Goal: Obtain resource: Download file/media

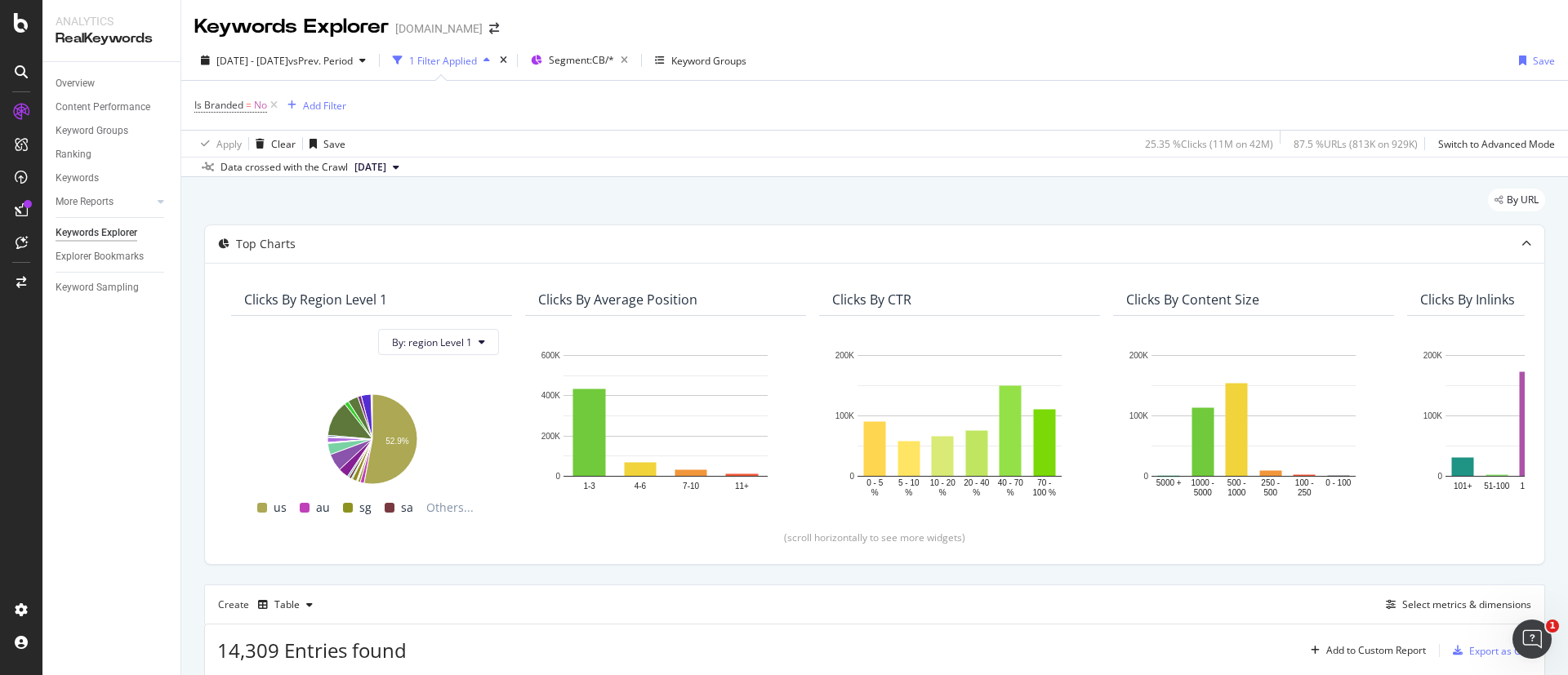
scroll to position [398, 0]
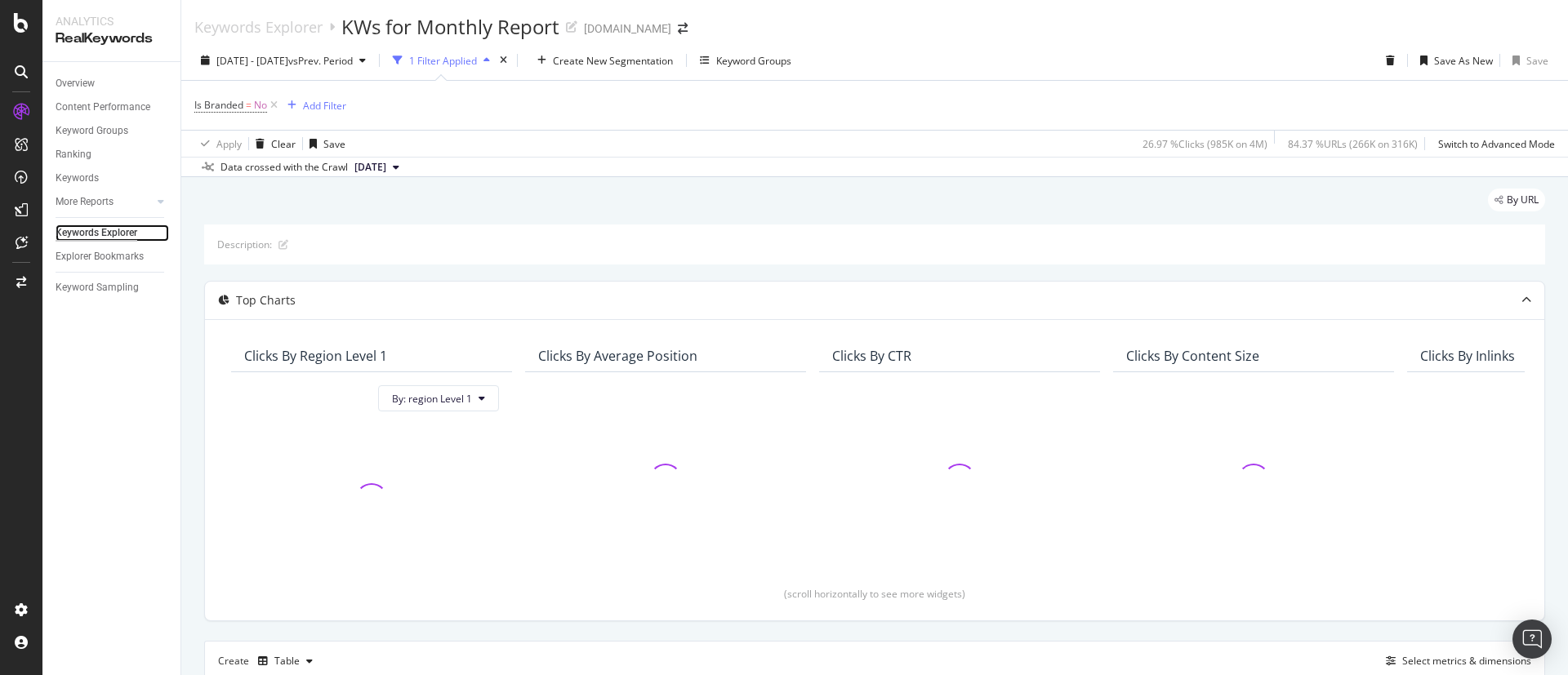
click at [107, 234] on div "Keywords Explorer" at bounding box center [97, 233] width 82 height 17
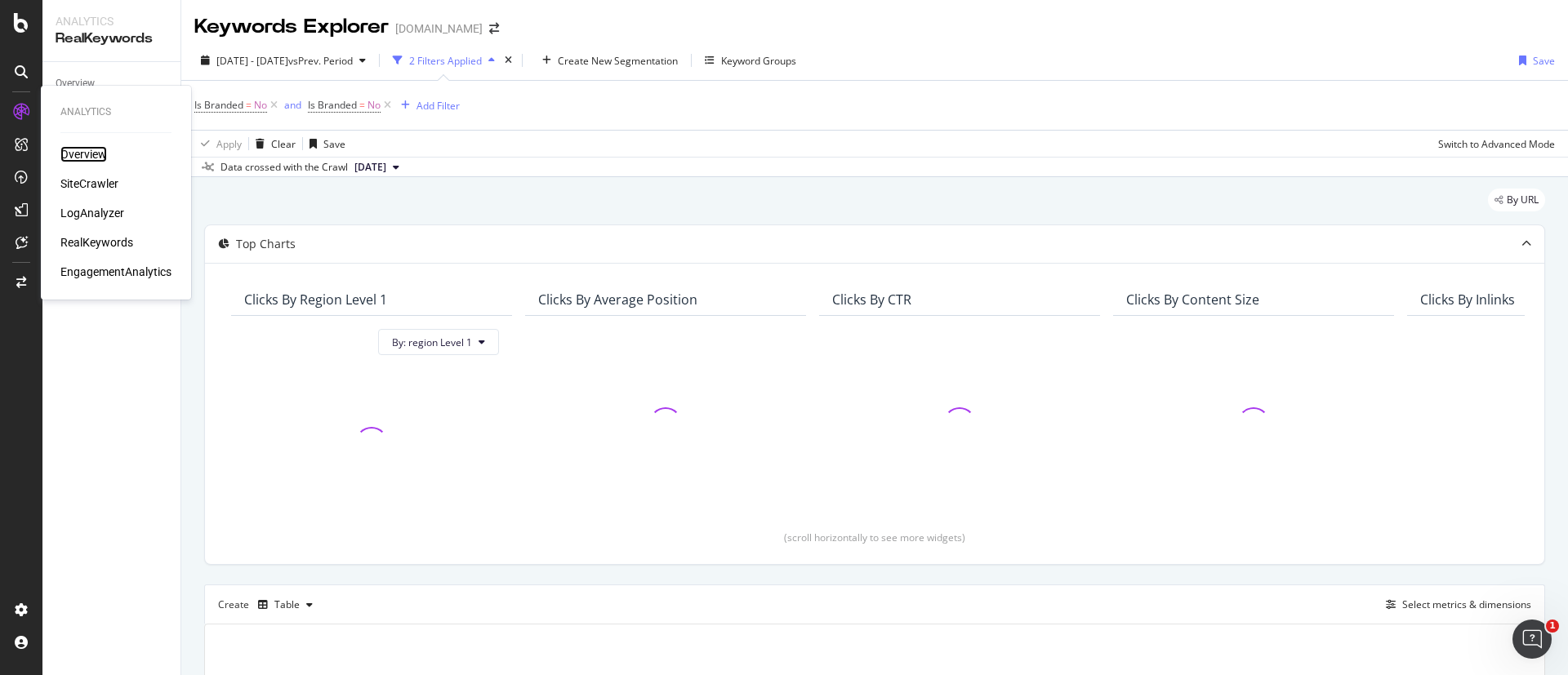
click at [88, 153] on div "Overview" at bounding box center [84, 154] width 46 height 17
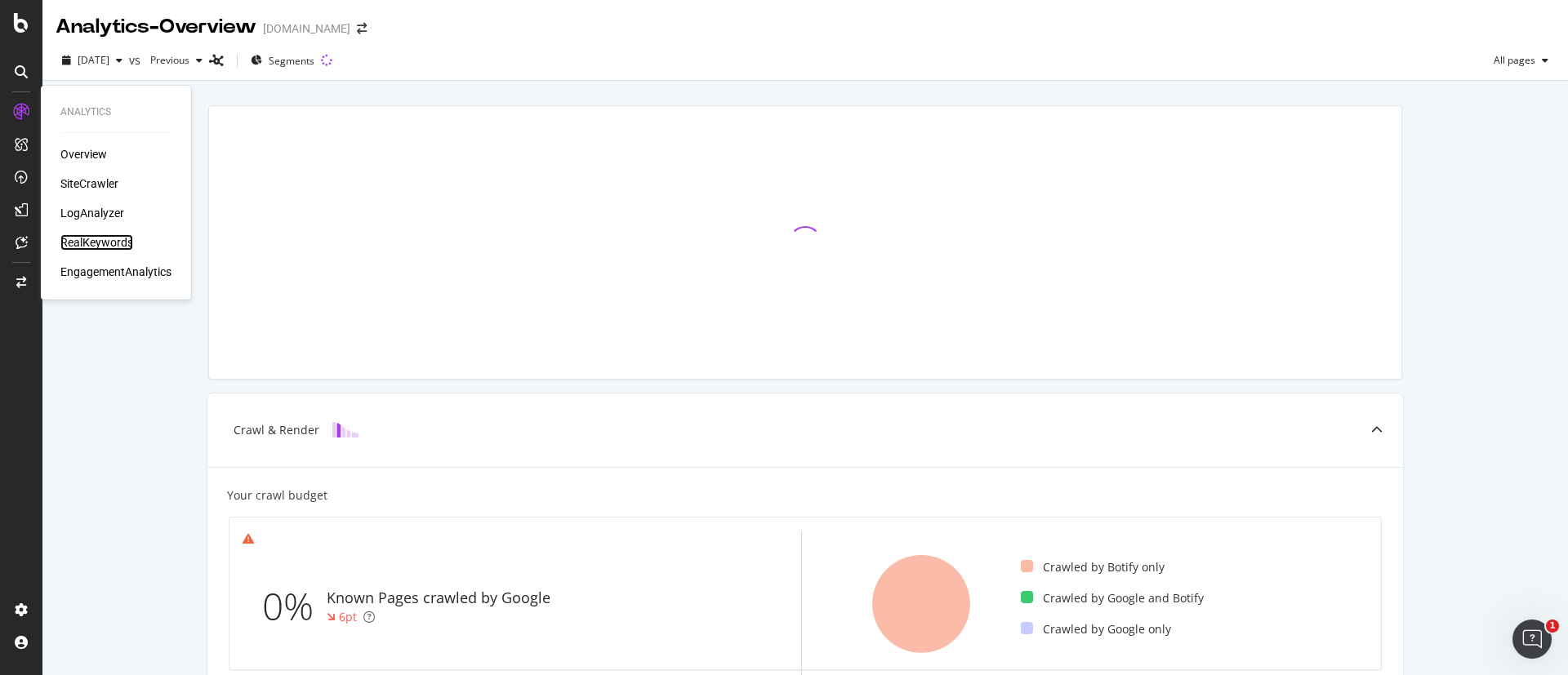
click at [94, 236] on div "RealKeywords" at bounding box center [97, 242] width 72 height 17
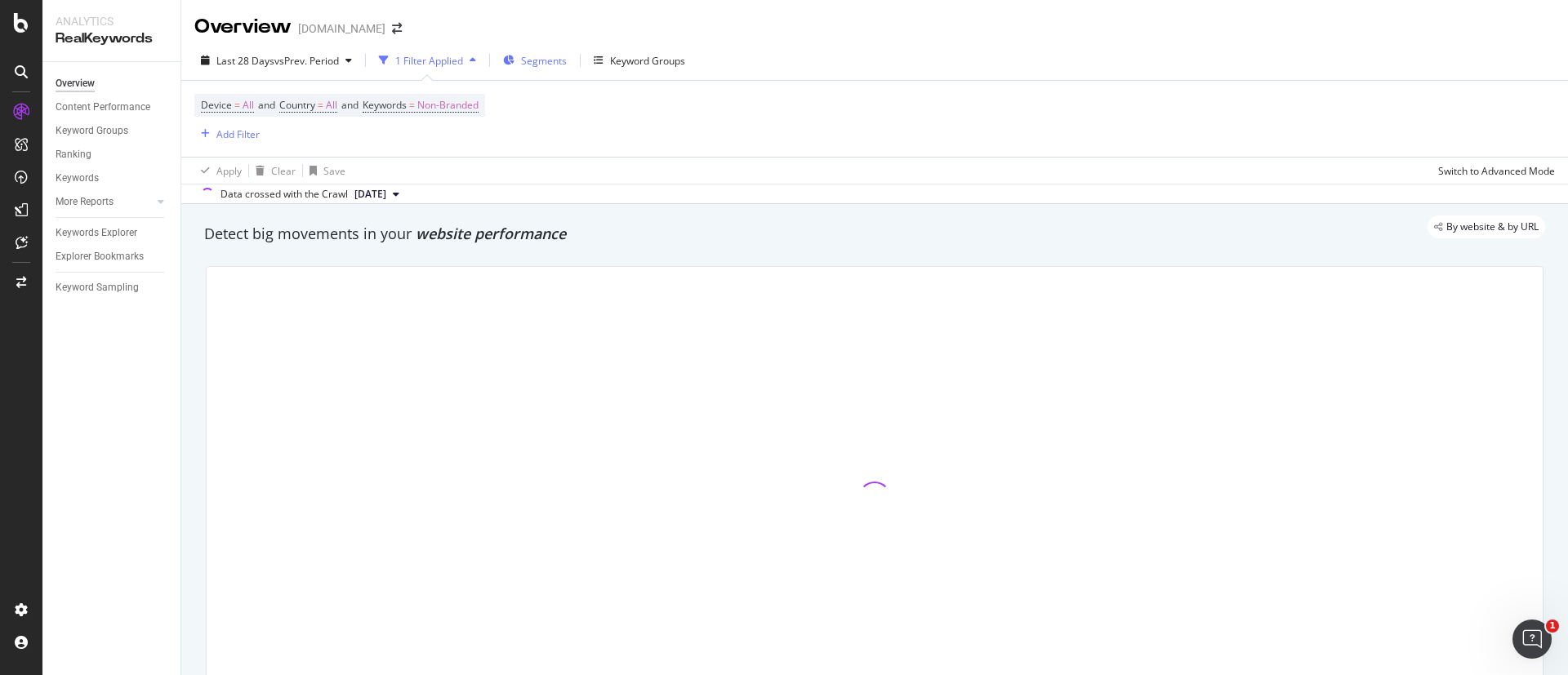
click at [542, 58] on span "Segments" at bounding box center [543, 60] width 45 height 14
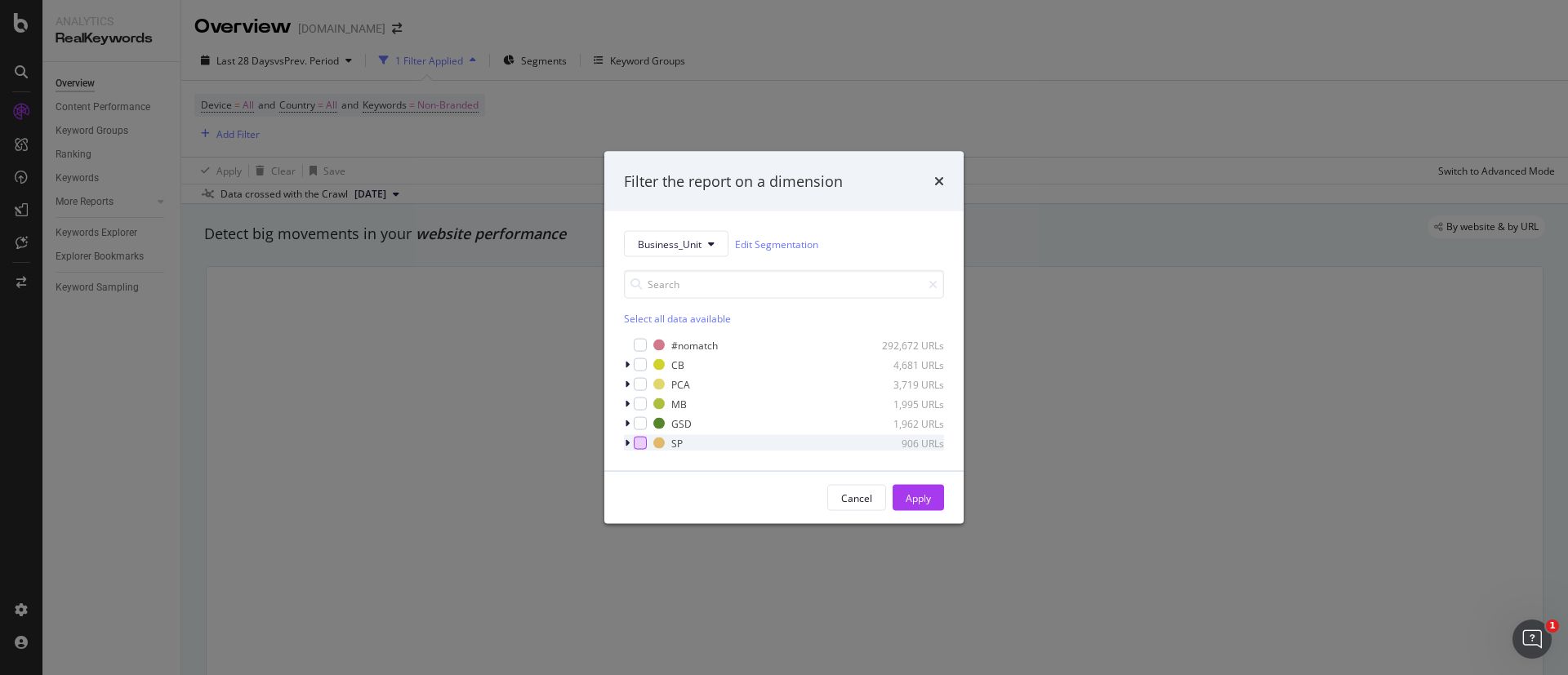
click at [634, 444] on div "modal" at bounding box center [640, 444] width 13 height 13
click at [918, 498] on div "Apply" at bounding box center [917, 498] width 25 height 14
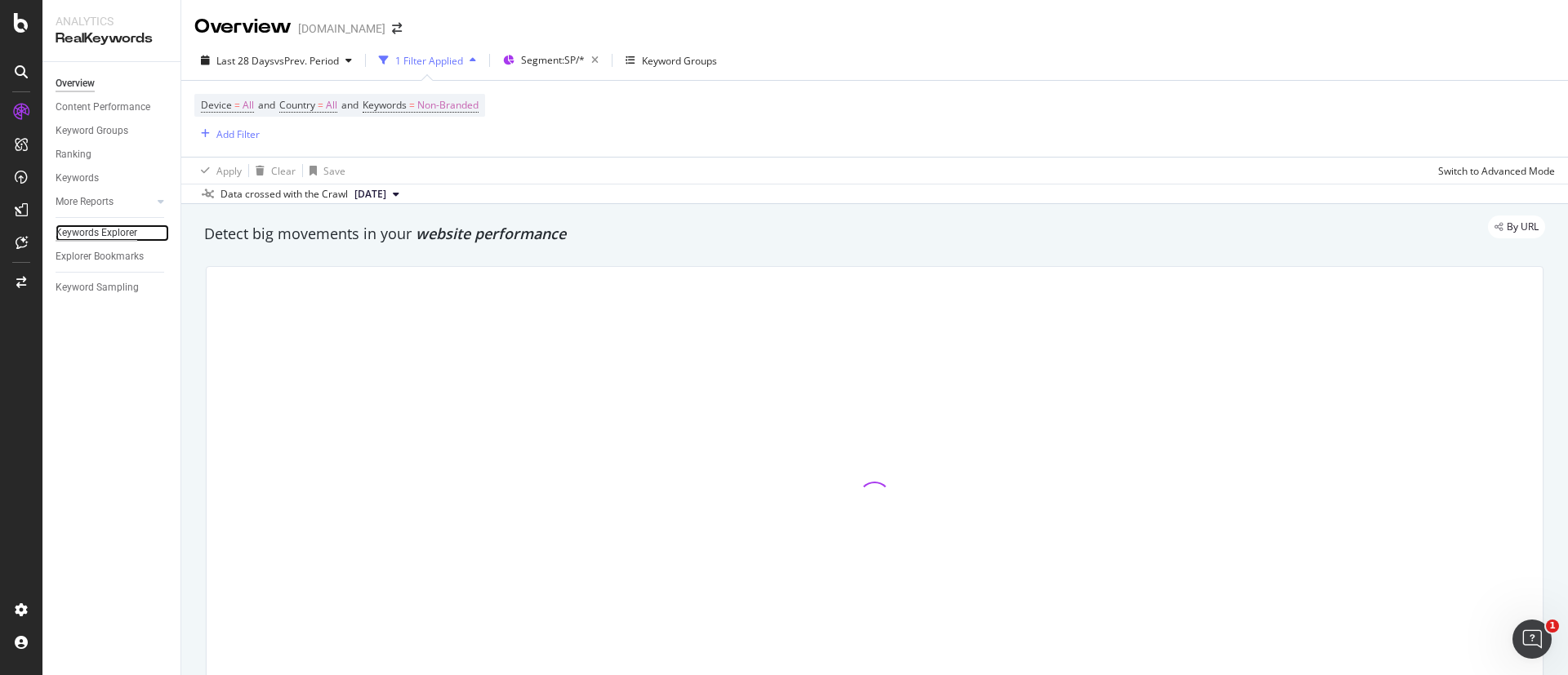
click at [103, 227] on div "Keywords Explorer" at bounding box center [97, 233] width 82 height 17
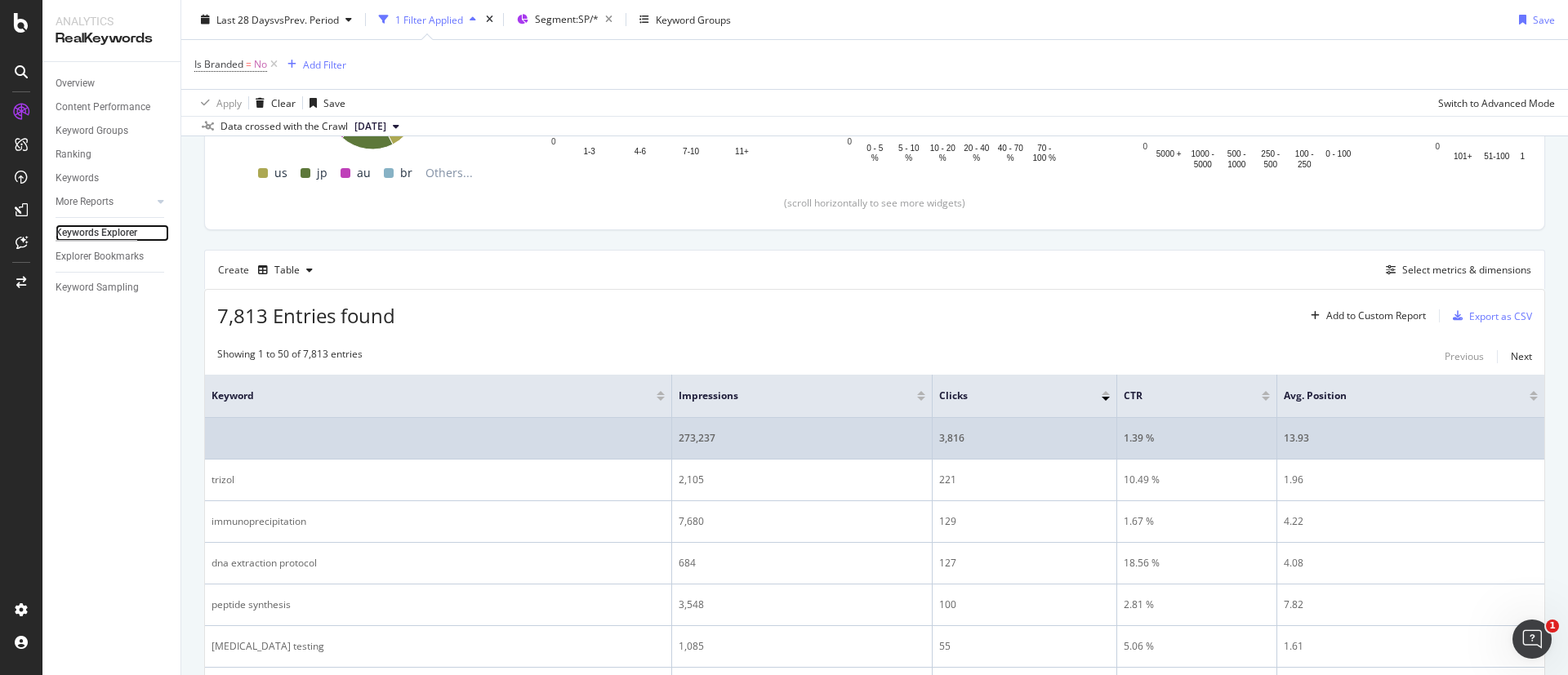
scroll to position [373, 0]
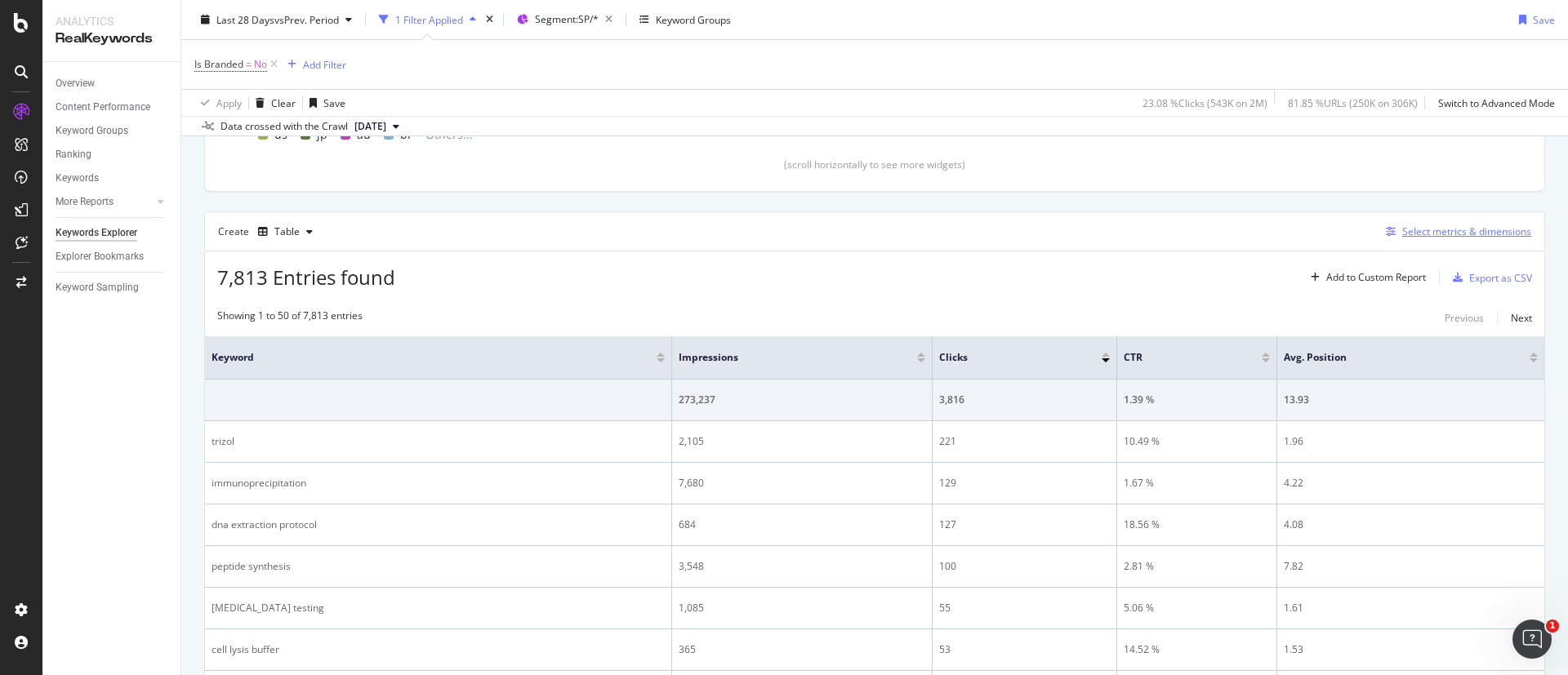
click at [1487, 232] on div "Select metrics & dimensions" at bounding box center [1466, 231] width 129 height 14
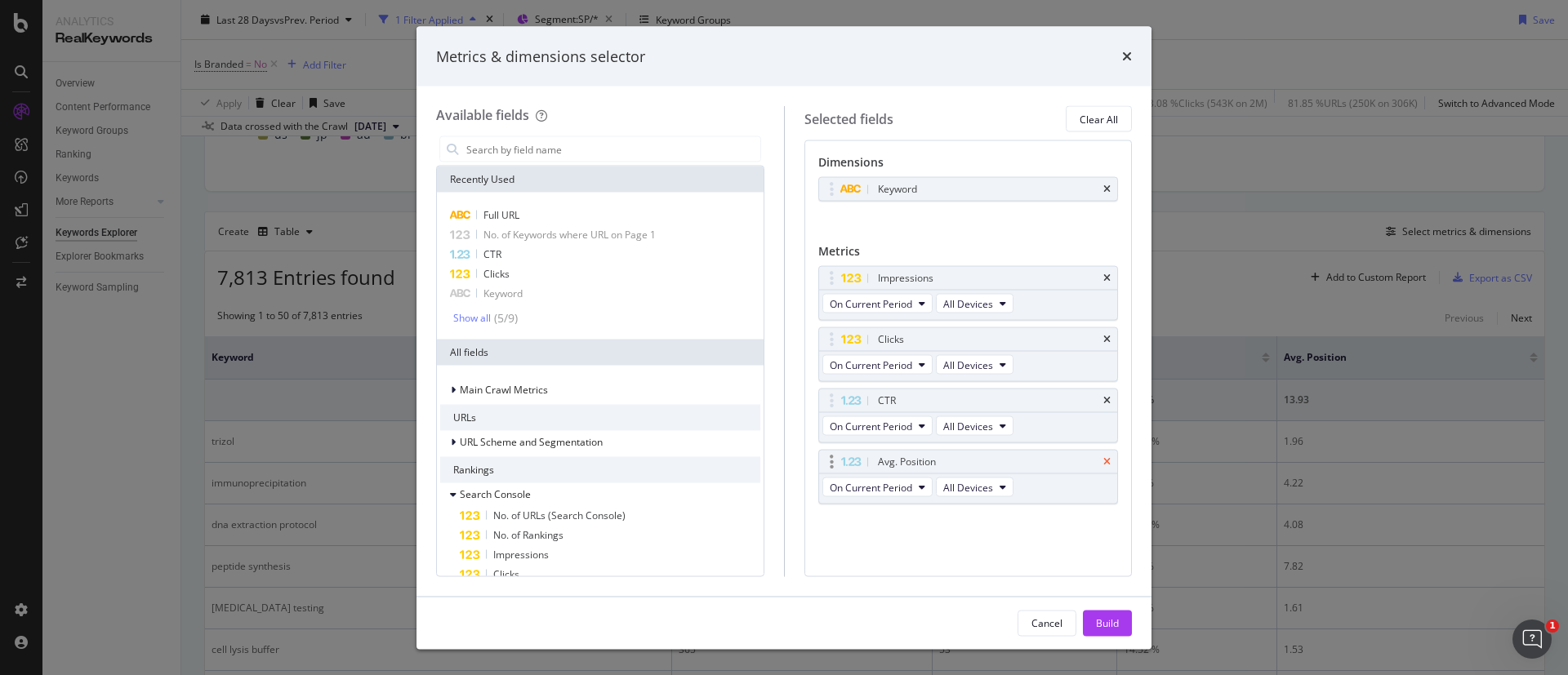
click at [1108, 457] on icon "times" at bounding box center [1107, 461] width 7 height 10
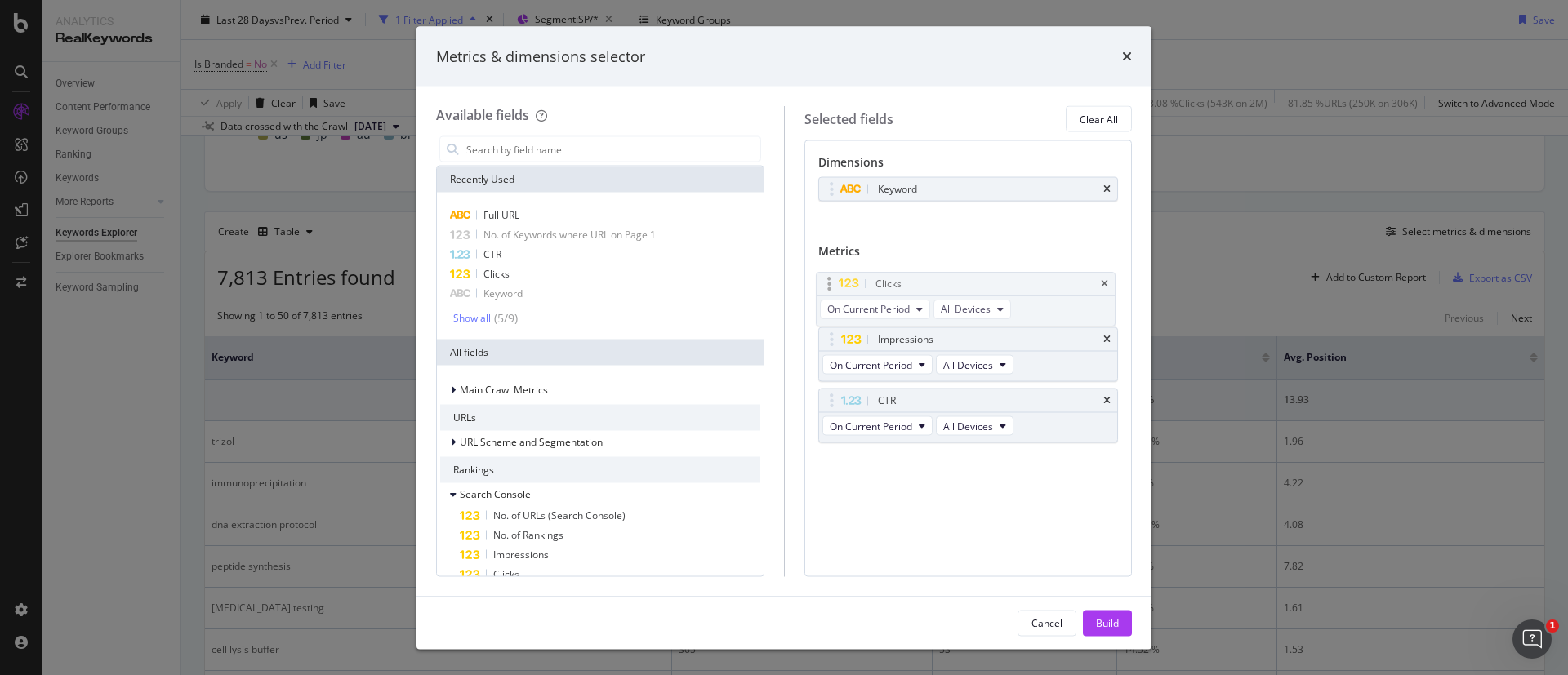
drag, startPoint x: 958, startPoint y: 338, endPoint x: 955, endPoint y: 282, distance: 56.1
click at [955, 282] on body "Analytics RealKeywords Overview Content Performance Keyword Groups Ranking Keyw…" at bounding box center [784, 337] width 1568 height 675
drag, startPoint x: 968, startPoint y: 394, endPoint x: 976, endPoint y: 332, distance: 62.5
click at [976, 332] on body "Analytics RealKeywords Overview Content Performance Keyword Groups Ranking Keyw…" at bounding box center [784, 337] width 1568 height 675
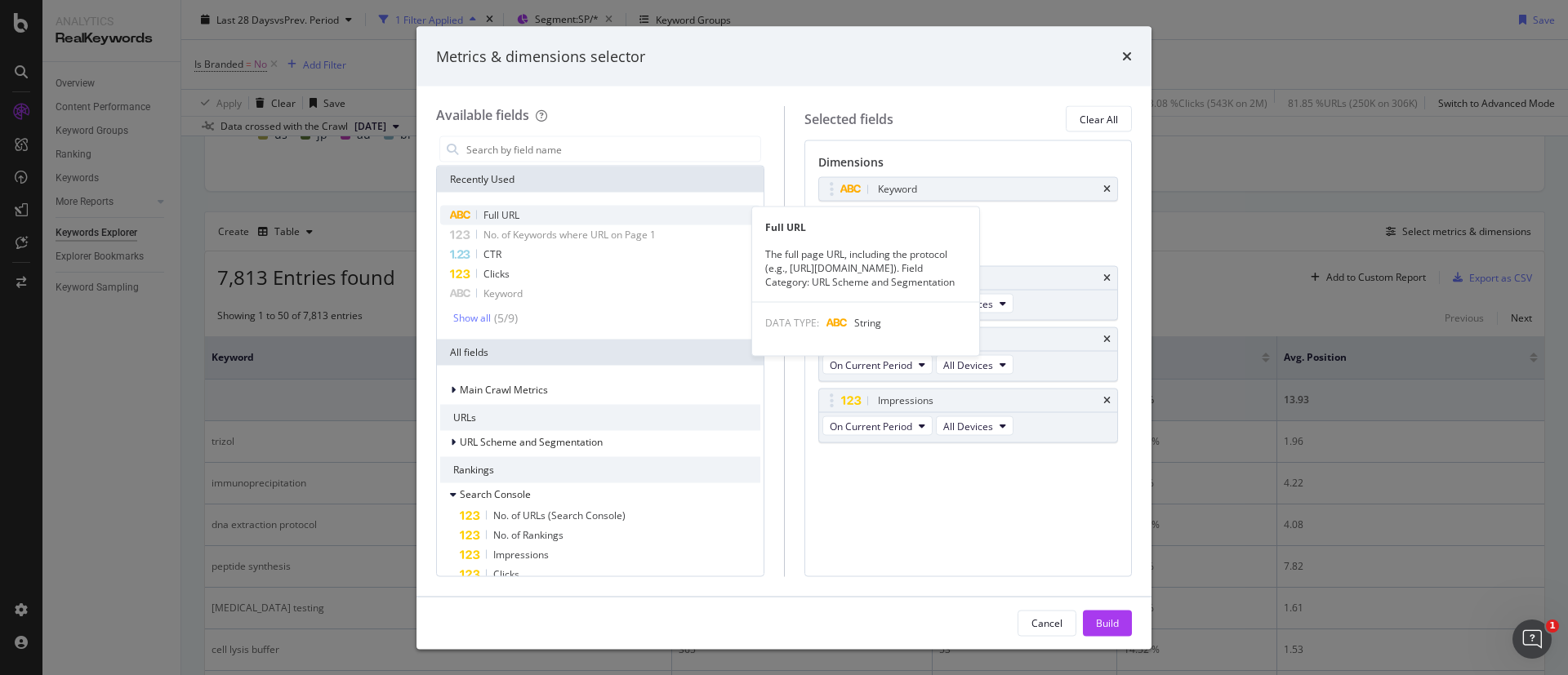
click at [506, 213] on span "Full URL" at bounding box center [501, 214] width 36 height 14
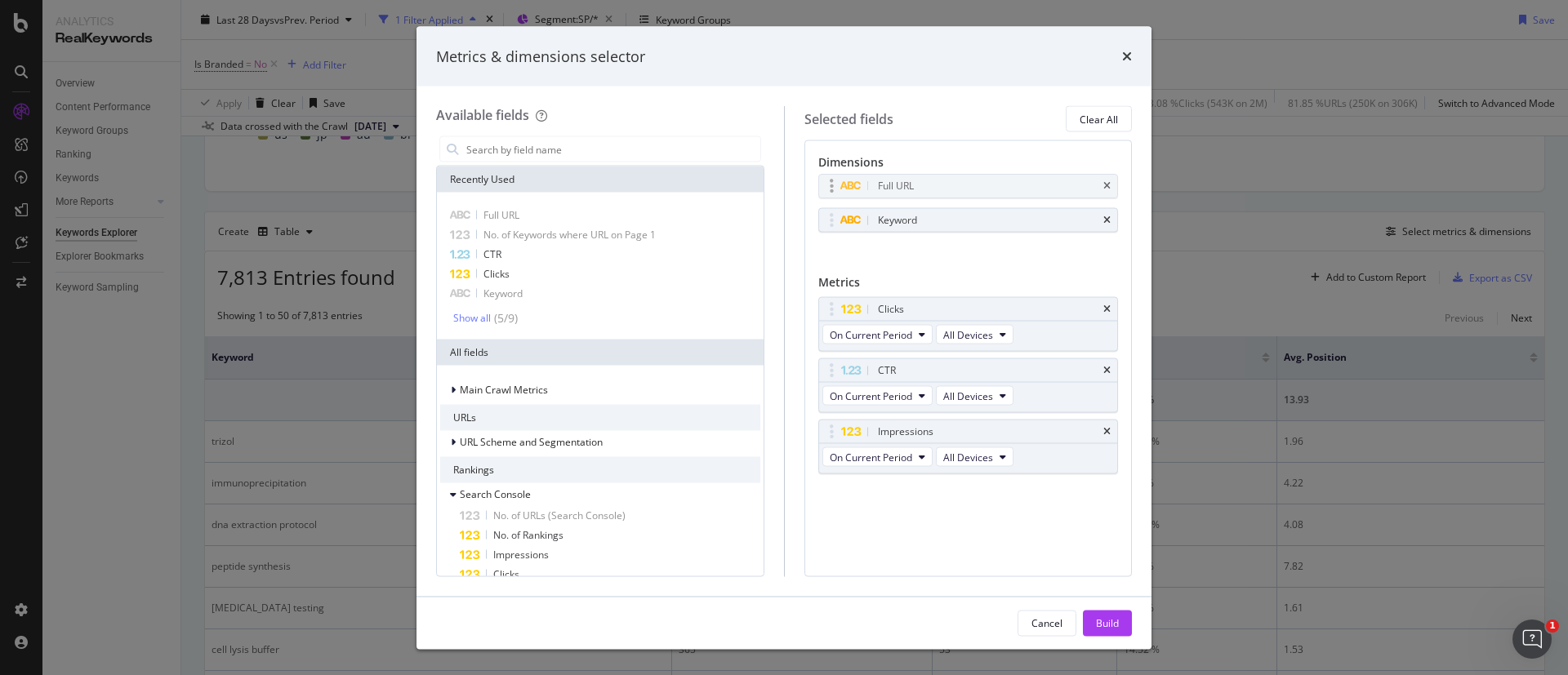
drag, startPoint x: 935, startPoint y: 220, endPoint x: 935, endPoint y: 186, distance: 34.0
click at [935, 186] on body "Analytics RealKeywords Overview Content Performance Keyword Groups Ranking Keyw…" at bounding box center [784, 337] width 1568 height 675
click at [1116, 626] on div "Build" at bounding box center [1107, 622] width 23 height 14
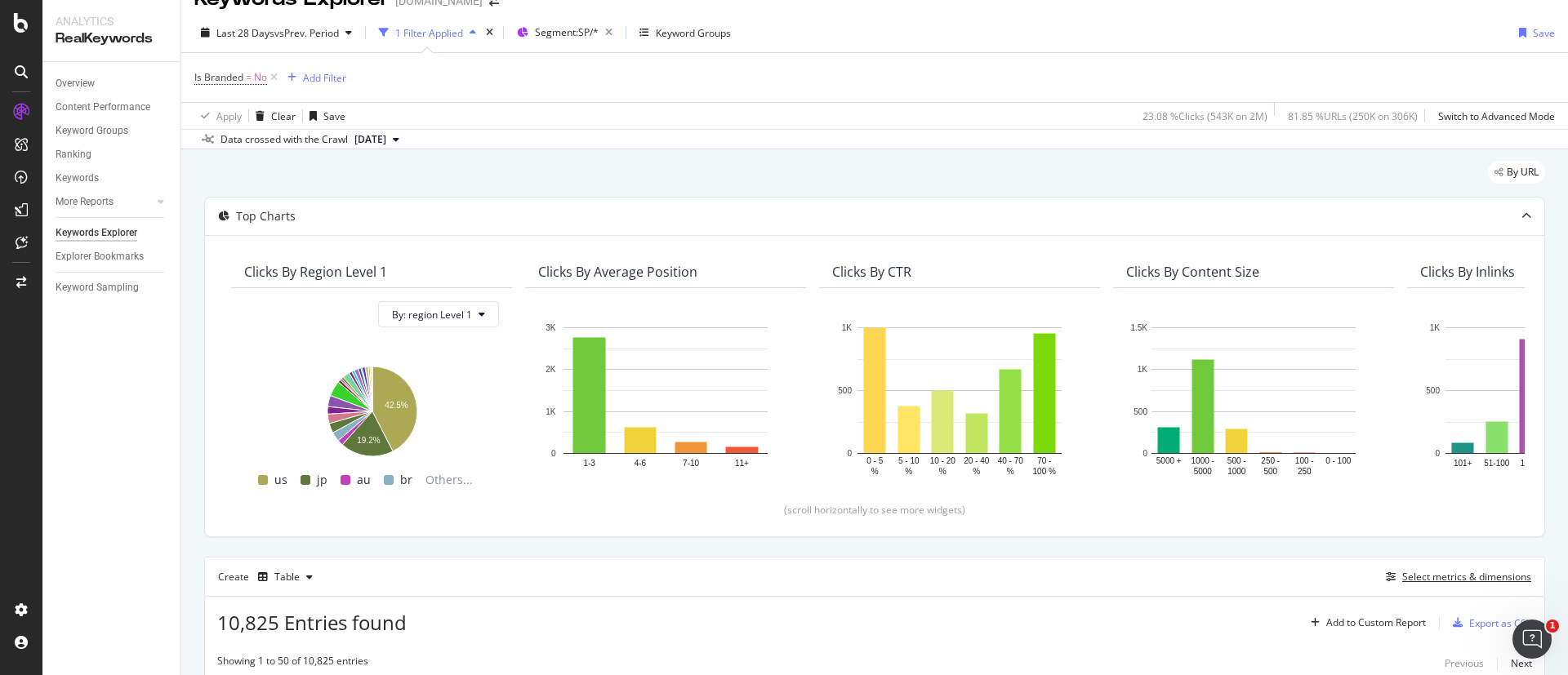
scroll to position [6, 0]
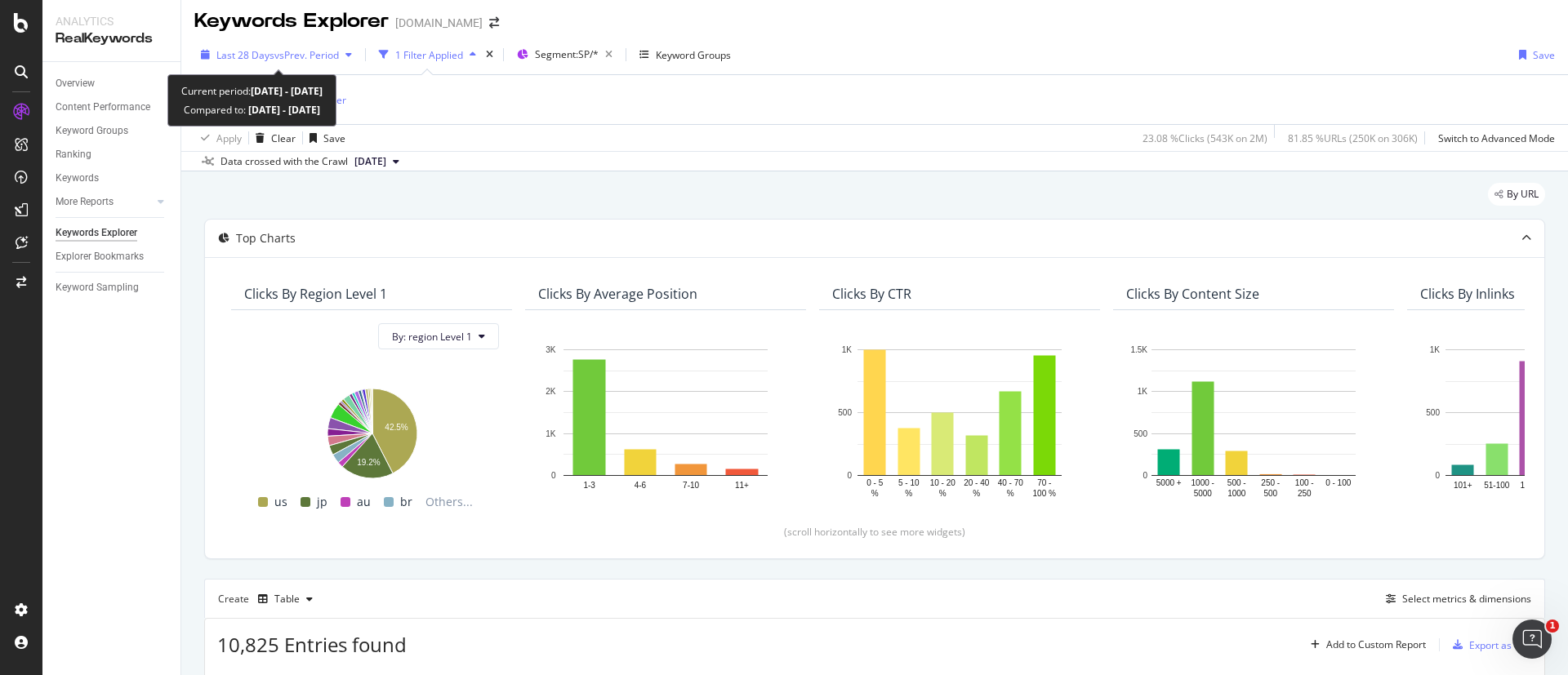
click at [299, 58] on span "vs Prev. Period" at bounding box center [305, 55] width 64 height 14
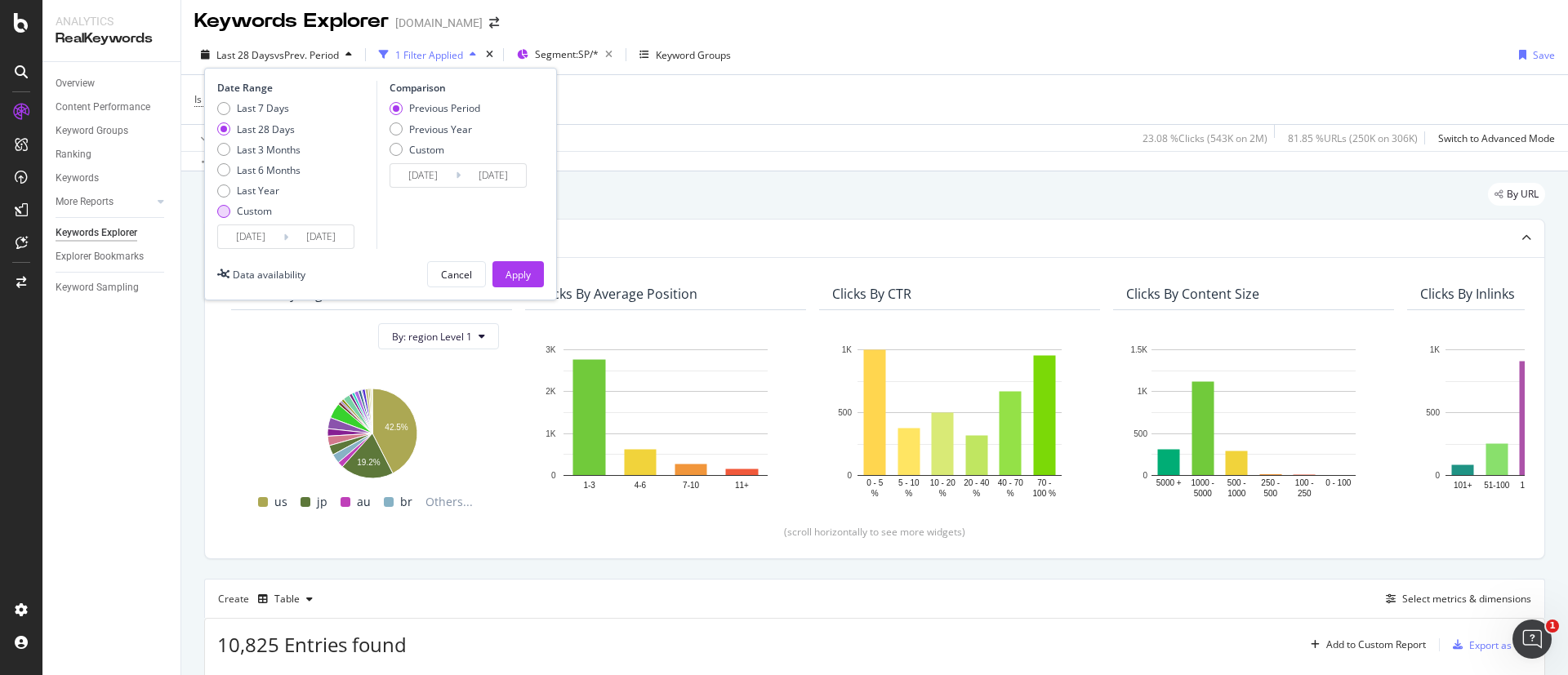
click at [258, 206] on div "Custom" at bounding box center [254, 211] width 35 height 14
click at [261, 233] on input "2025/07/26" at bounding box center [251, 237] width 65 height 23
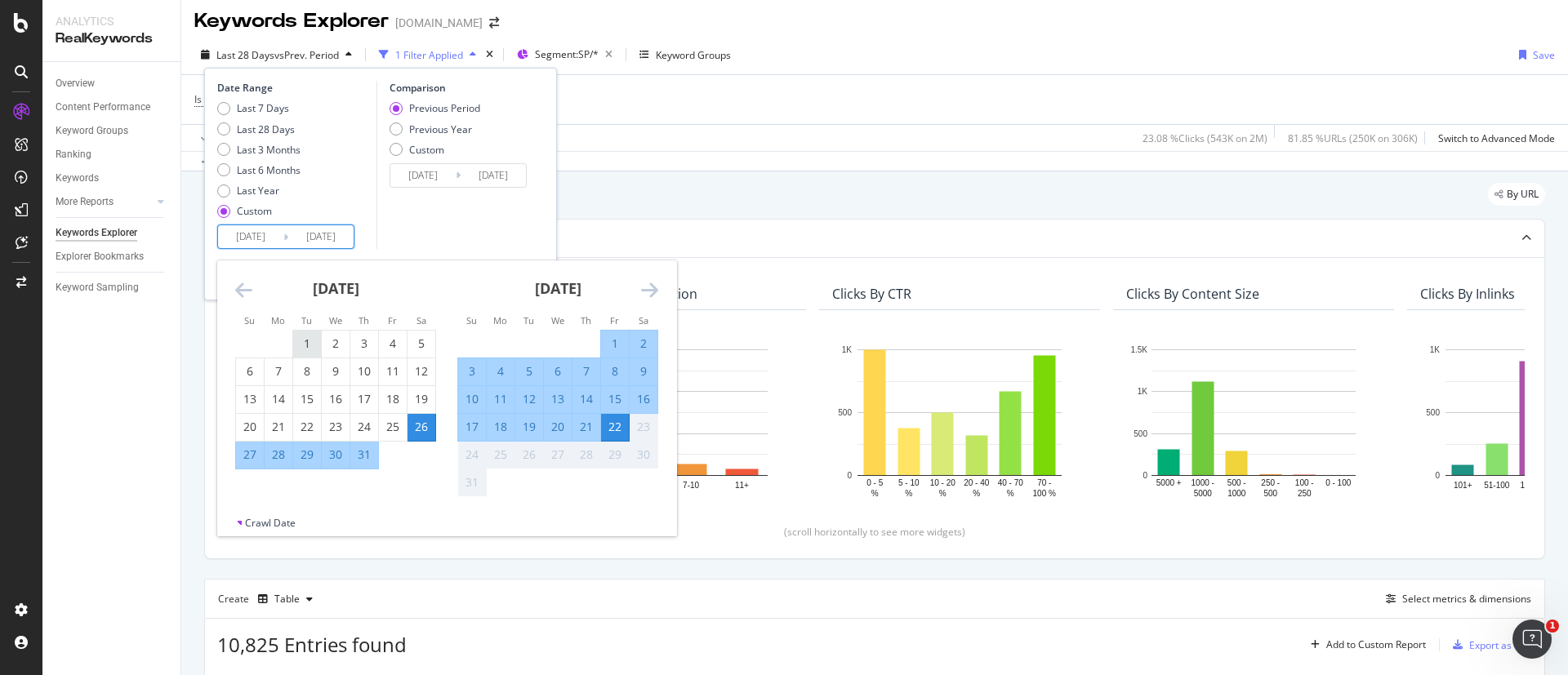
click at [308, 346] on div "1" at bounding box center [307, 344] width 28 height 17
type input "2025/07/01"
type input "2025/05/09"
type input "2025/06/30"
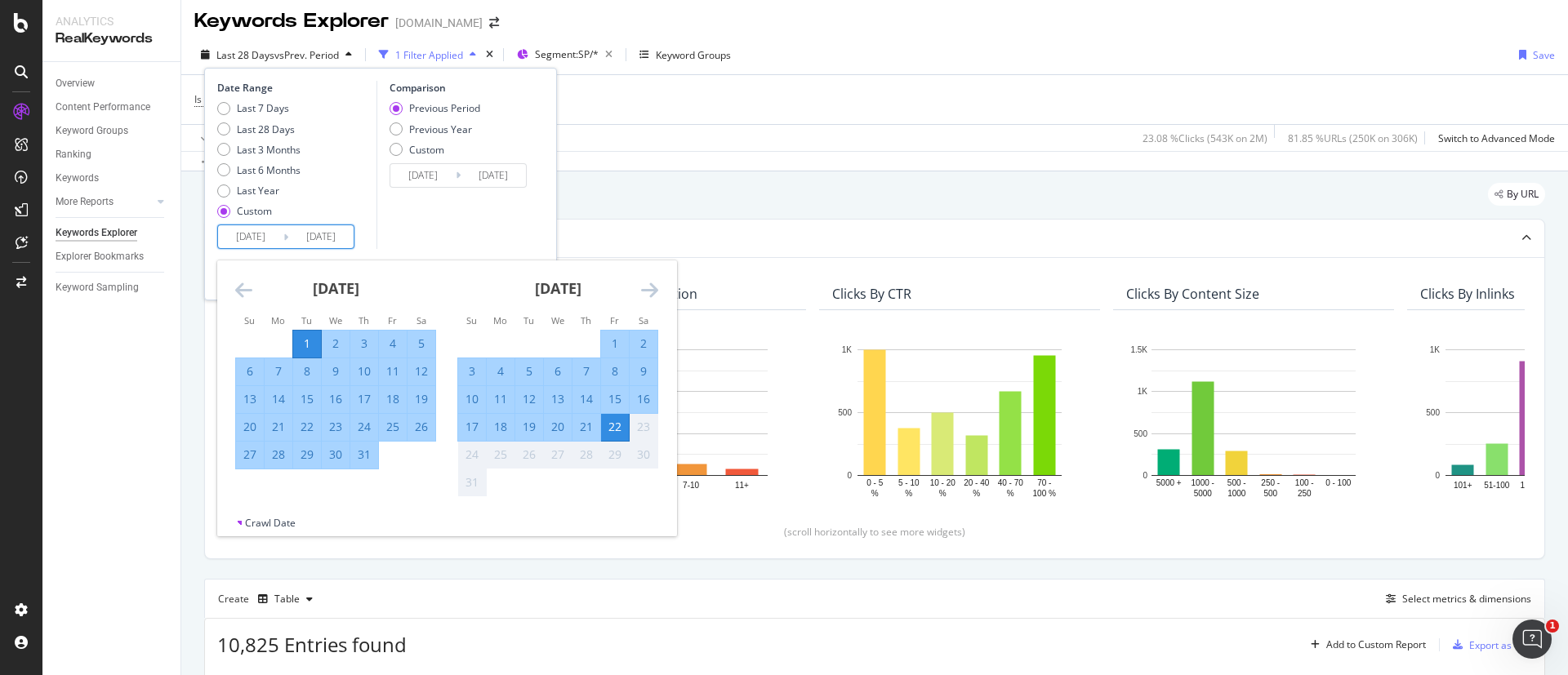
click at [370, 460] on div "31" at bounding box center [364, 455] width 28 height 17
type input "2025/07/31"
type input "2025/05/31"
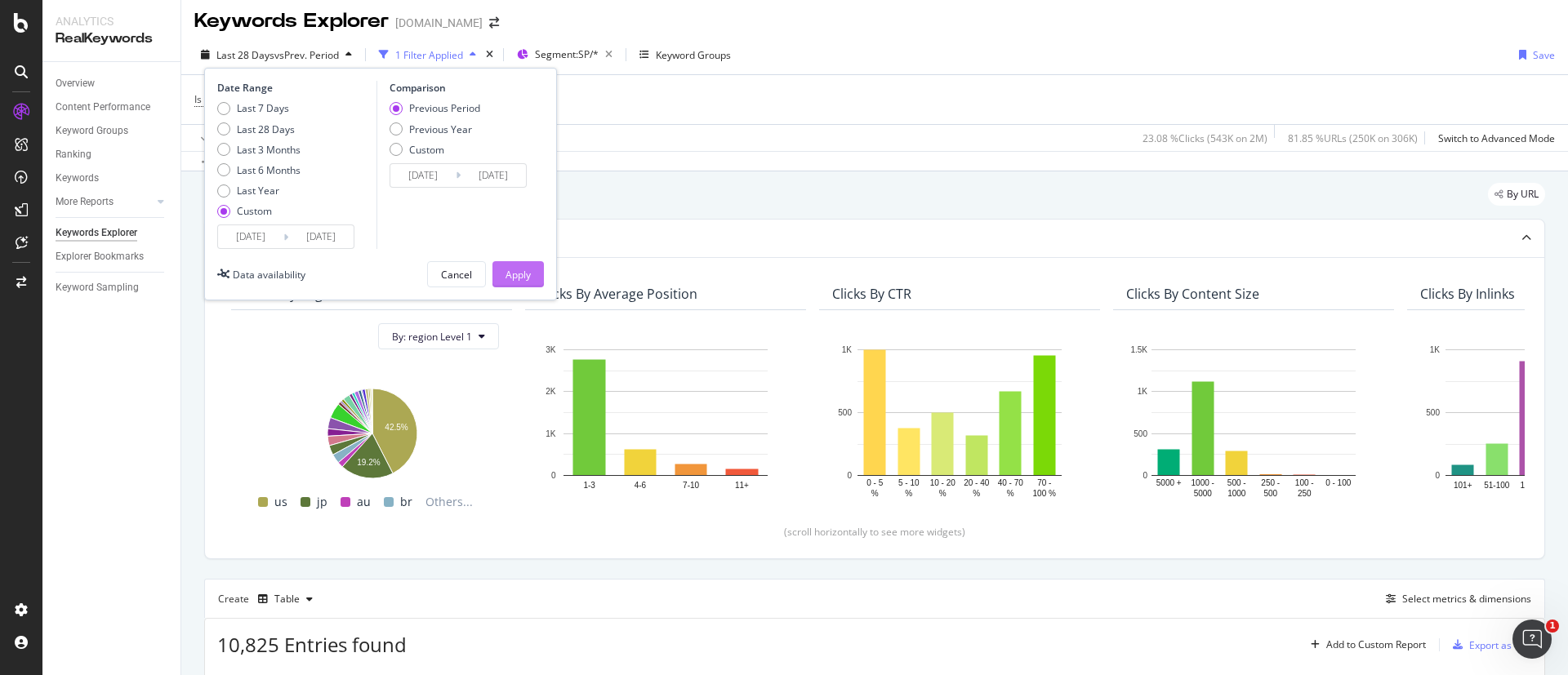
click at [530, 267] on div "Apply" at bounding box center [517, 274] width 25 height 14
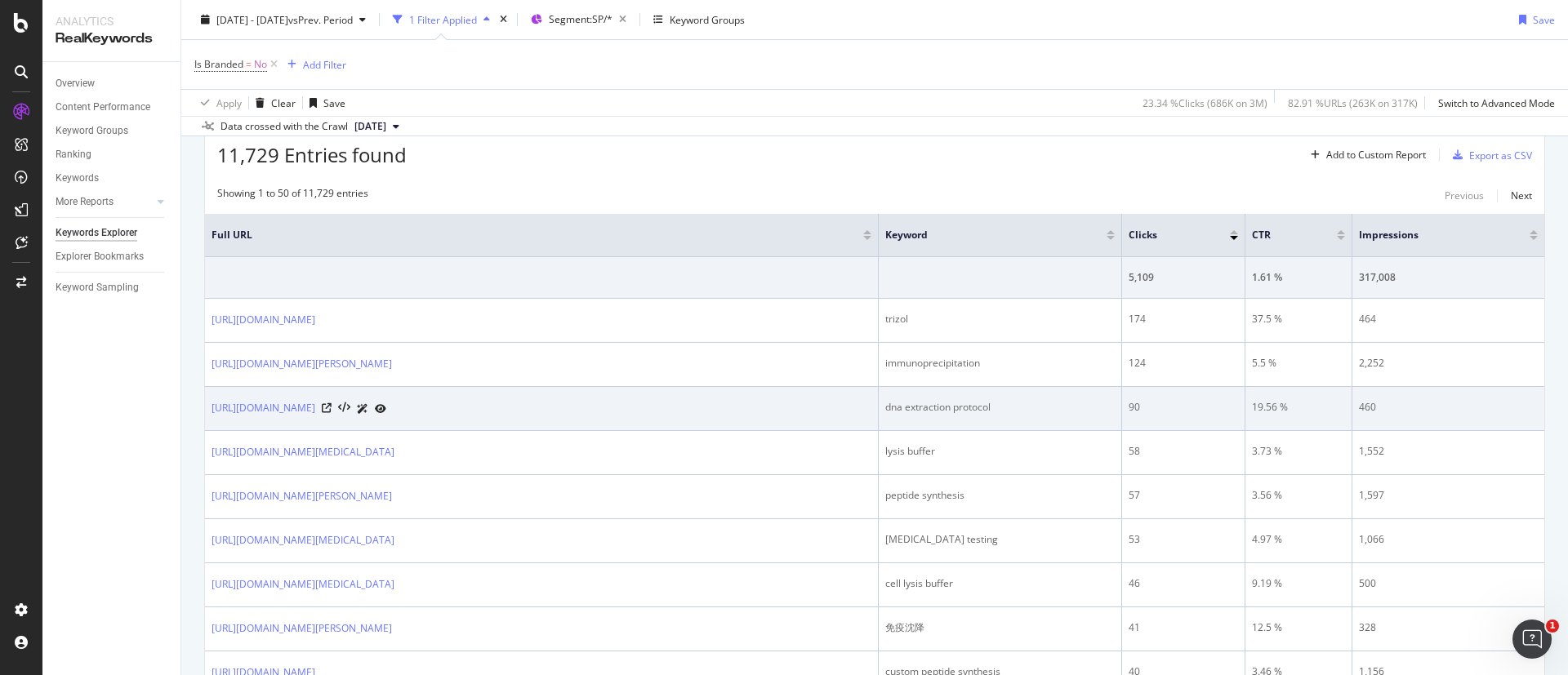
scroll to position [373, 0]
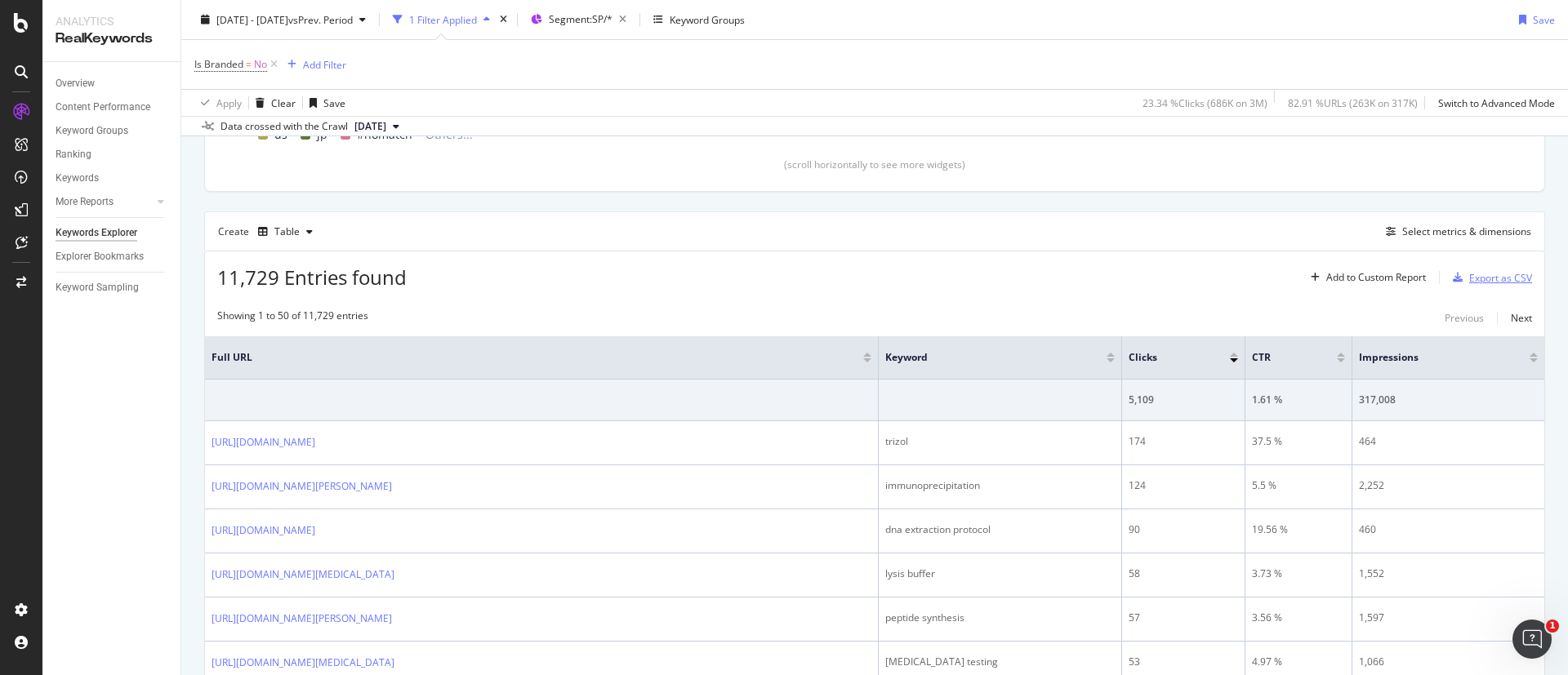
click at [1501, 274] on div "Export as CSV" at bounding box center [1500, 278] width 63 height 14
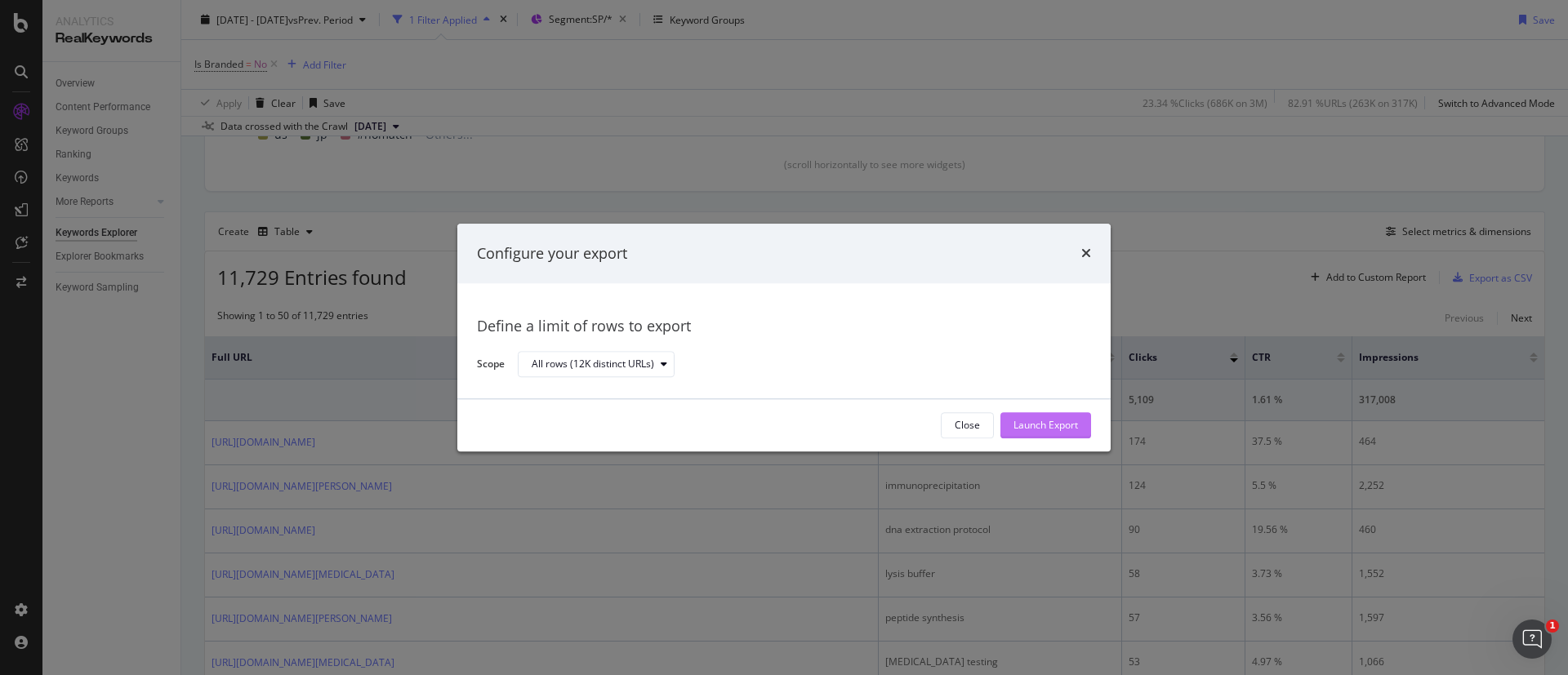
click at [1048, 424] on div "Launch Export" at bounding box center [1044, 425] width 64 height 14
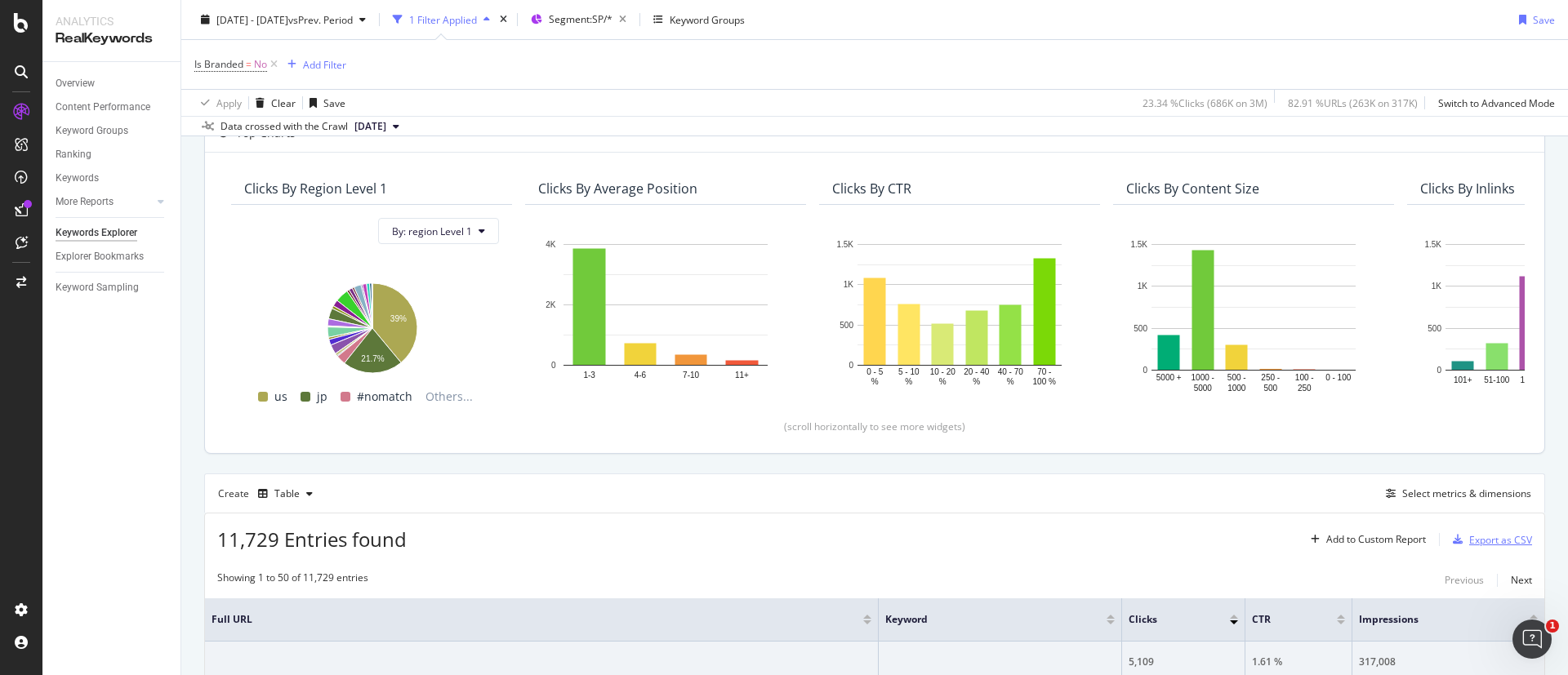
scroll to position [0, 0]
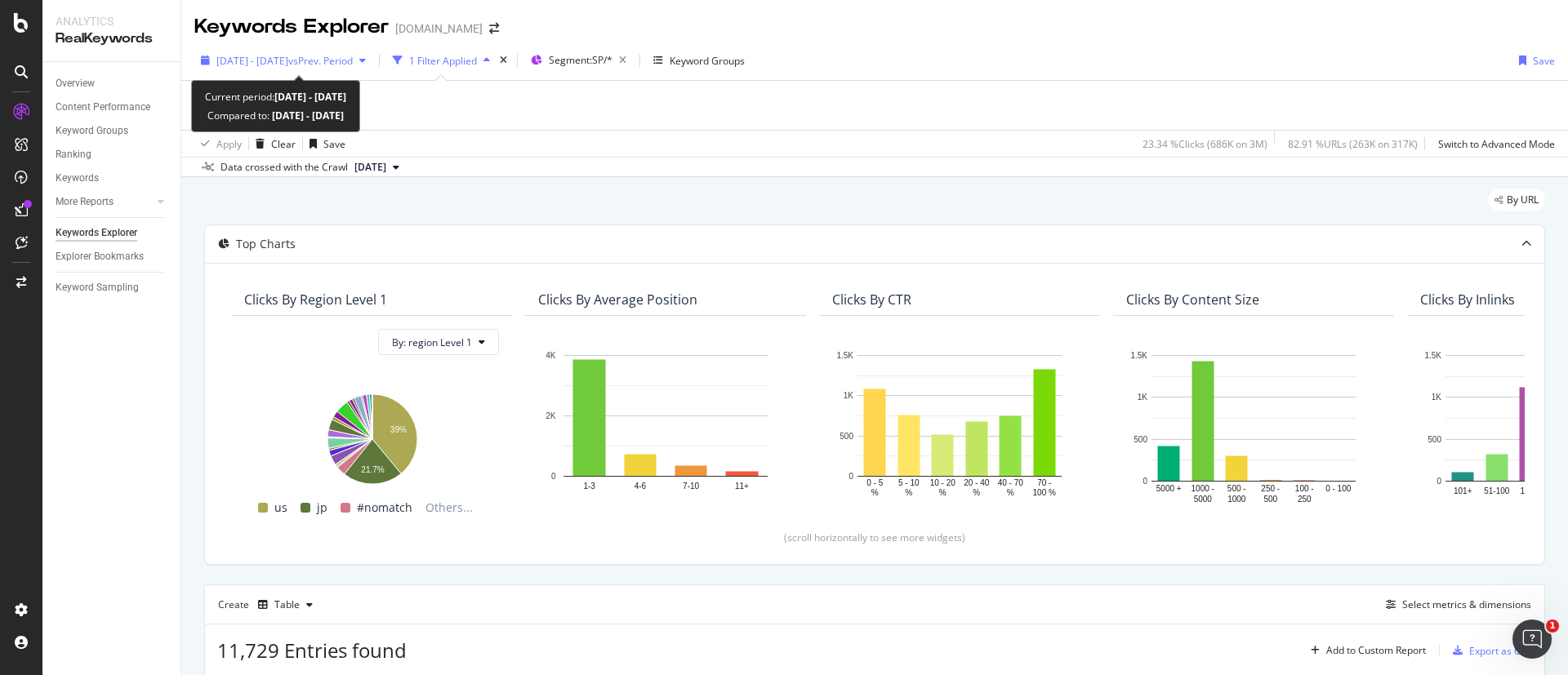
click at [288, 58] on span "2025 Jul. 1st - Jul. 31st" at bounding box center [252, 60] width 71 height 14
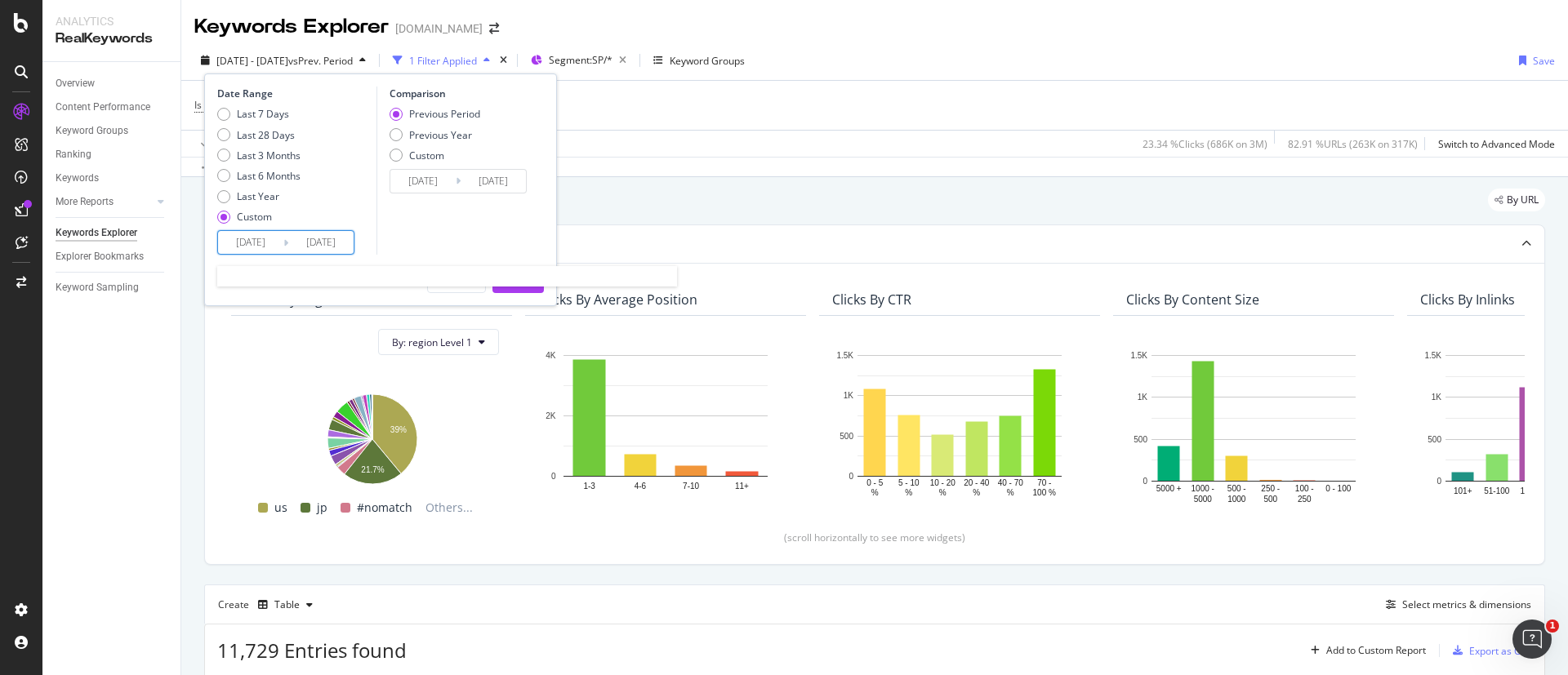
click at [264, 243] on input "2025/07/01" at bounding box center [251, 242] width 65 height 23
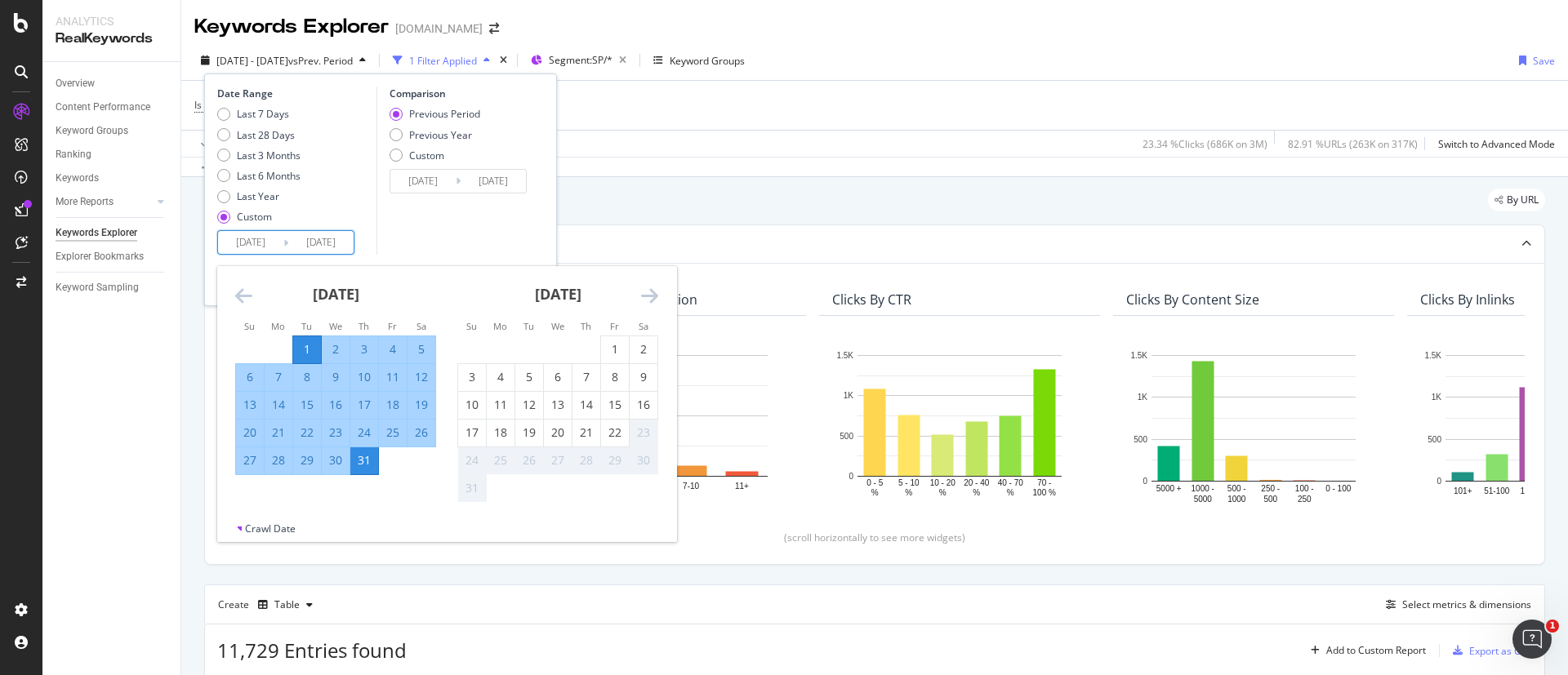
click at [236, 292] on icon "Move backward to switch to the previous month." at bounding box center [243, 295] width 17 height 19
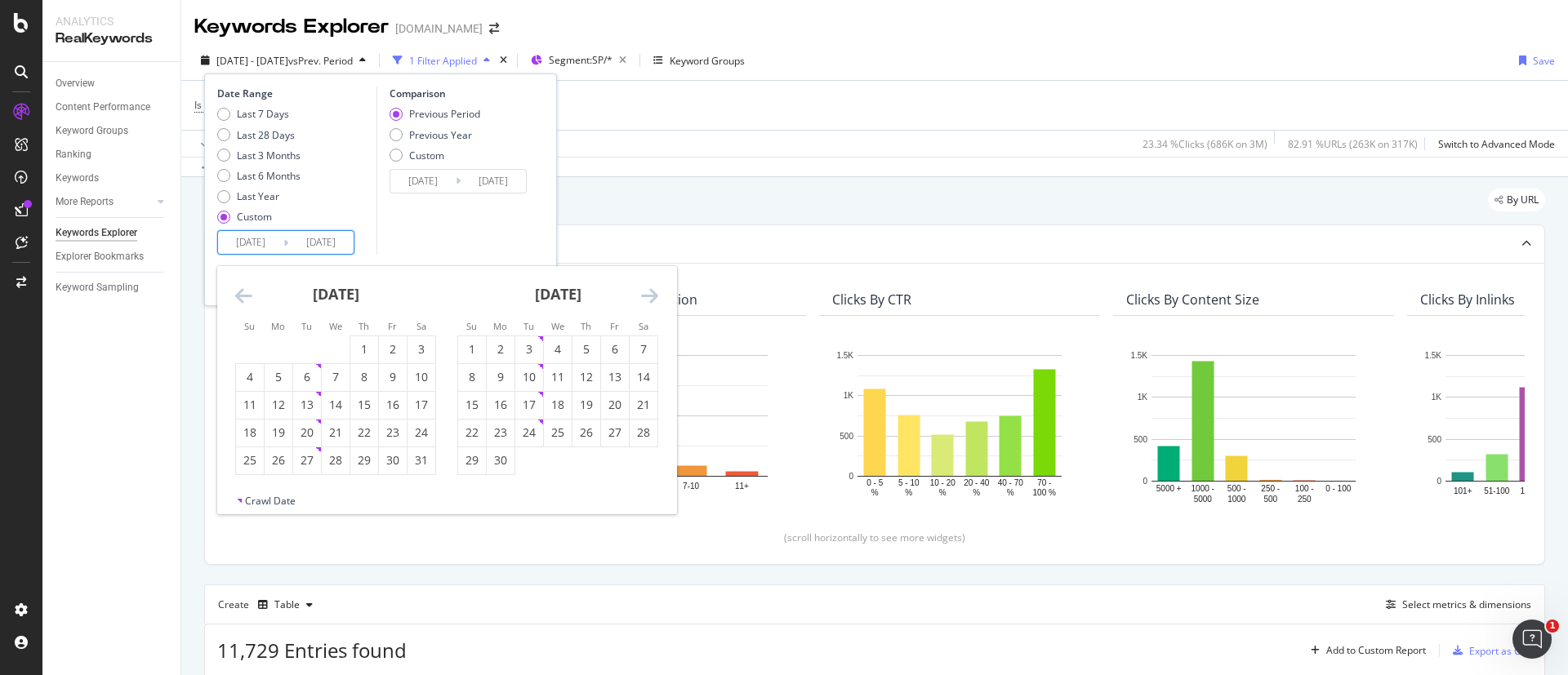
click at [236, 292] on icon "Move backward to switch to the previous month." at bounding box center [243, 295] width 17 height 19
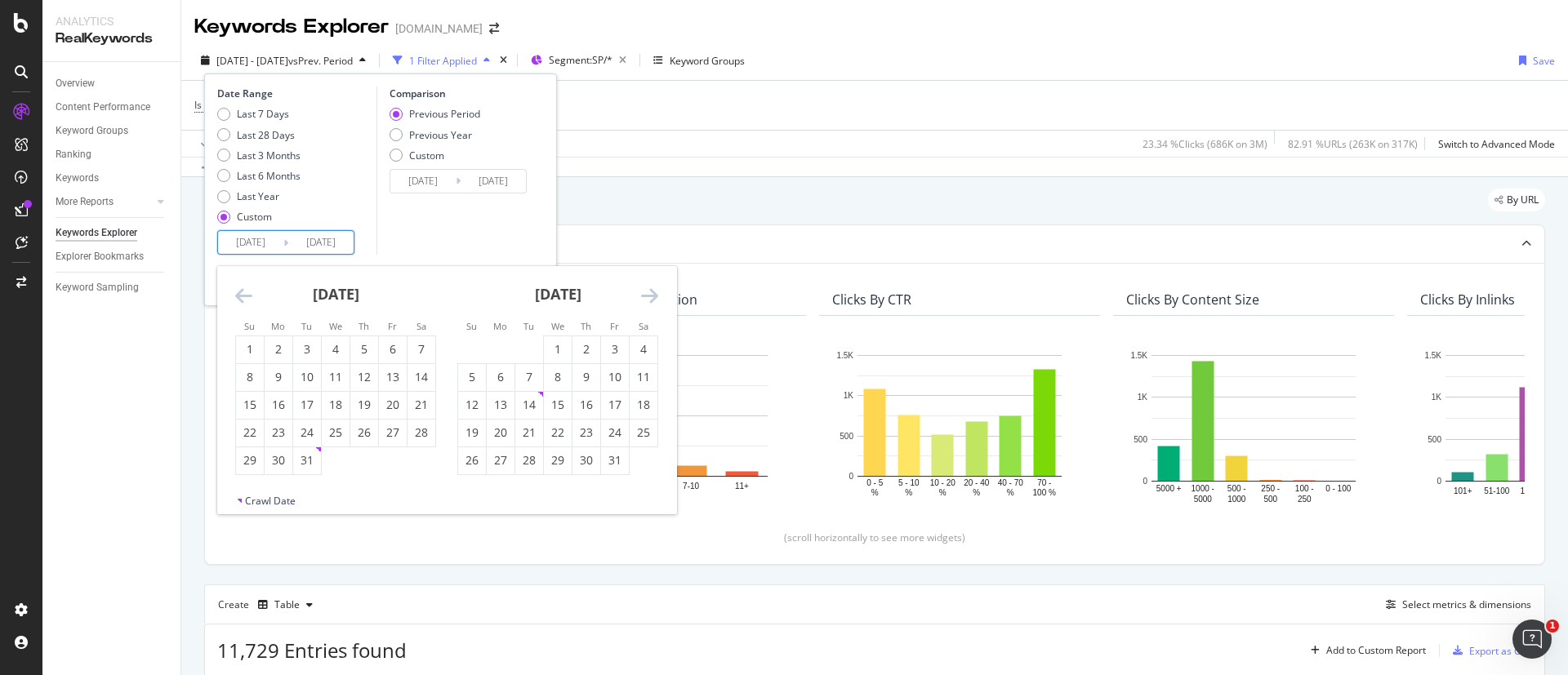
click at [236, 292] on icon "Move backward to switch to the previous month." at bounding box center [243, 295] width 17 height 19
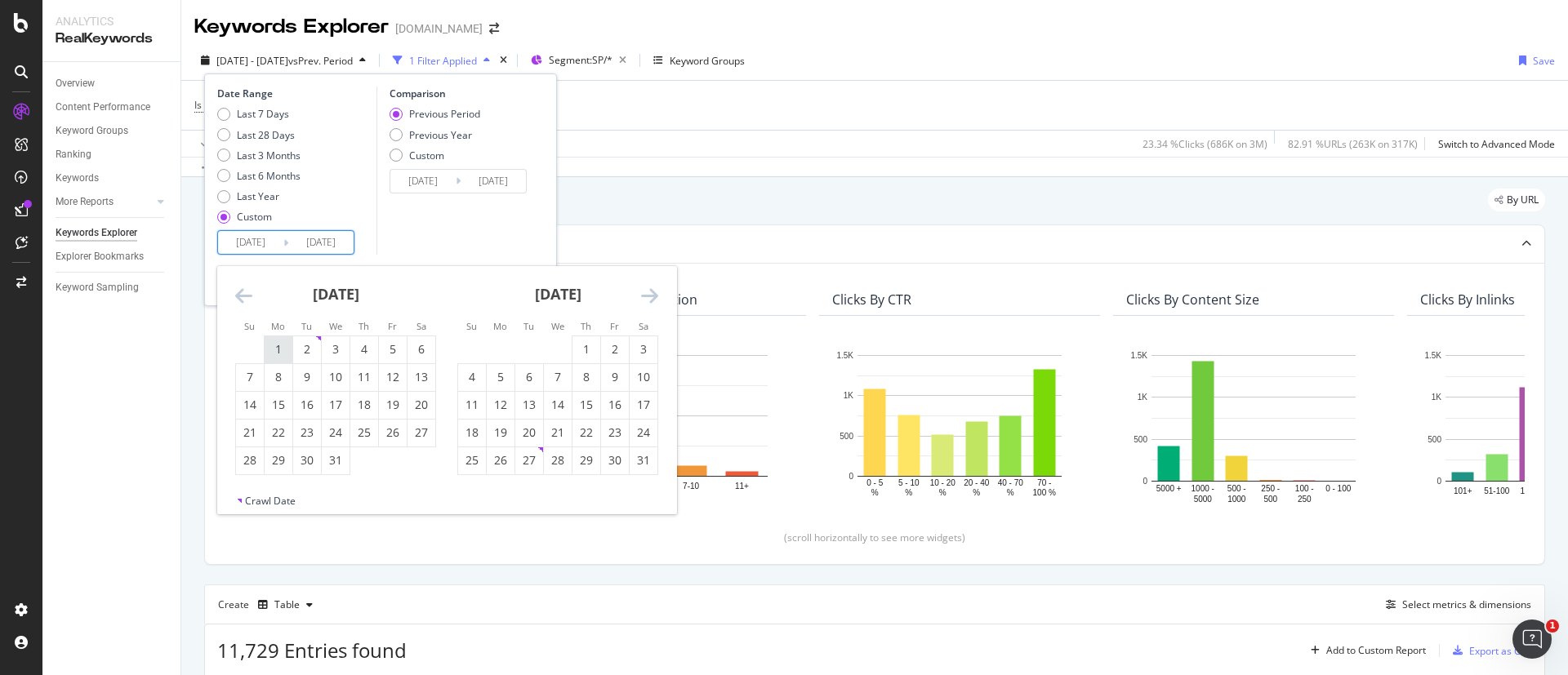
click at [285, 348] on div "1" at bounding box center [279, 350] width 28 height 17
type input "2024/07/01"
type input "2023/06/01"
type input "2024/06/30"
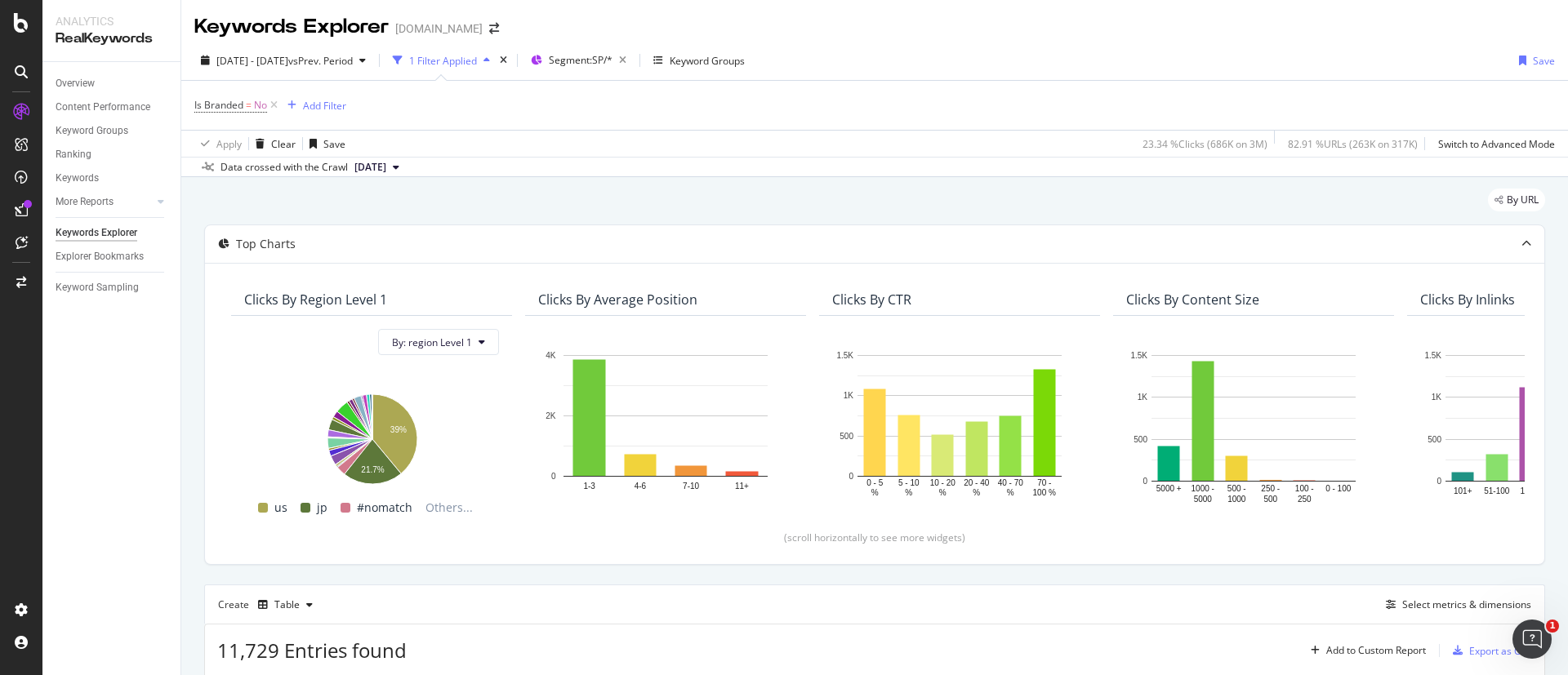
click at [648, 218] on div "By URL" at bounding box center [875, 206] width 1341 height 36
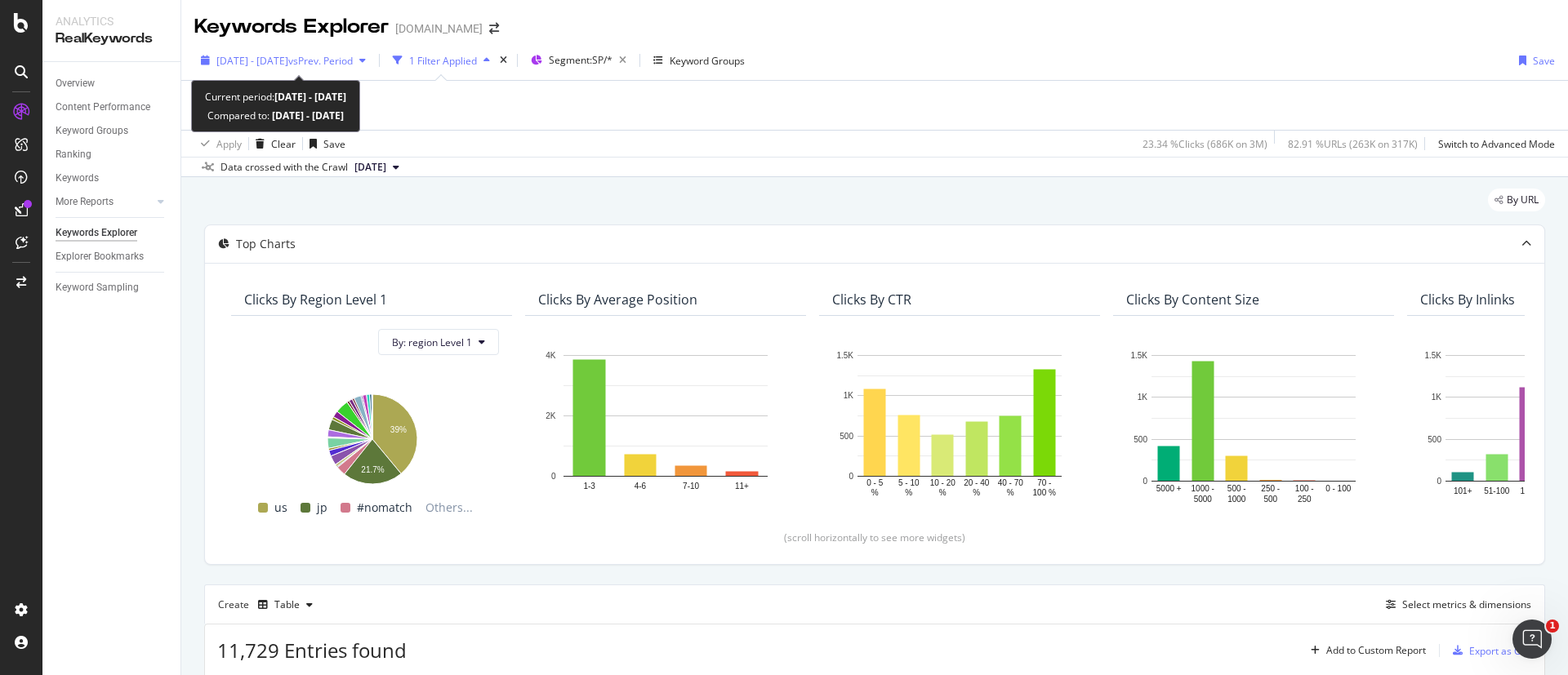
click at [277, 58] on span "2025 Jul. 1st - Jul. 31st" at bounding box center [252, 60] width 71 height 14
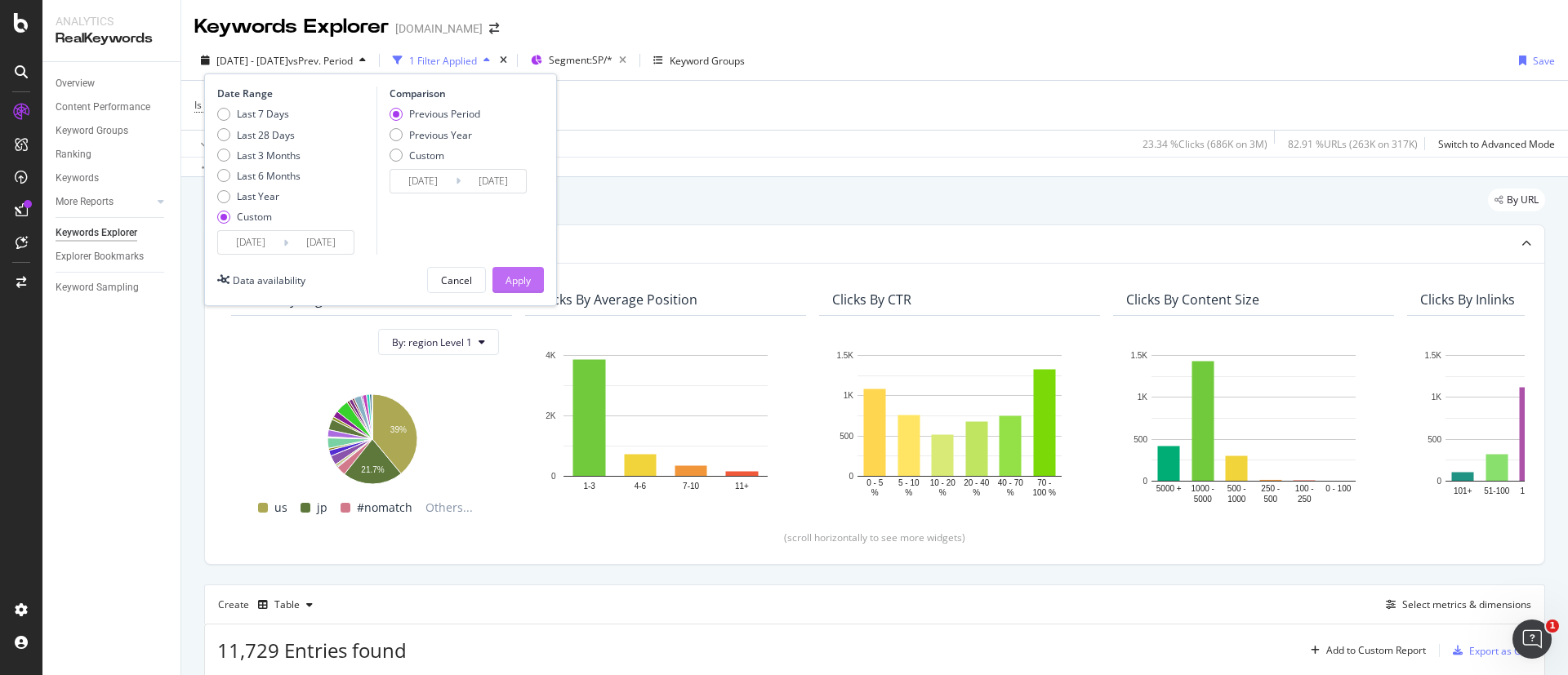
click at [525, 274] on div "Apply" at bounding box center [517, 280] width 25 height 14
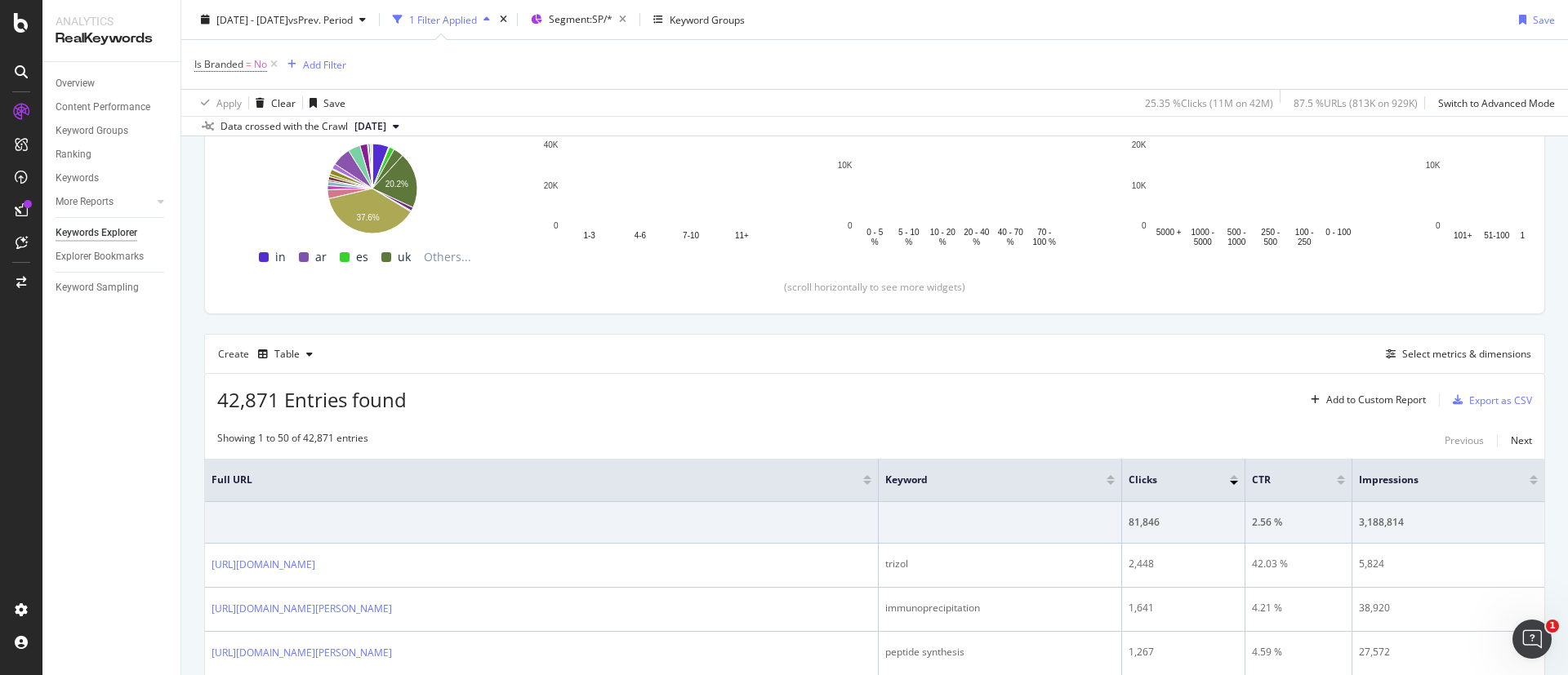
scroll to position [373, 0]
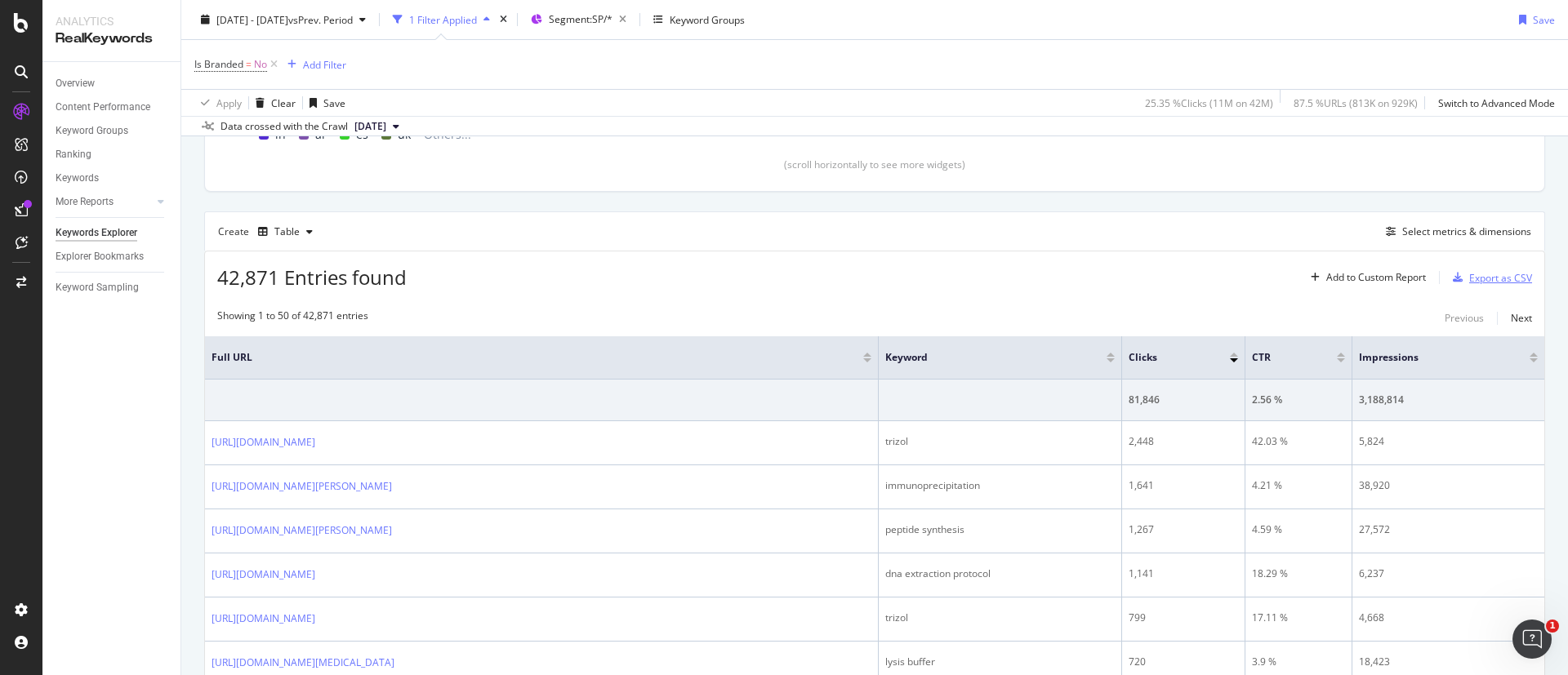
click at [1489, 280] on div "Export as CSV" at bounding box center [1500, 278] width 63 height 14
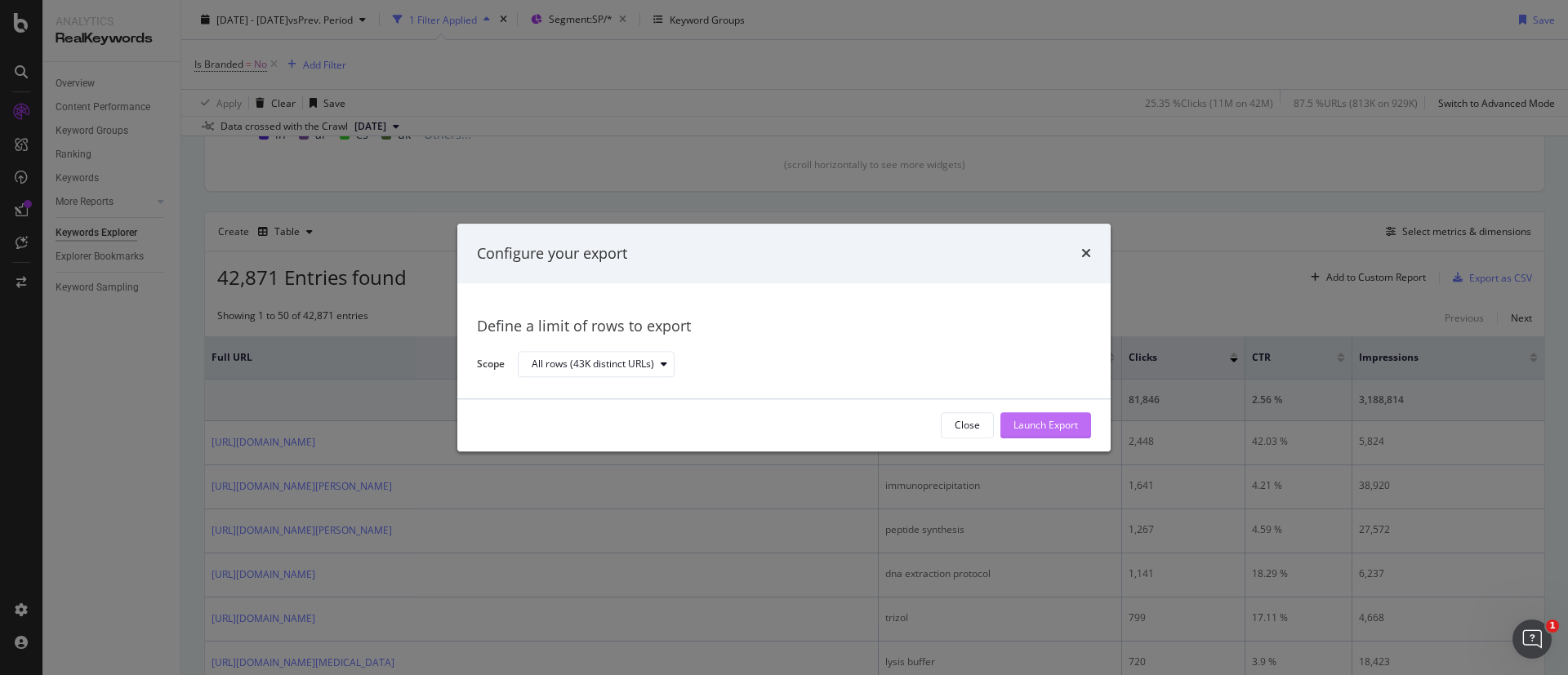
click at [1051, 429] on div "Launch Export" at bounding box center [1044, 425] width 64 height 14
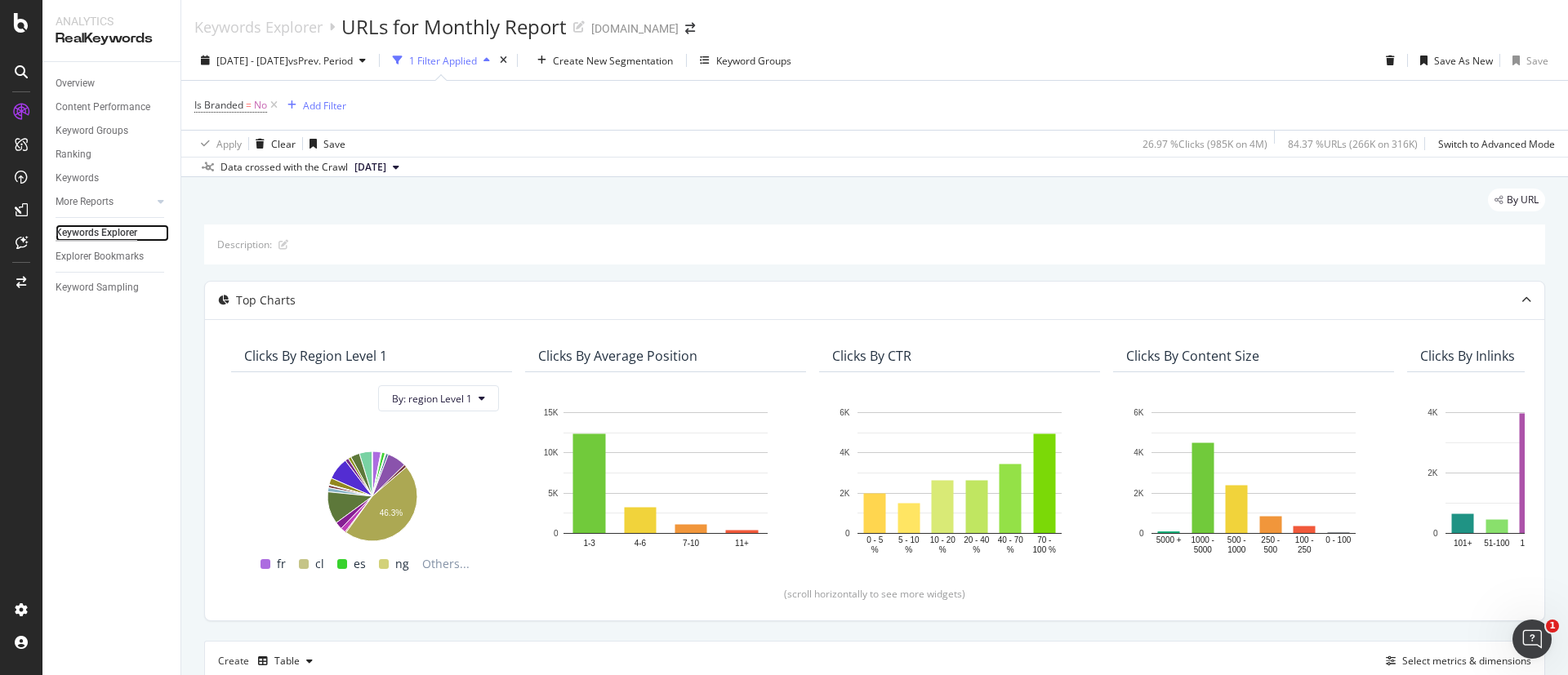
click at [110, 227] on div "Keywords Explorer" at bounding box center [97, 233] width 82 height 17
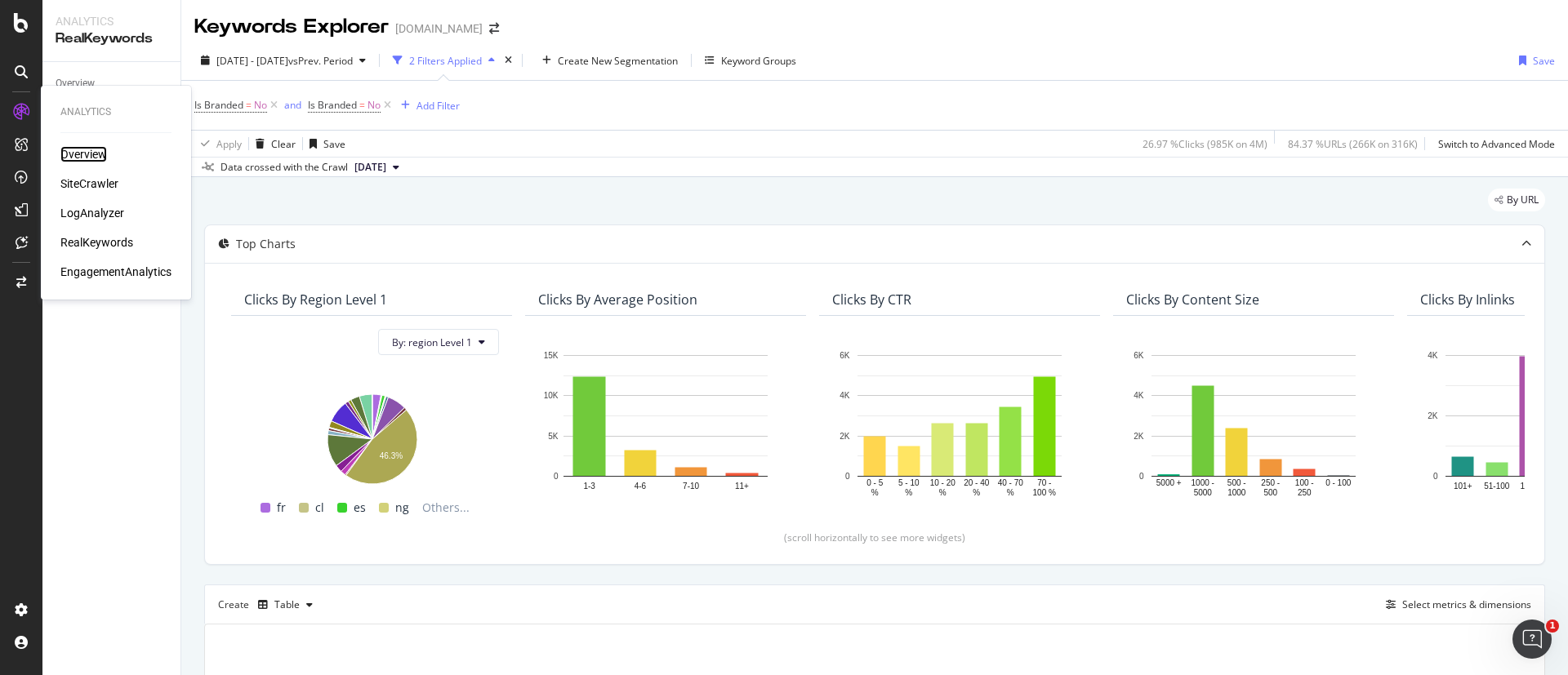
click at [71, 158] on div "Overview" at bounding box center [84, 154] width 46 height 17
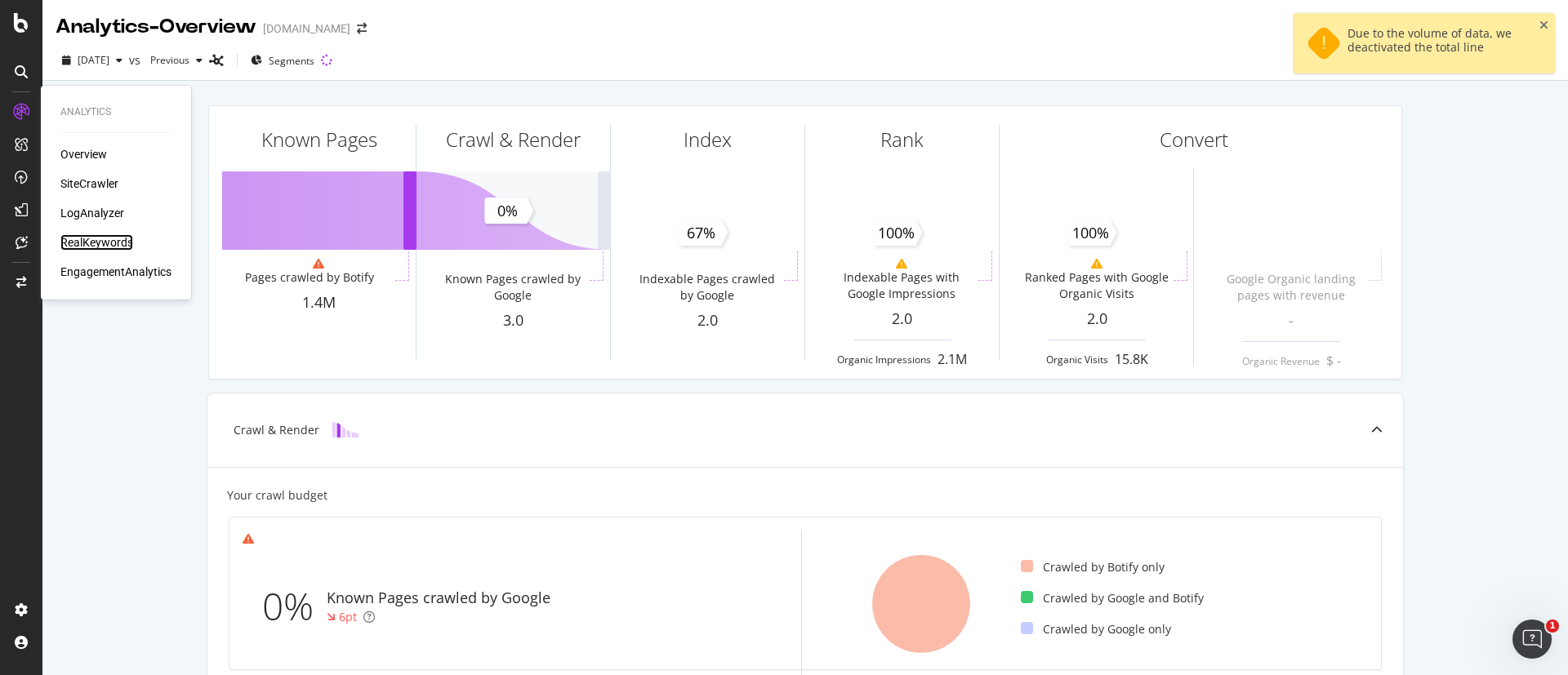
click at [93, 243] on div "RealKeywords" at bounding box center [97, 242] width 72 height 17
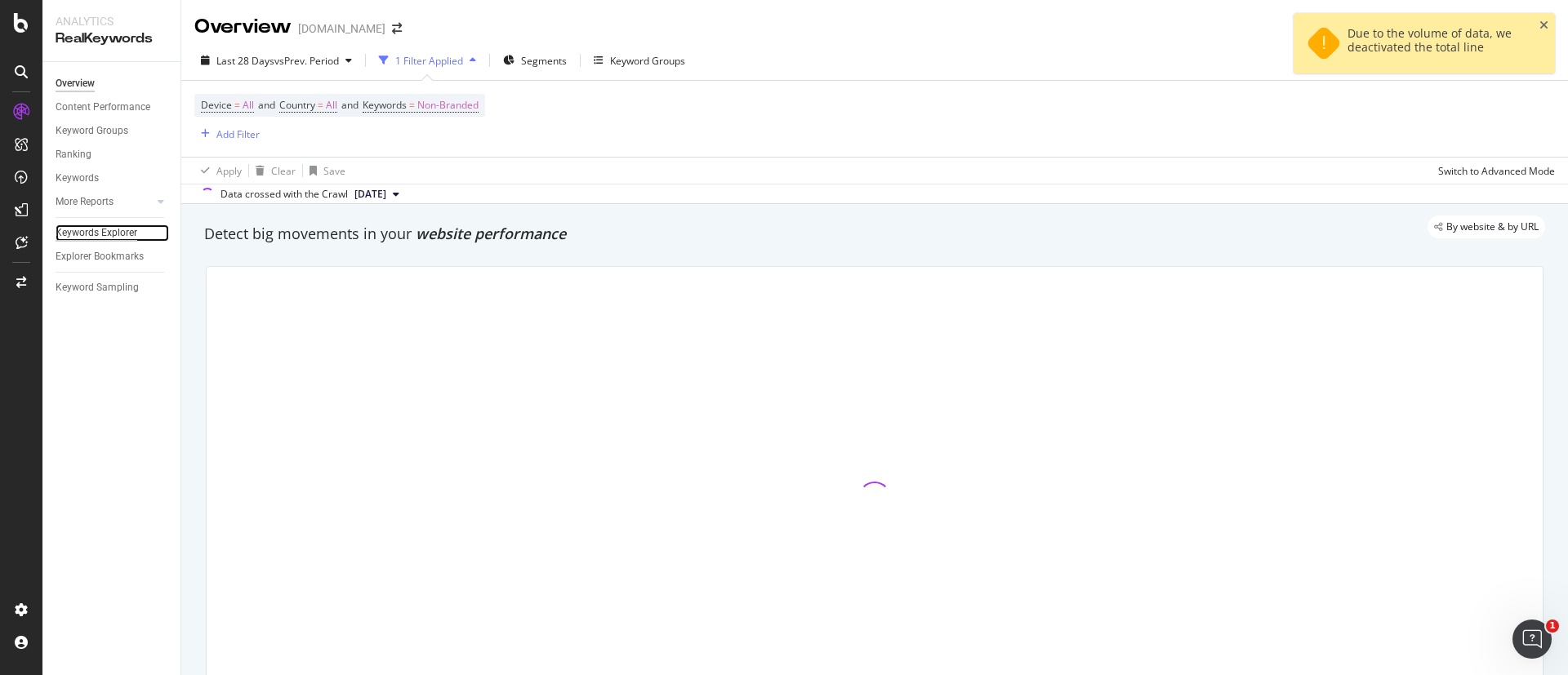
click at [118, 236] on div "Keywords Explorer" at bounding box center [97, 233] width 82 height 17
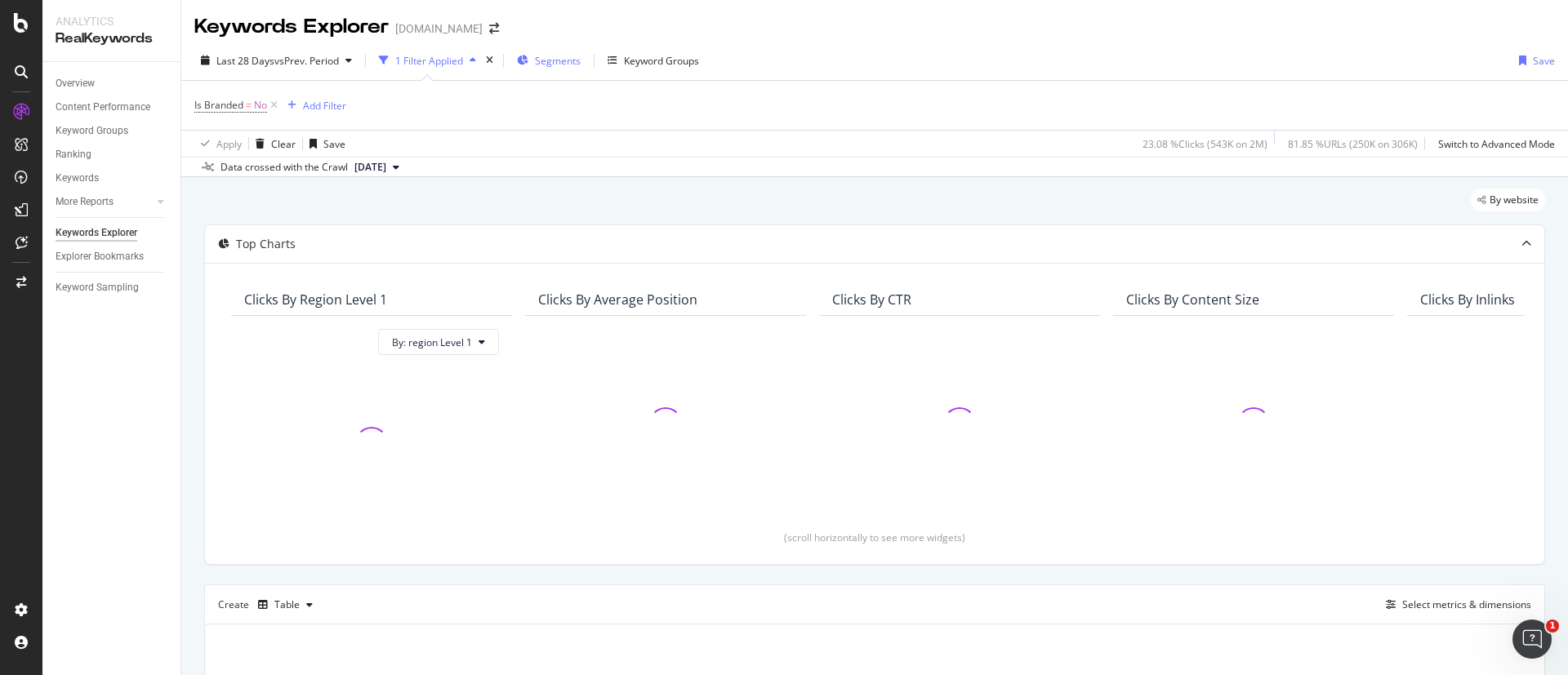
click at [566, 63] on span "Segments" at bounding box center [557, 60] width 45 height 14
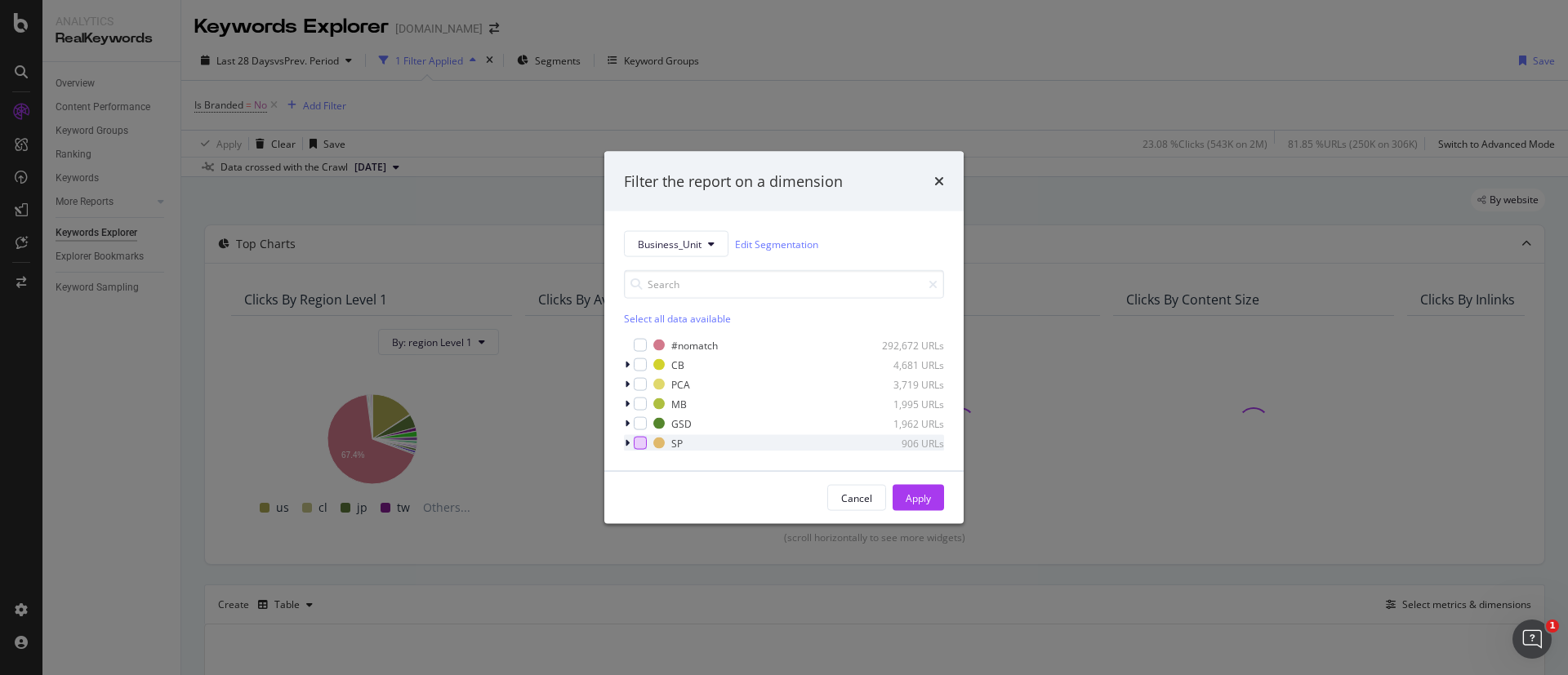
click at [637, 443] on div "modal" at bounding box center [640, 444] width 13 height 13
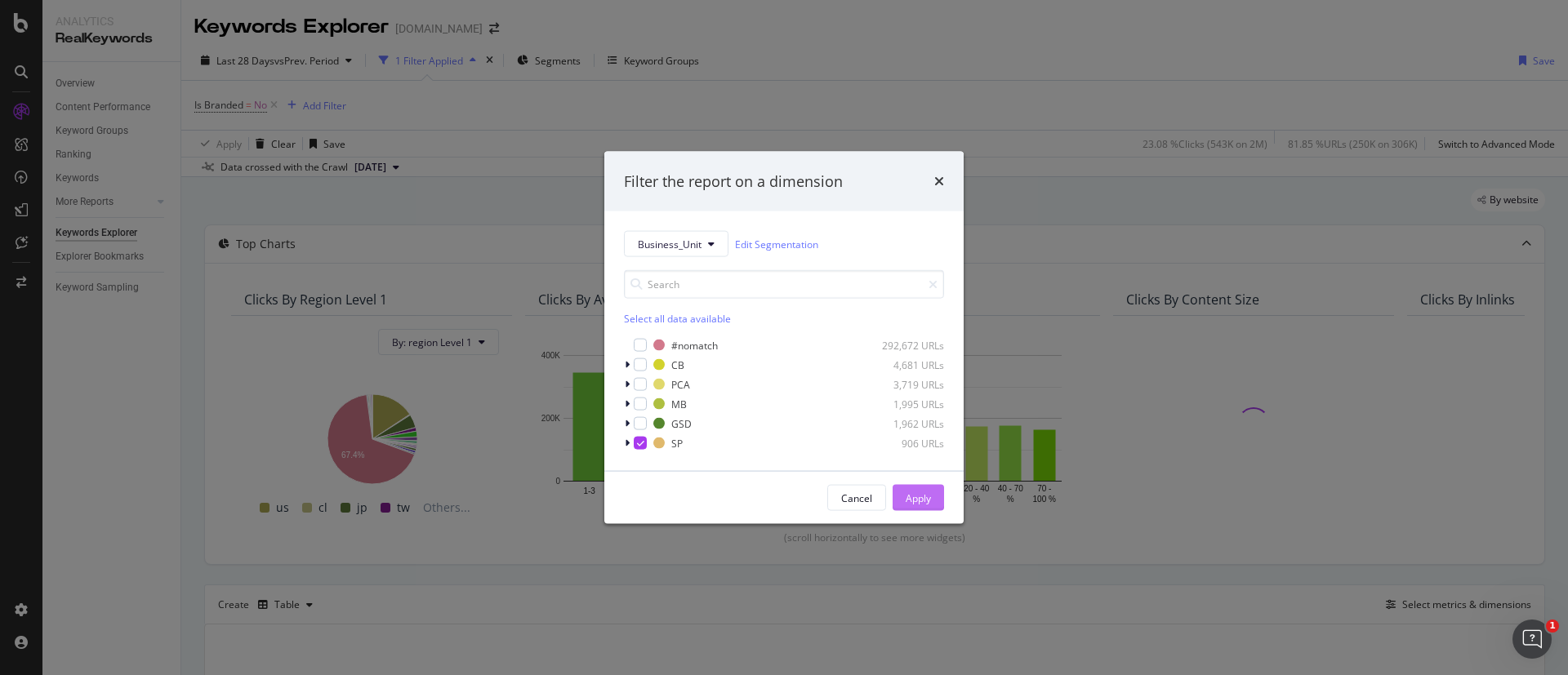
click at [911, 498] on div "Apply" at bounding box center [917, 498] width 25 height 14
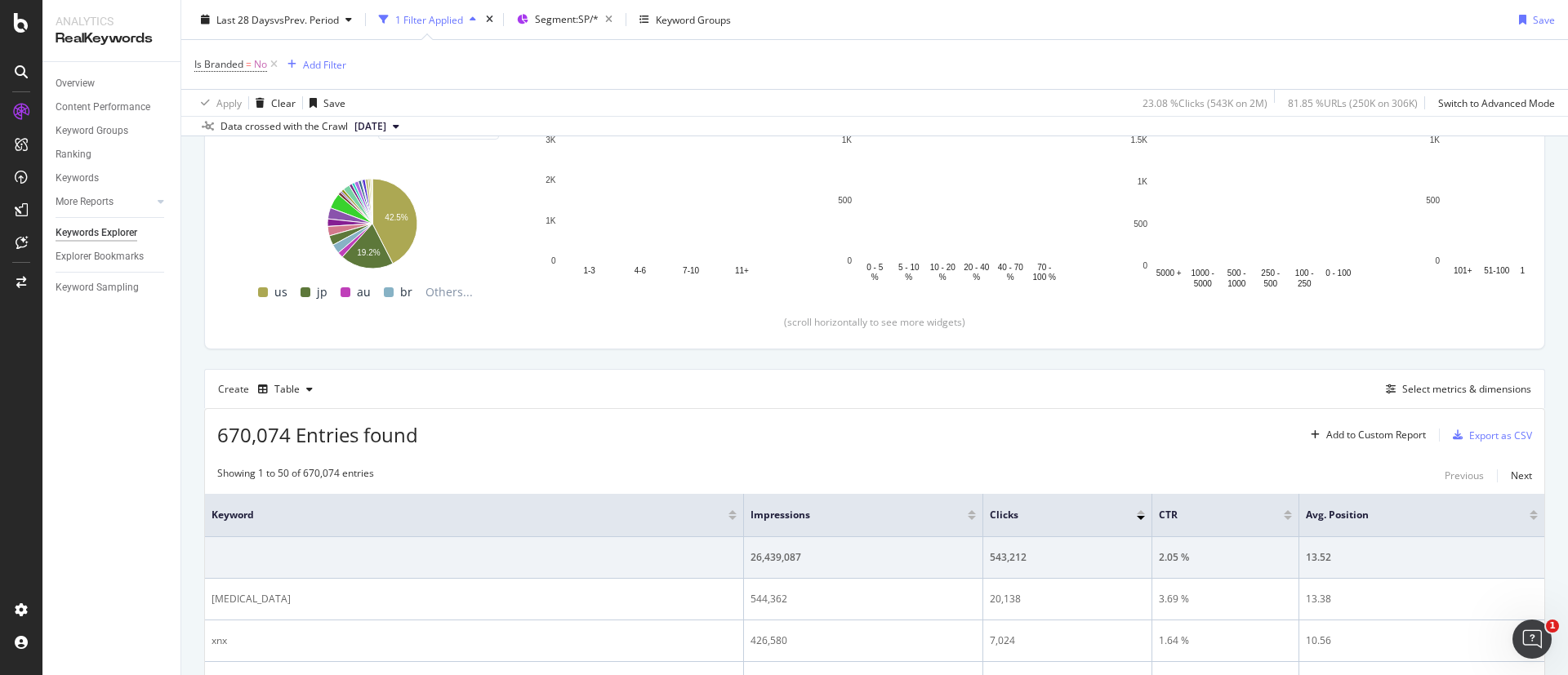
scroll to position [245, 0]
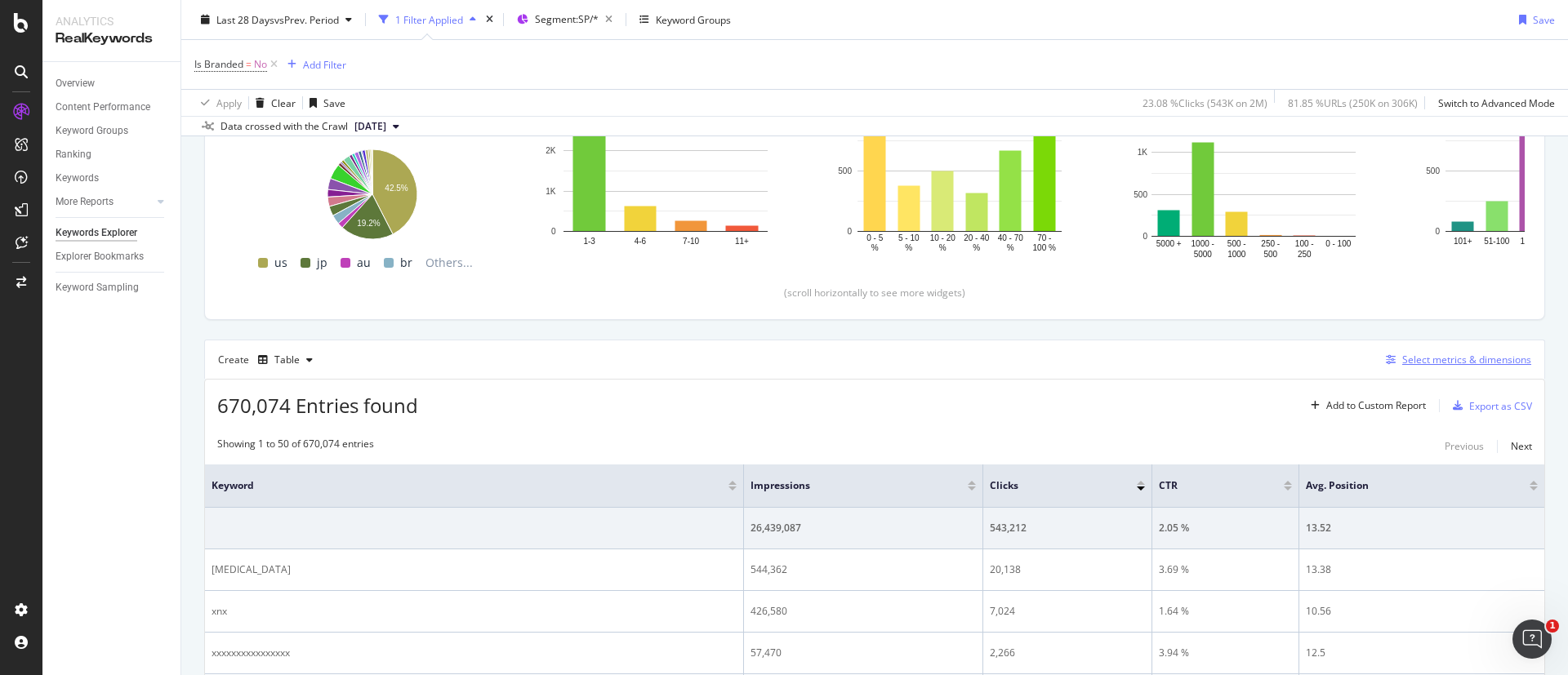
click at [1402, 353] on div "Select metrics & dimensions" at bounding box center [1466, 359] width 129 height 14
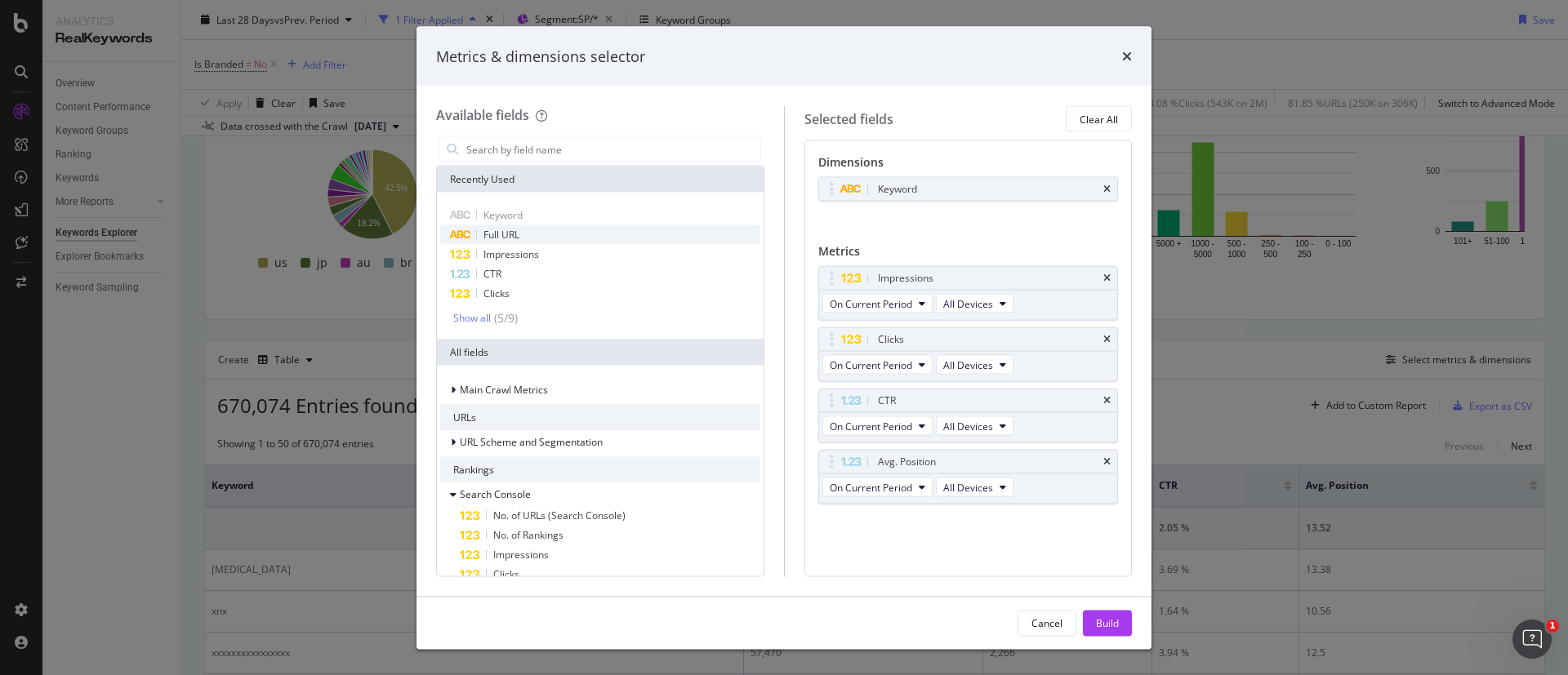
click at [562, 230] on div "Full URL" at bounding box center [600, 235] width 320 height 19
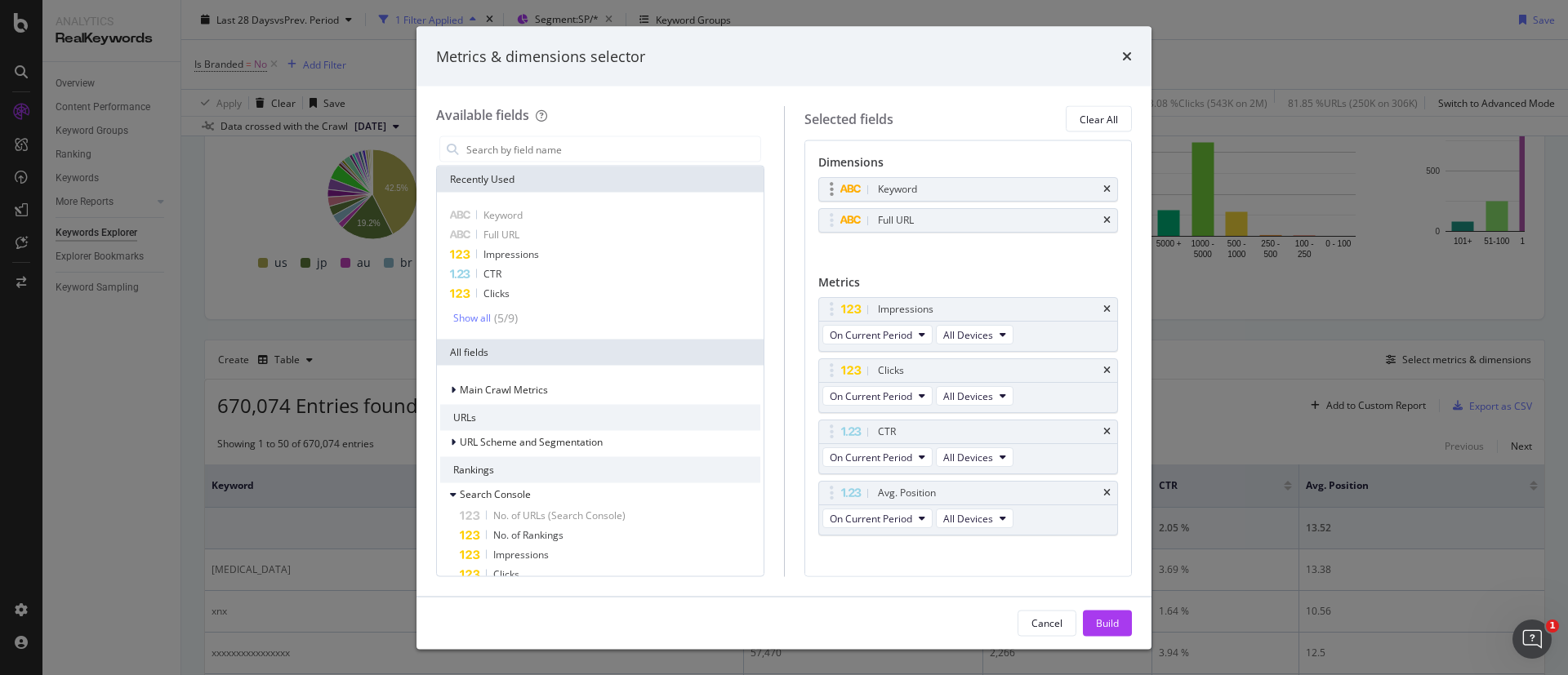
click at [1093, 188] on div "Keyword" at bounding box center [968, 189] width 299 height 23
drag, startPoint x: 1000, startPoint y: 214, endPoint x: 999, endPoint y: 193, distance: 21.0
click at [999, 175] on body "Analytics RealKeywords Overview Content Performance Keyword Groups Ranking Keyw…" at bounding box center [784, 337] width 1568 height 675
click at [1103, 216] on icon "times" at bounding box center [1107, 220] width 7 height 10
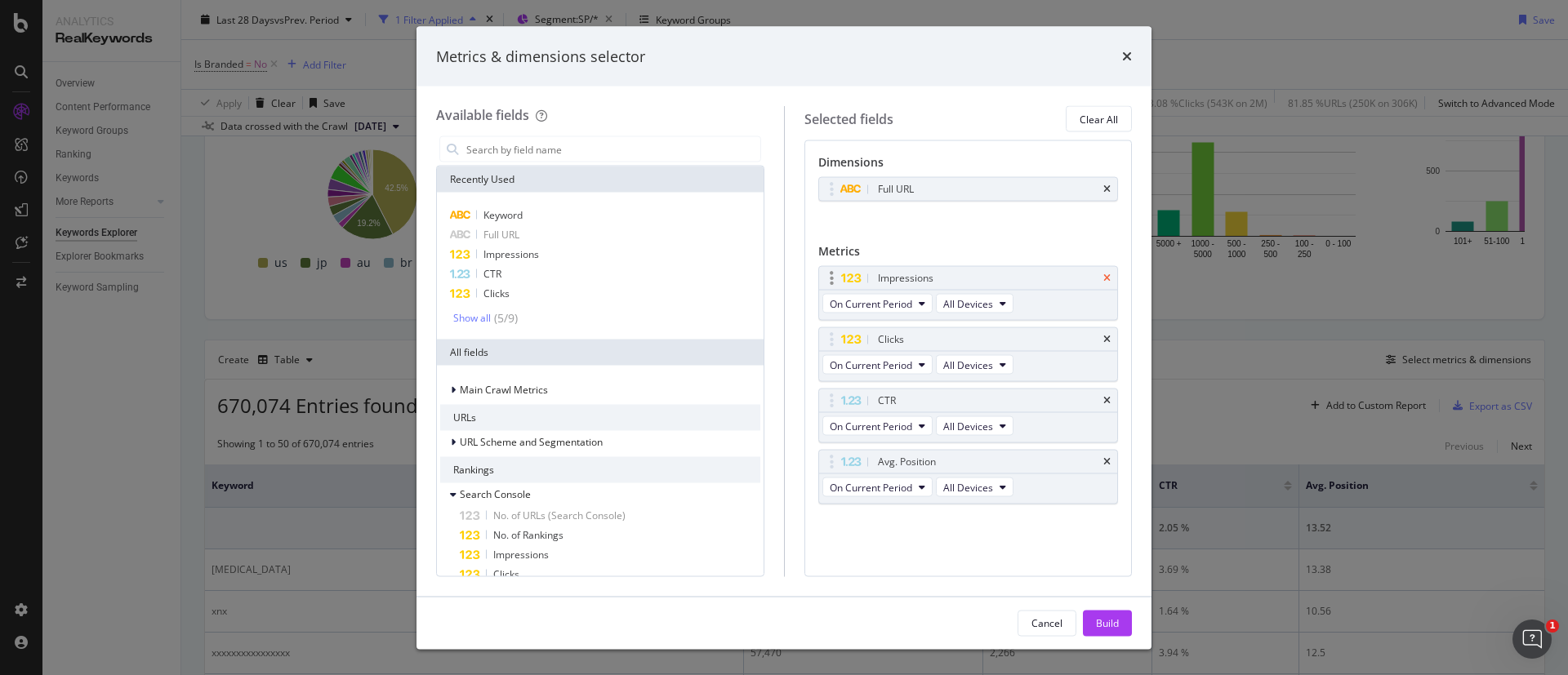
click at [1108, 274] on icon "times" at bounding box center [1107, 279] width 7 height 10
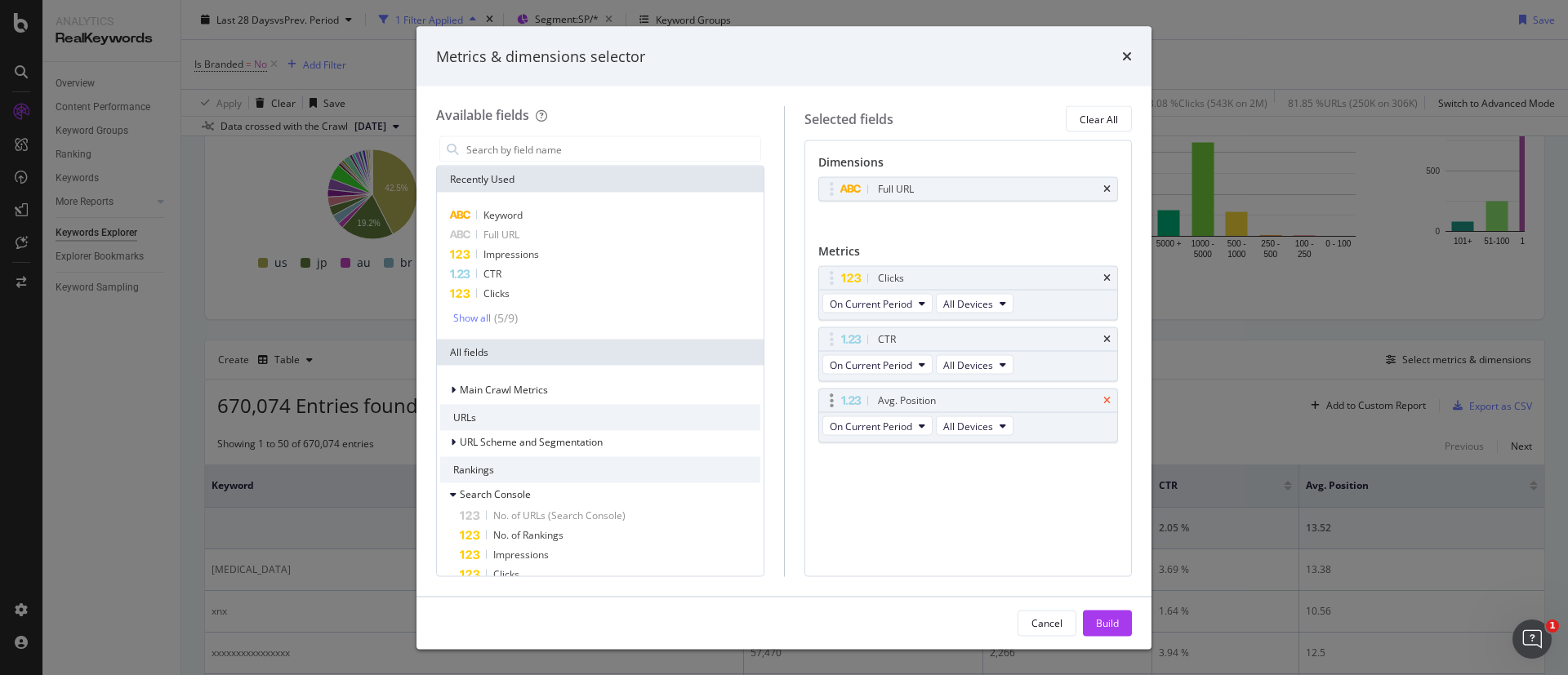
click at [1108, 403] on icon "times" at bounding box center [1107, 401] width 7 height 10
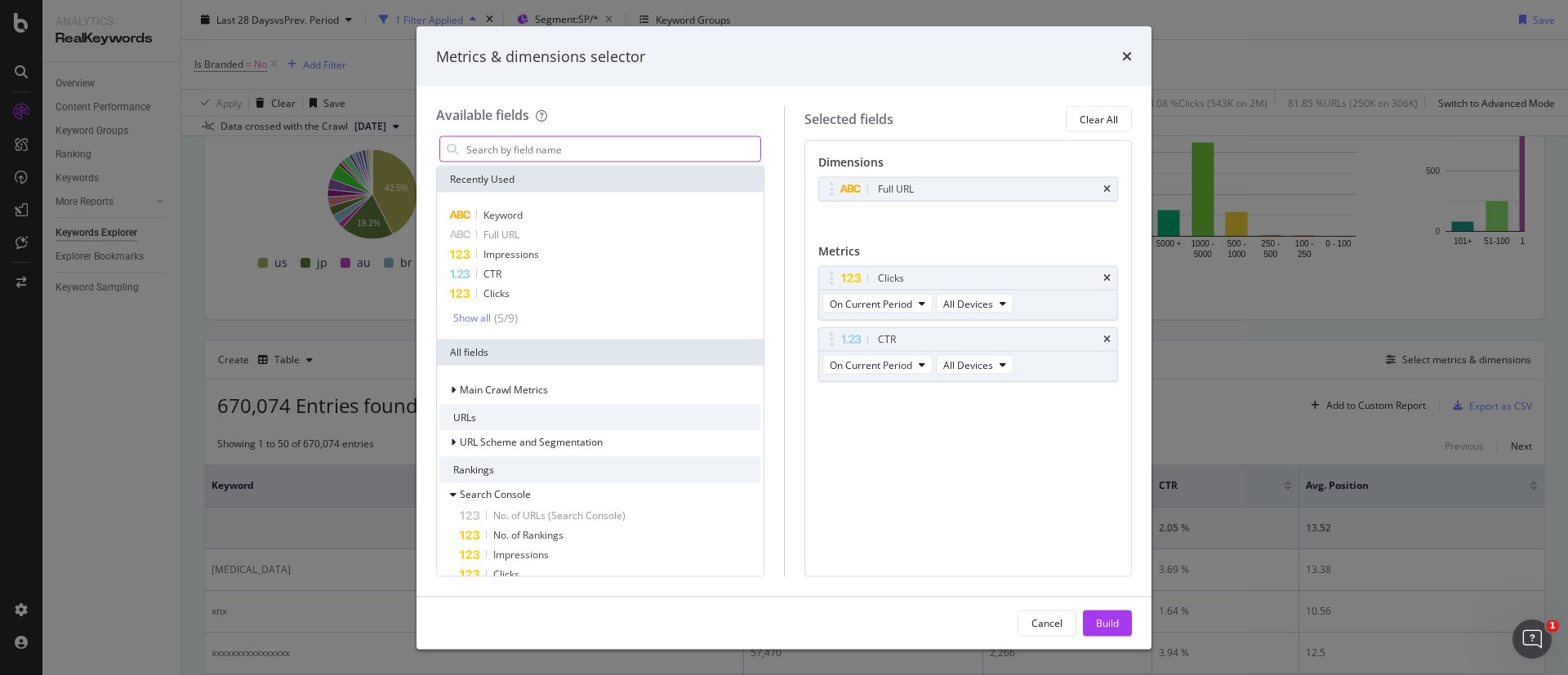
click at [576, 154] on input "modal" at bounding box center [612, 149] width 295 height 24
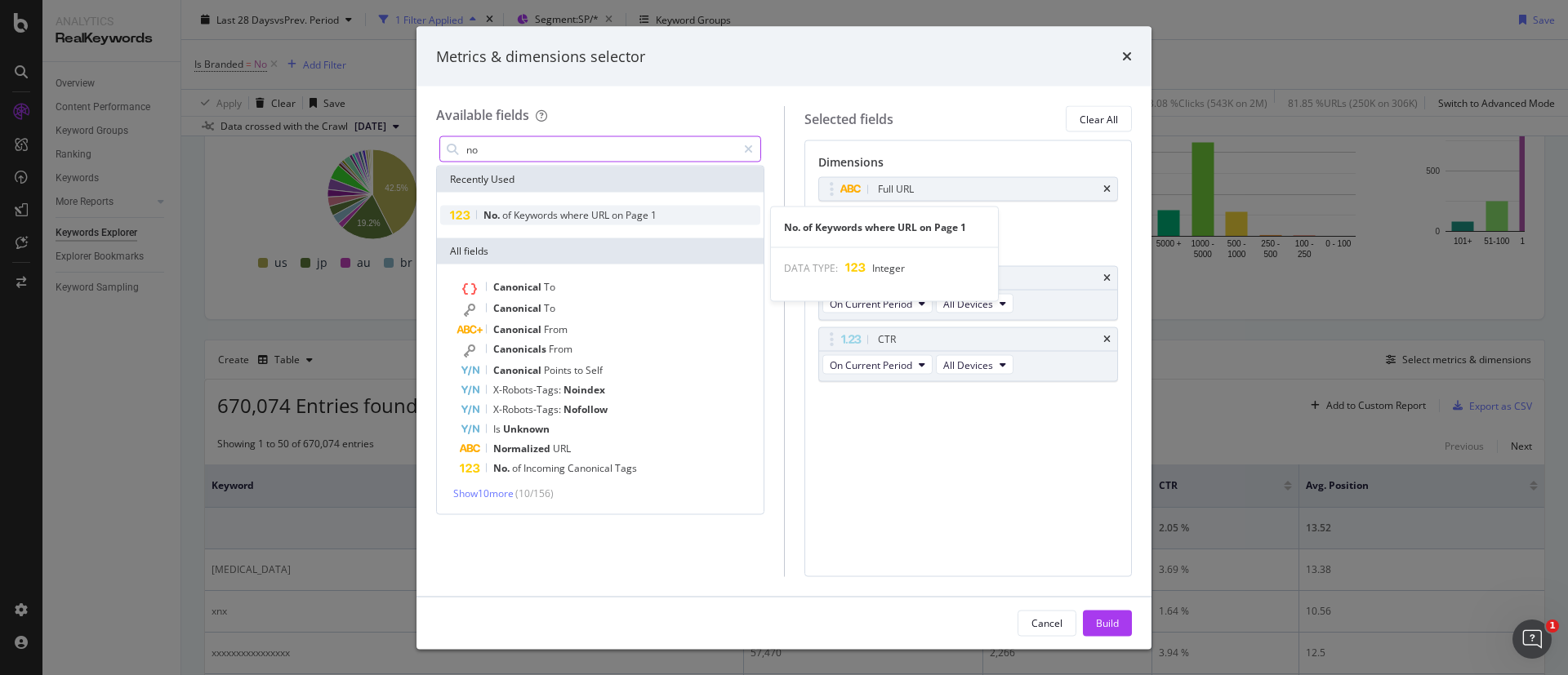
type input "no"
click at [596, 217] on span "URL" at bounding box center [602, 214] width 20 height 14
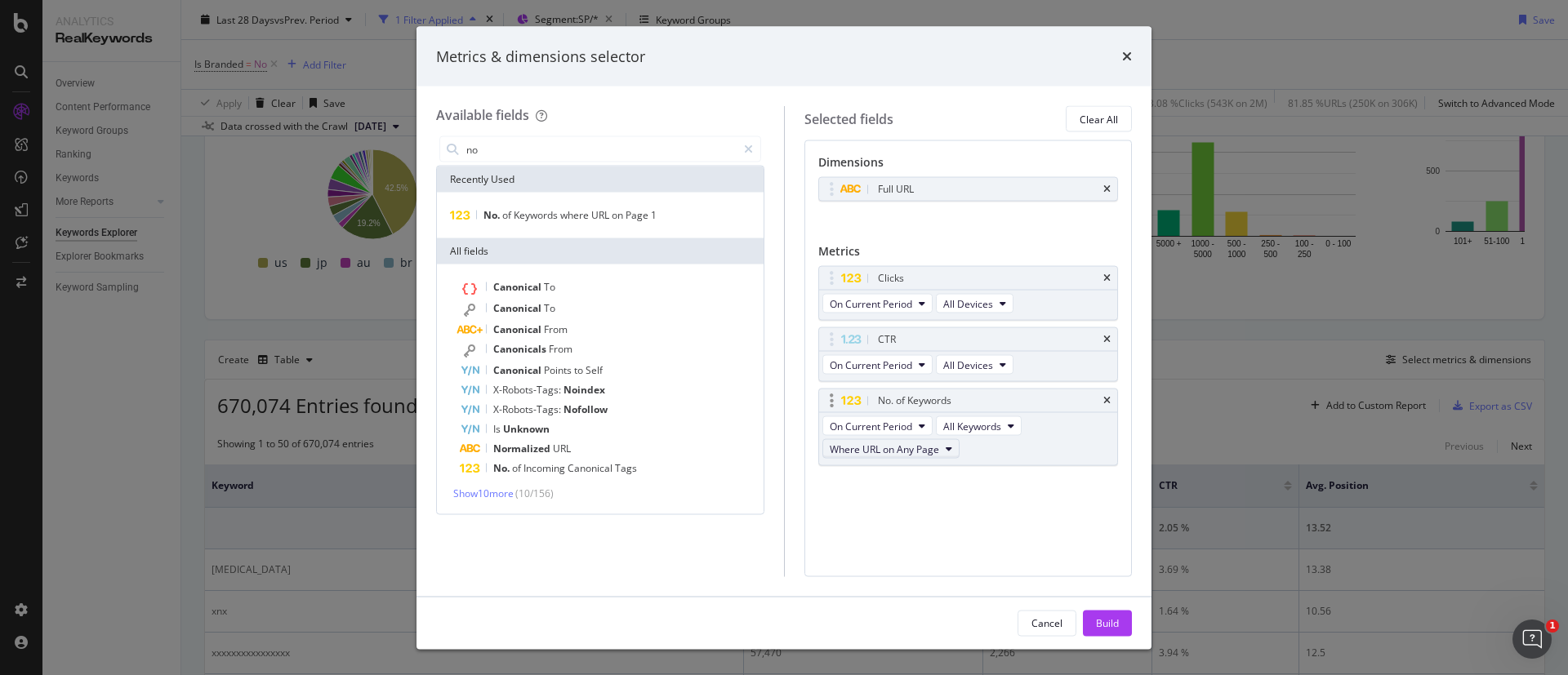
click at [946, 452] on icon "modal" at bounding box center [948, 448] width 6 height 10
click at [918, 512] on span "Where URL on Page 1" at bounding box center [893, 509] width 113 height 15
click at [1113, 622] on div "Build" at bounding box center [1107, 622] width 23 height 14
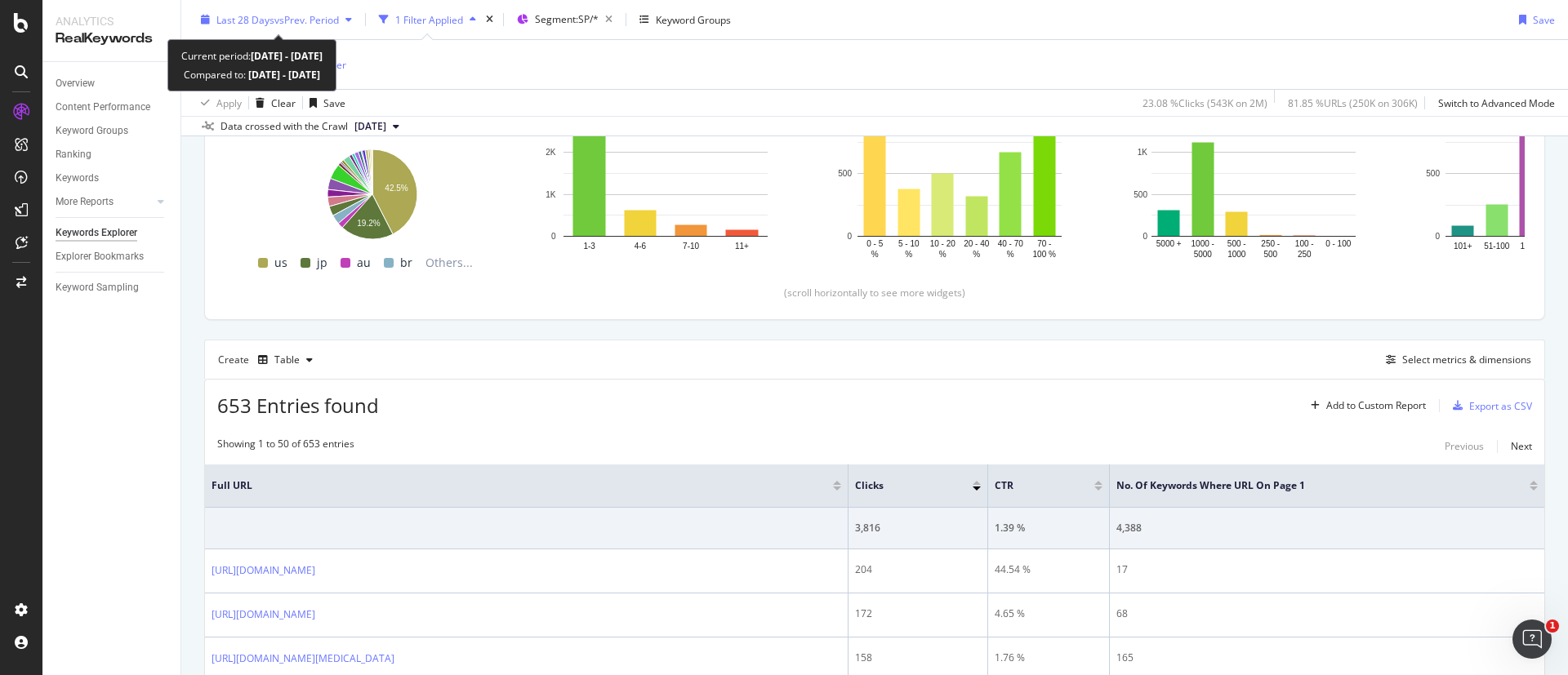
click at [253, 19] on span "Last 28 Days" at bounding box center [245, 19] width 58 height 14
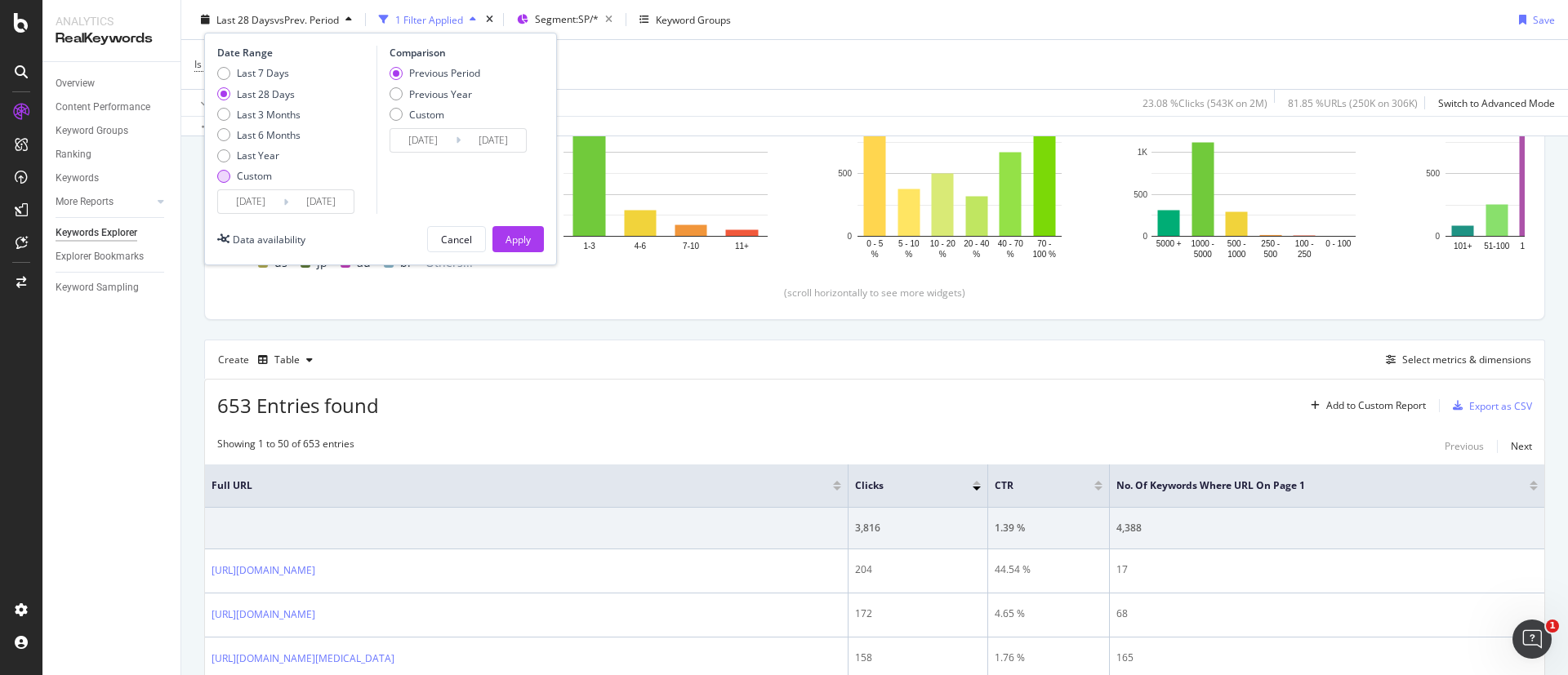
click at [263, 178] on div "Custom" at bounding box center [254, 175] width 35 height 14
click at [263, 201] on input "2025/07/26" at bounding box center [251, 201] width 65 height 23
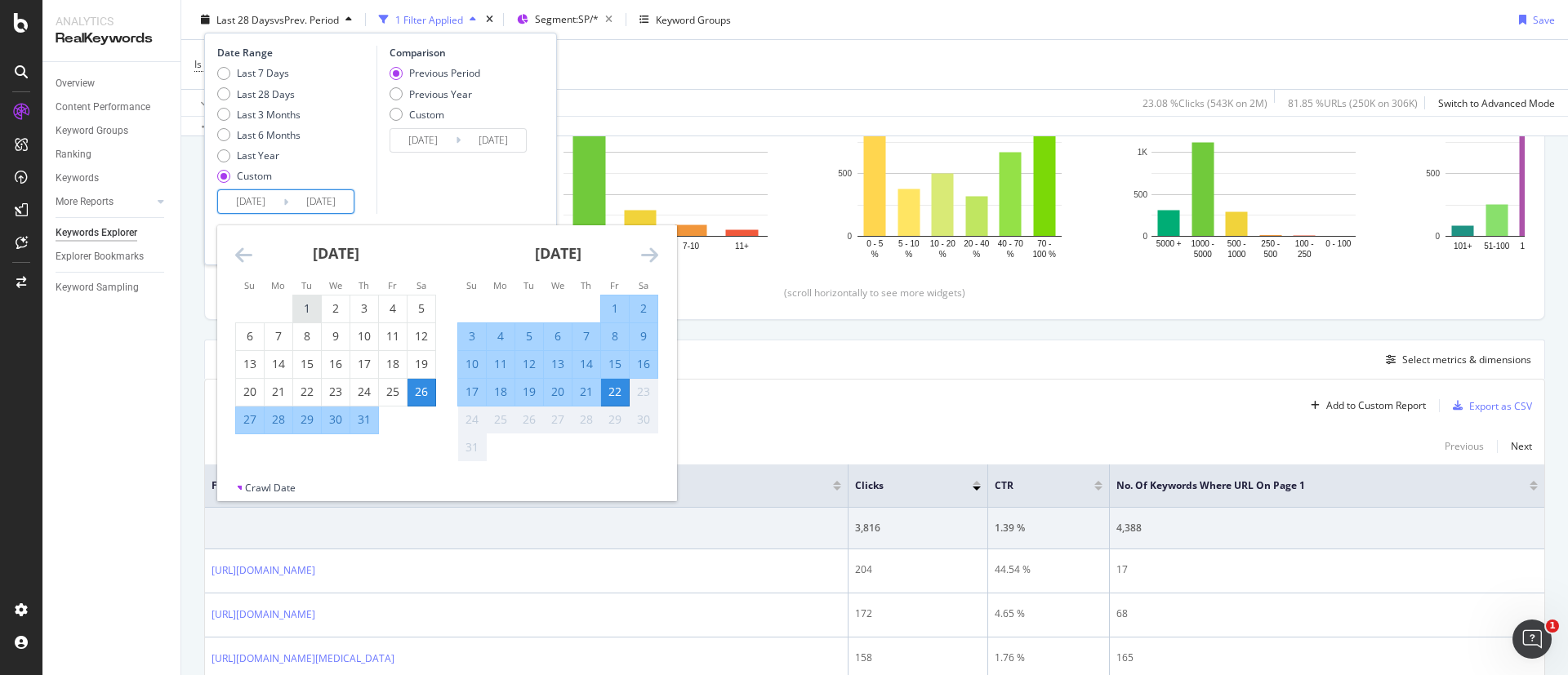
click at [305, 309] on div "1" at bounding box center [307, 309] width 28 height 17
type input "2025/07/01"
type input "2025/05/09"
type input "2025/06/30"
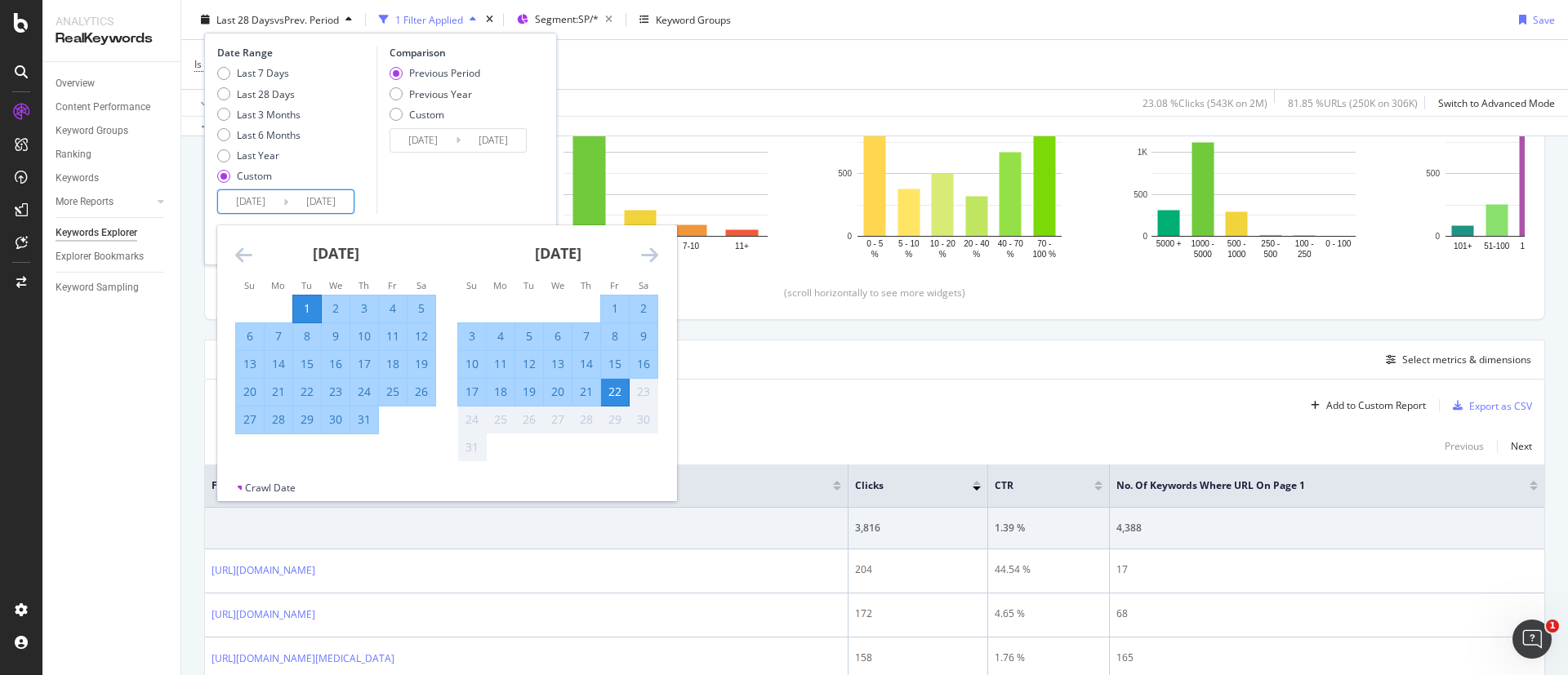
click at [370, 415] on div "31" at bounding box center [364, 420] width 28 height 17
type input "2025/07/31"
type input "2025/05/31"
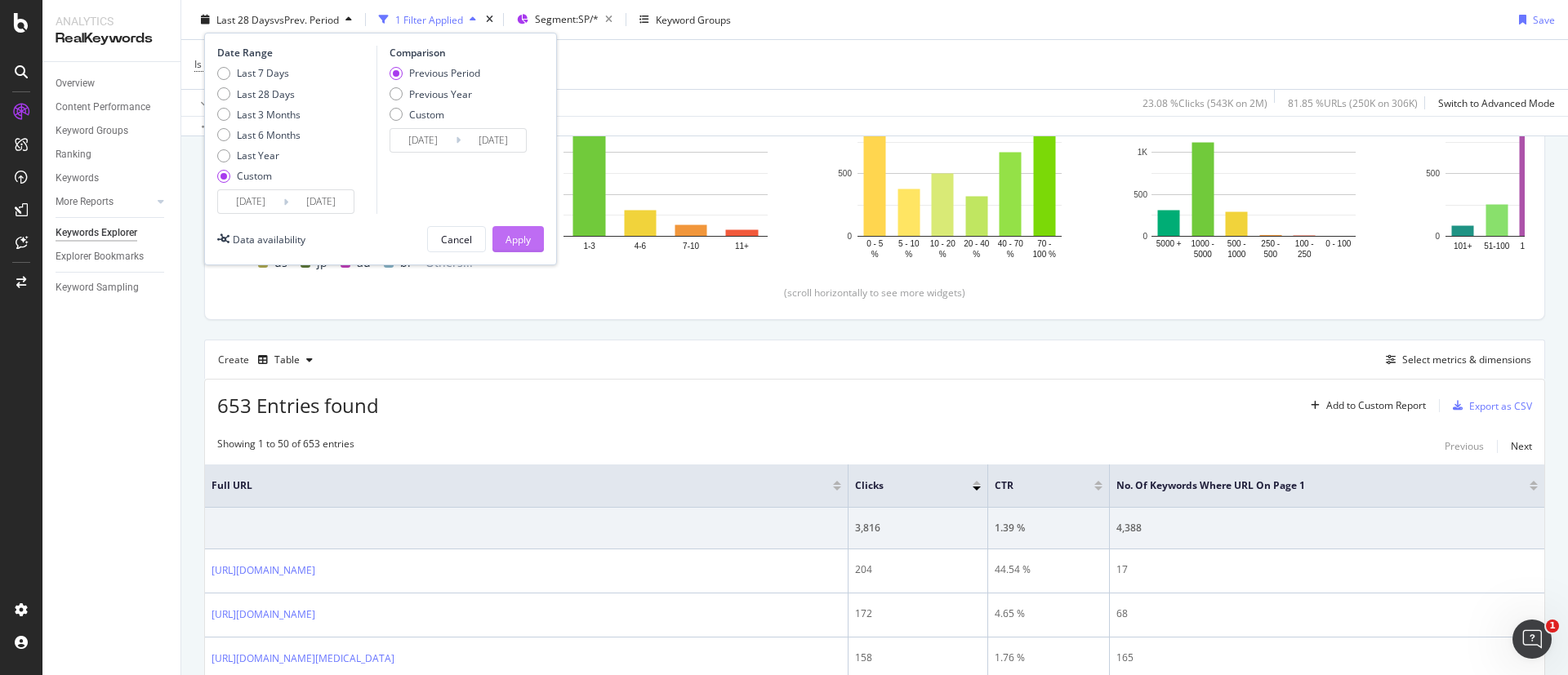
click at [524, 243] on div "Apply" at bounding box center [517, 239] width 25 height 14
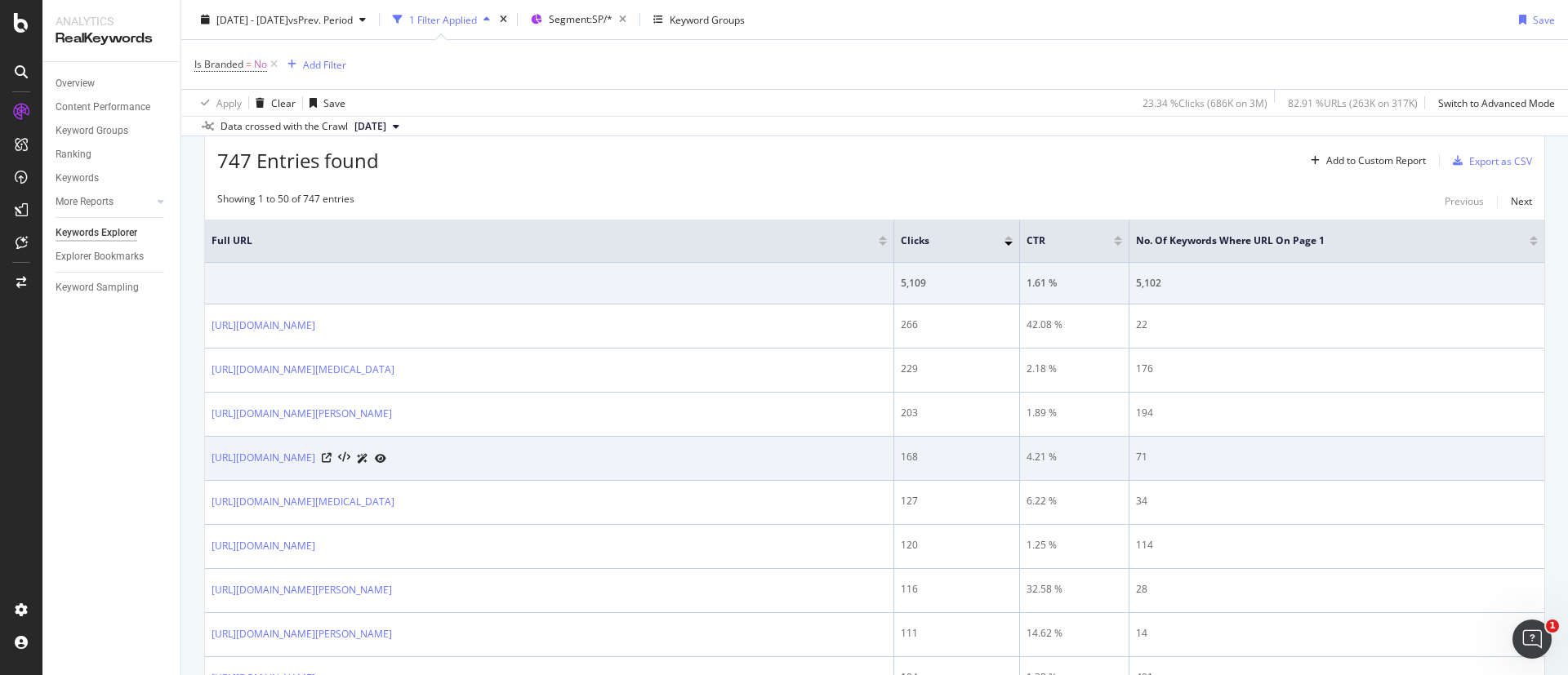
scroll to position [245, 0]
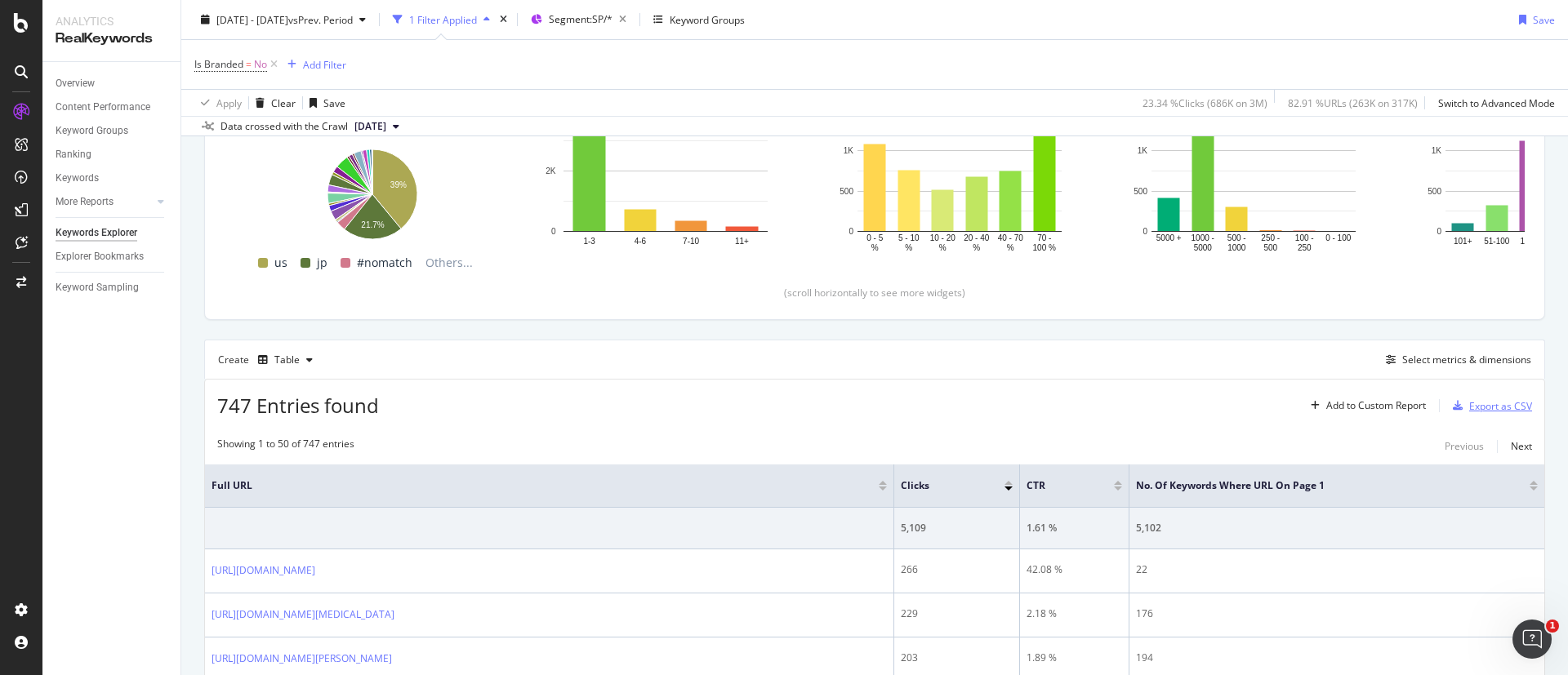
click at [1473, 397] on div "Export as CSV" at bounding box center [1489, 406] width 85 height 24
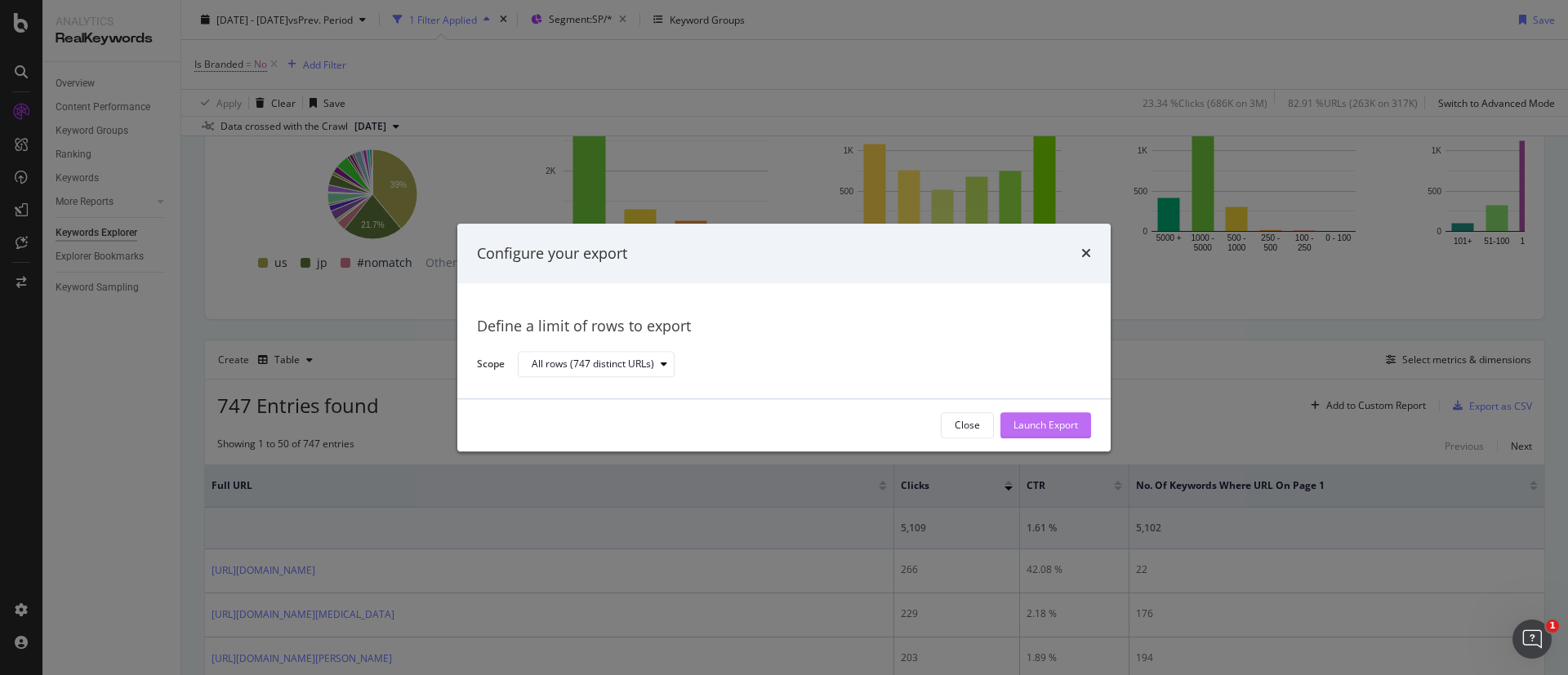
click at [1017, 421] on div "Launch Export" at bounding box center [1044, 425] width 64 height 14
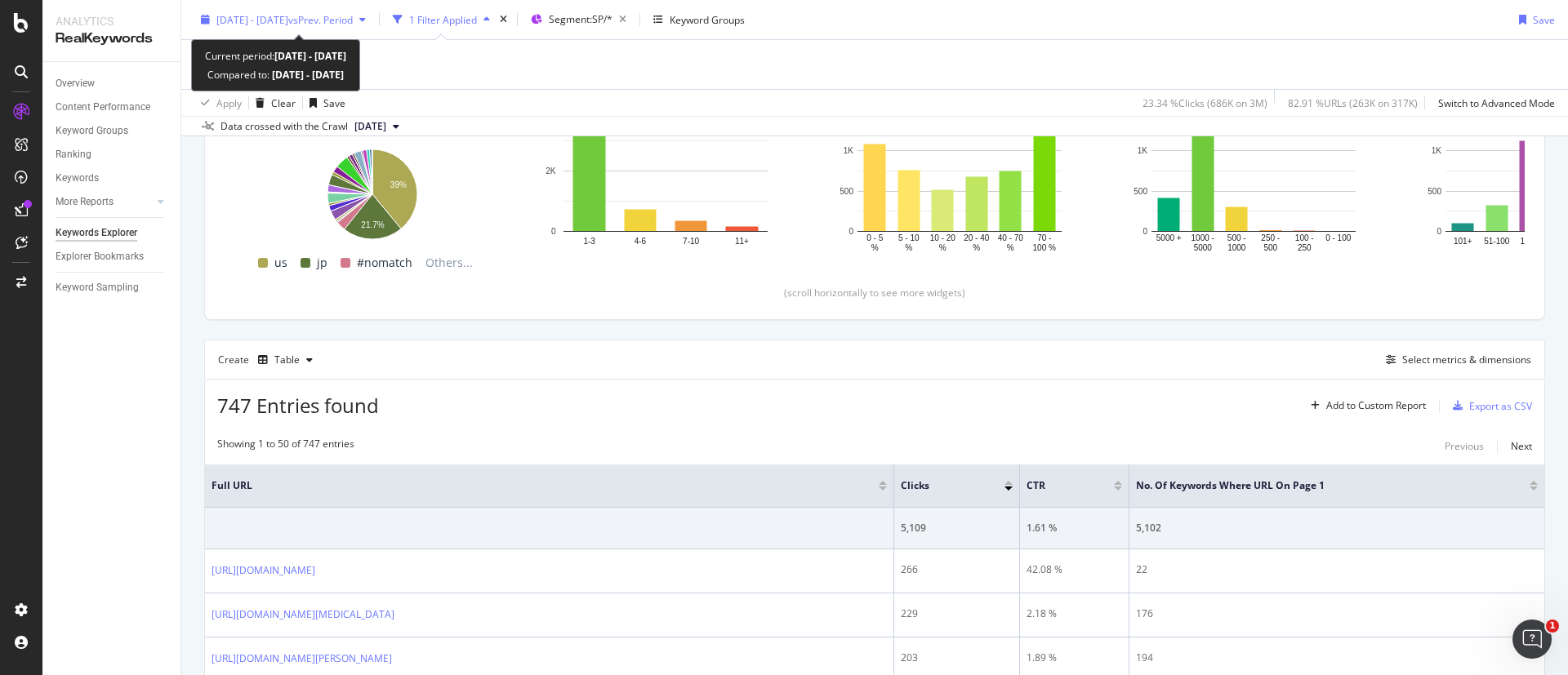
click at [333, 19] on span "vs Prev. Period" at bounding box center [319, 19] width 64 height 14
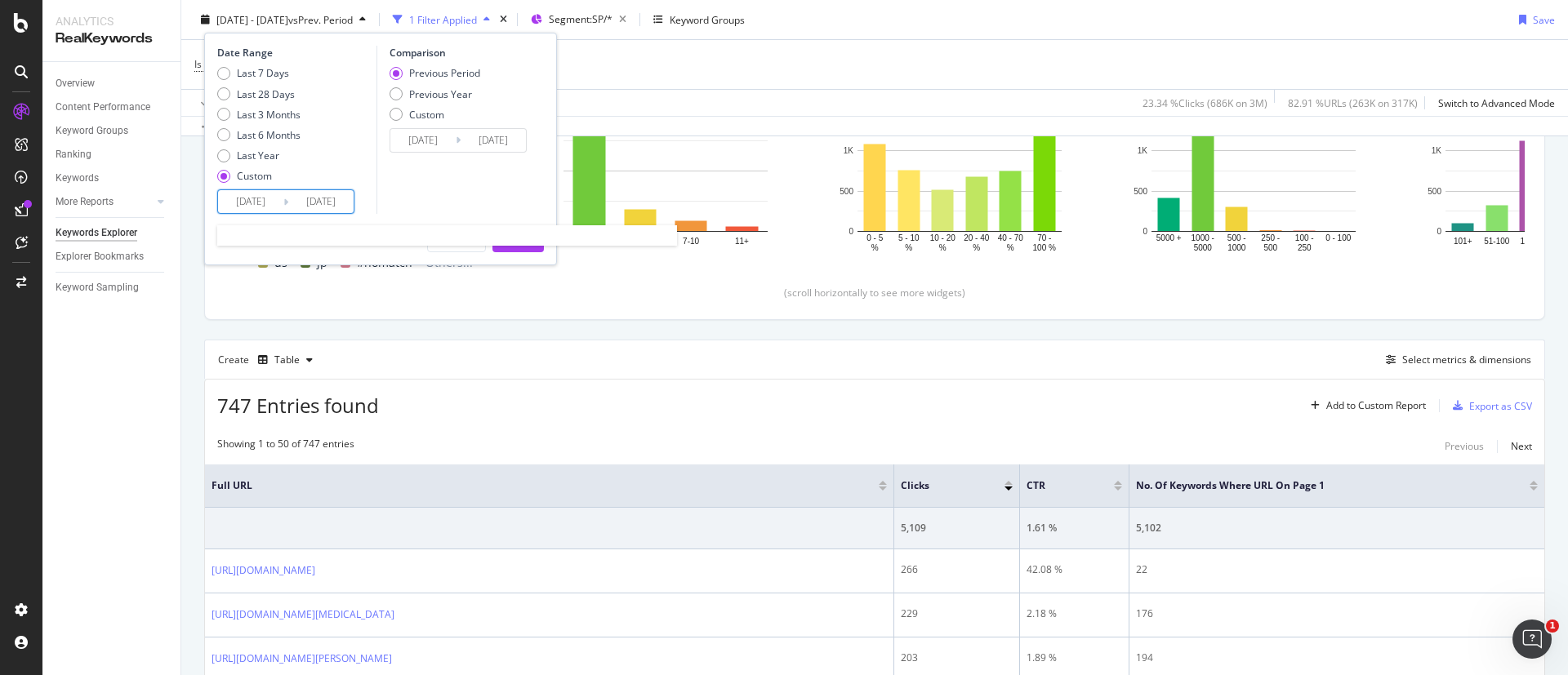
click at [276, 200] on input "2025/07/01" at bounding box center [251, 201] width 65 height 23
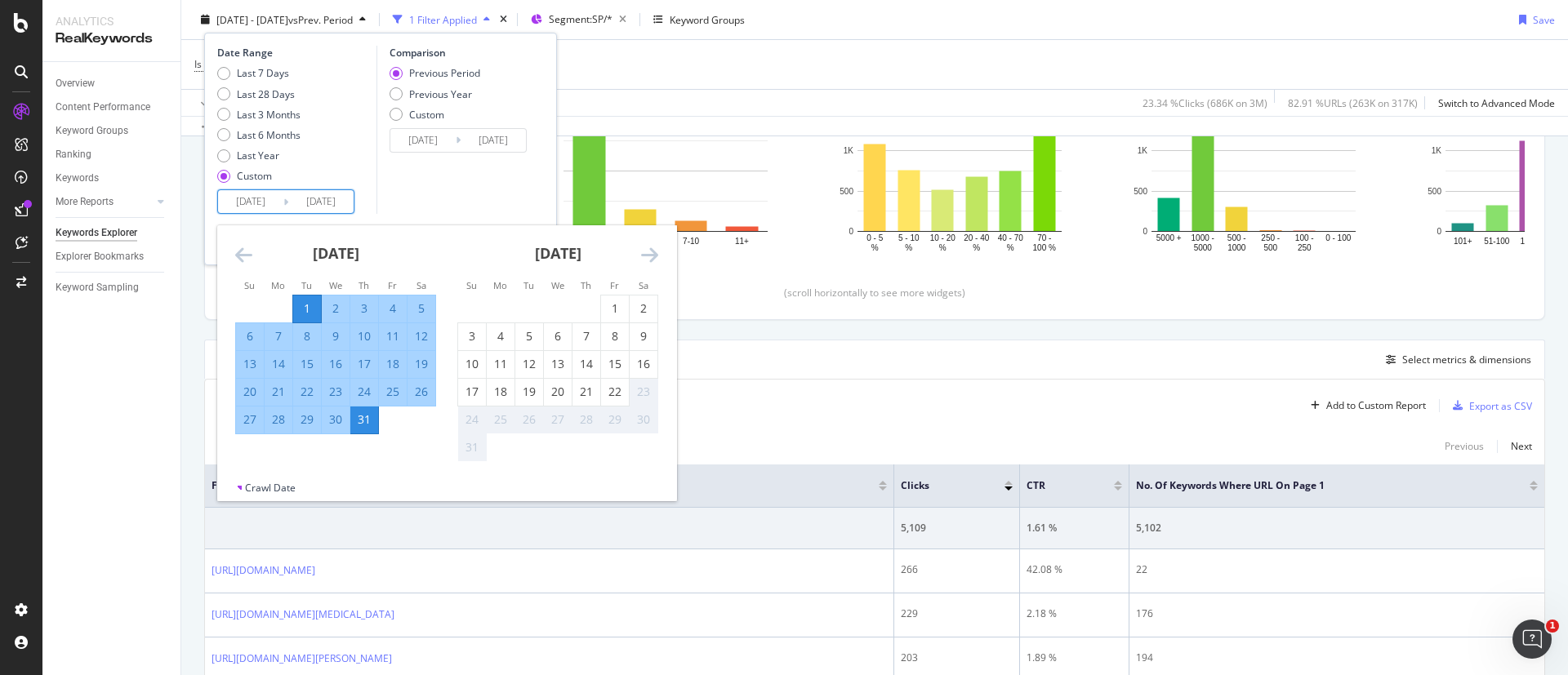
click at [234, 251] on div "July 2025 1 2 3 4 5 6 7 8 9 10 11 12 13 14 15 16 17 18 19 20 21 22 23 24 25 26 …" at bounding box center [335, 330] width 222 height 209
click at [235, 253] on icon "Move backward to switch to the previous month." at bounding box center [243, 254] width 17 height 19
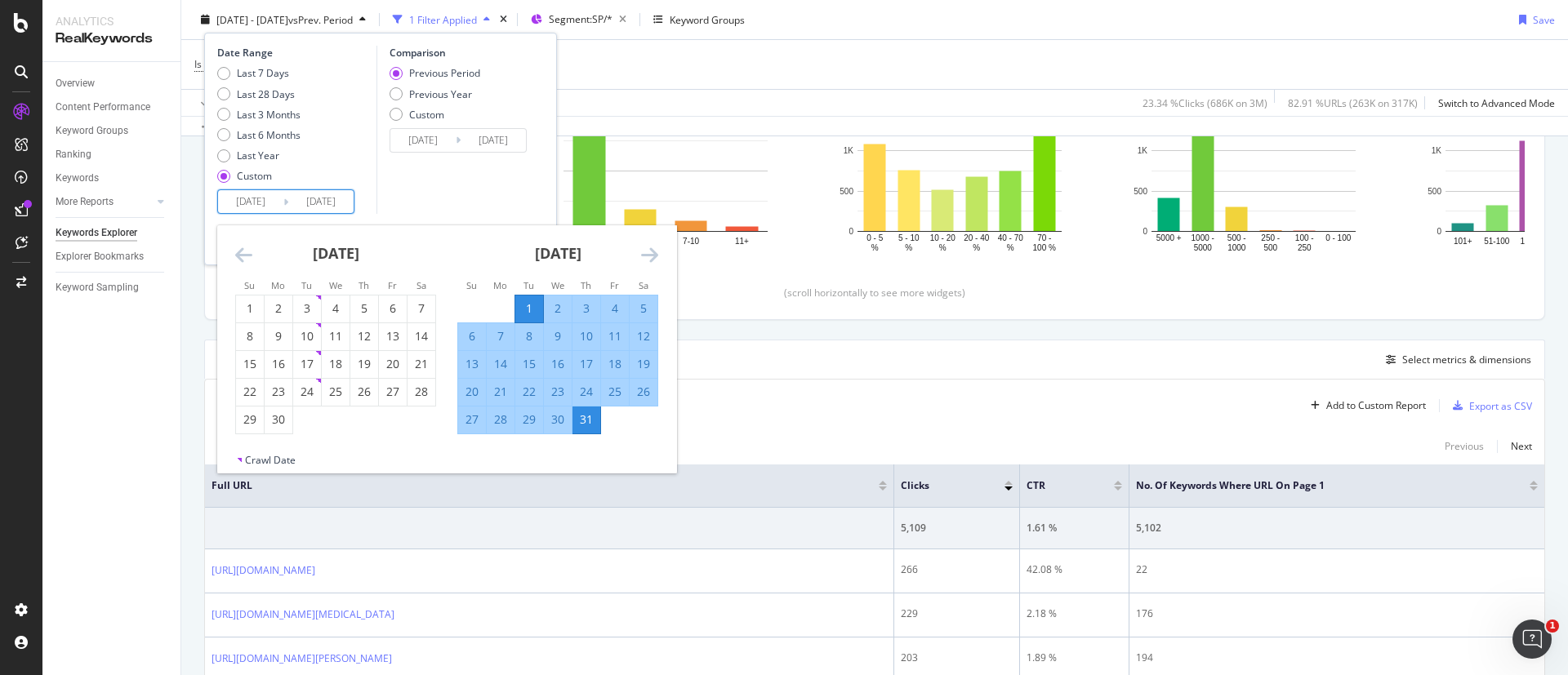
click at [235, 253] on icon "Move backward to switch to the previous month." at bounding box center [243, 254] width 17 height 19
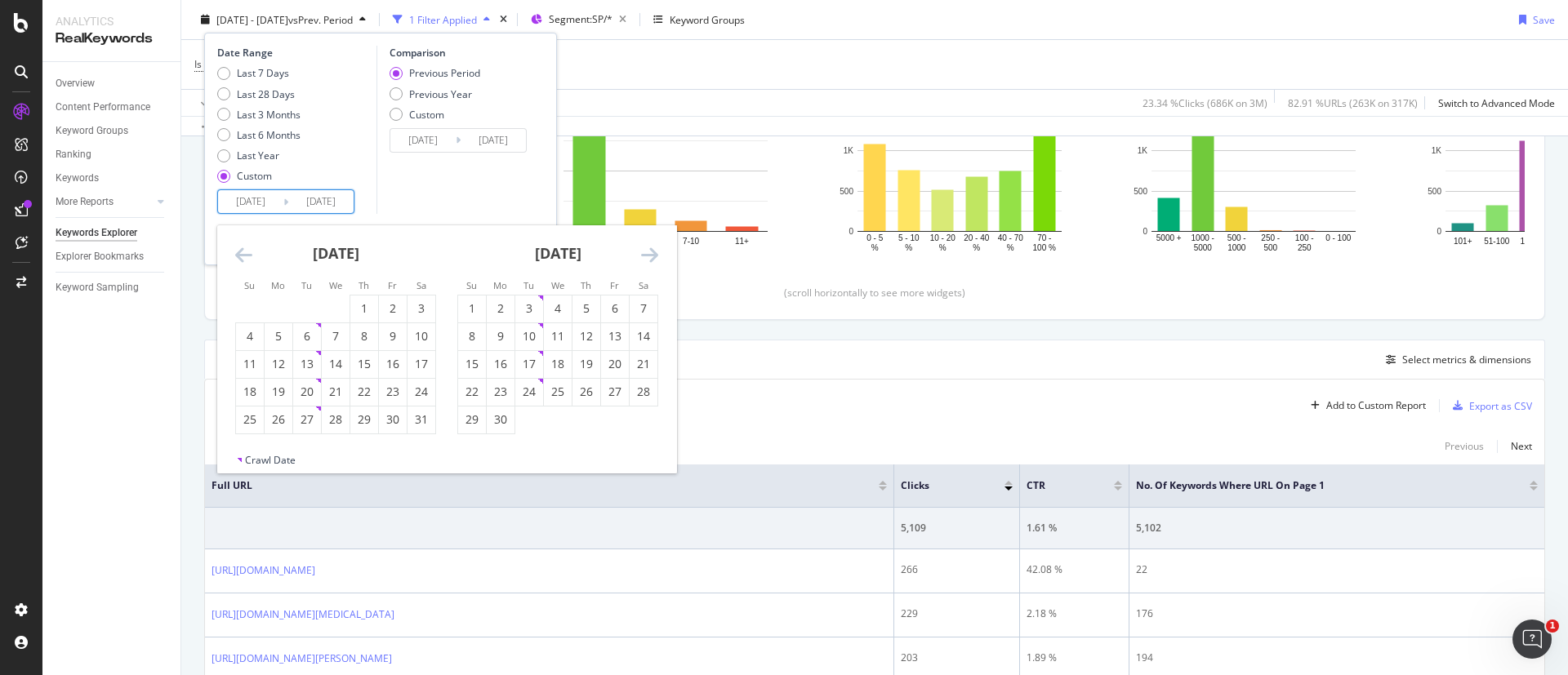
click at [235, 253] on icon "Move backward to switch to the previous month." at bounding box center [243, 254] width 17 height 19
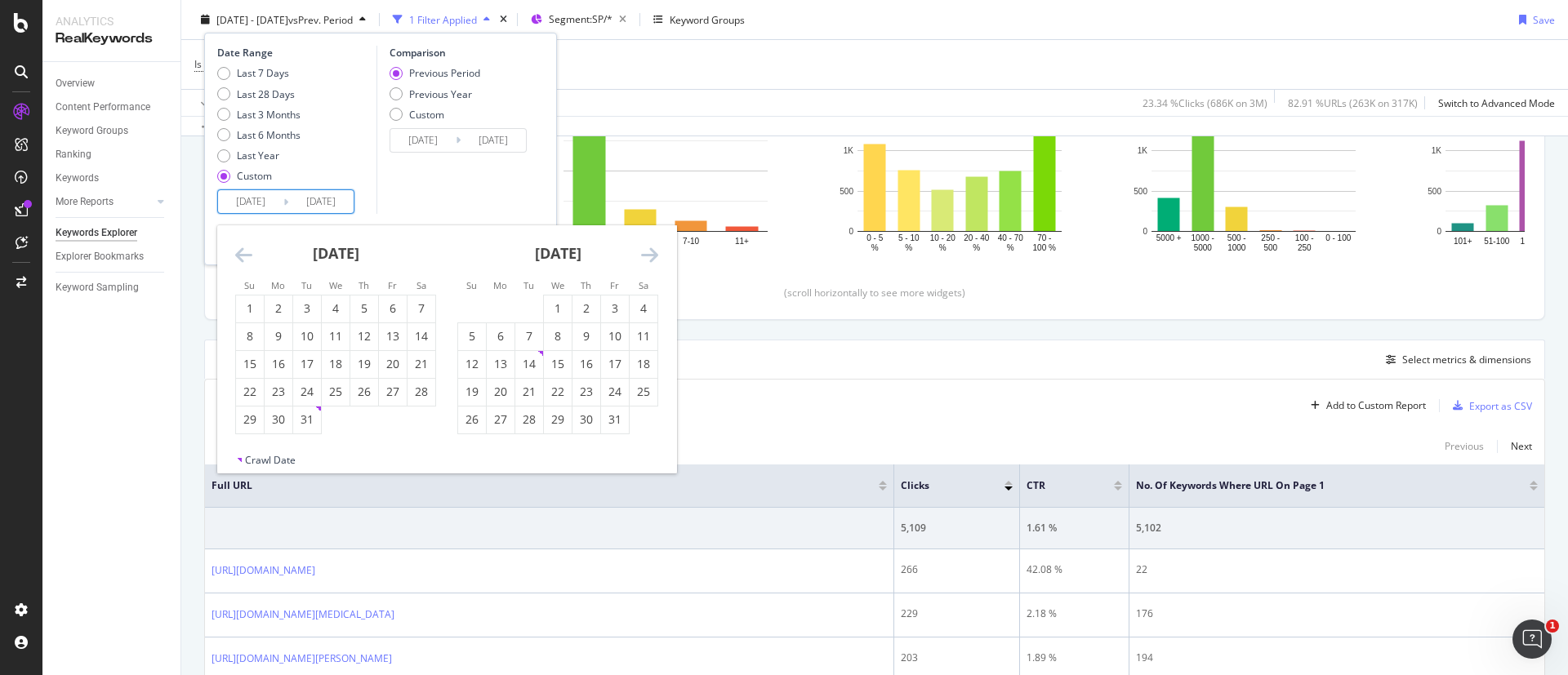
click at [235, 253] on icon "Move backward to switch to the previous month." at bounding box center [243, 254] width 17 height 19
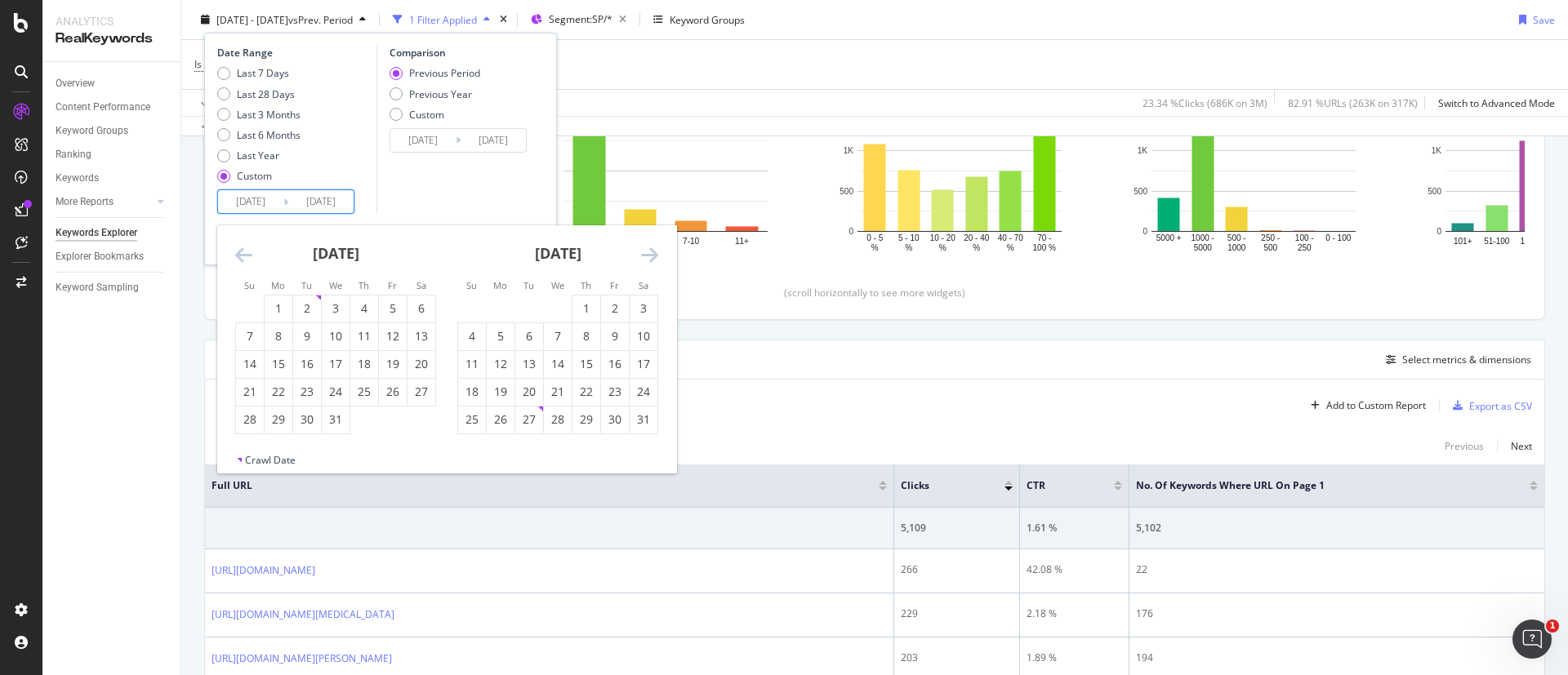
click at [235, 253] on icon "Move backward to switch to the previous month." at bounding box center [243, 254] width 17 height 19
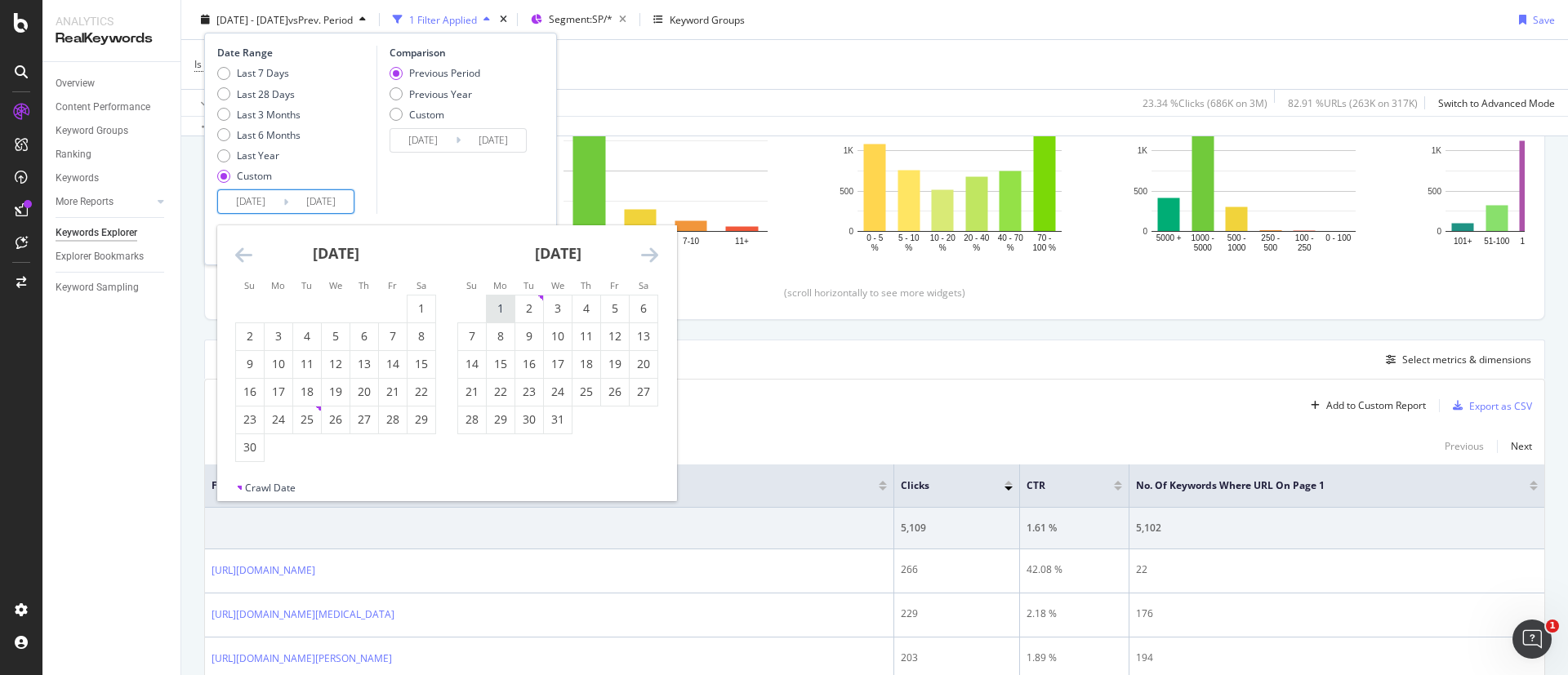
click at [504, 306] on div "1" at bounding box center [500, 309] width 28 height 17
type input "2024/07/01"
type input "2023/06/01"
type input "2024/06/30"
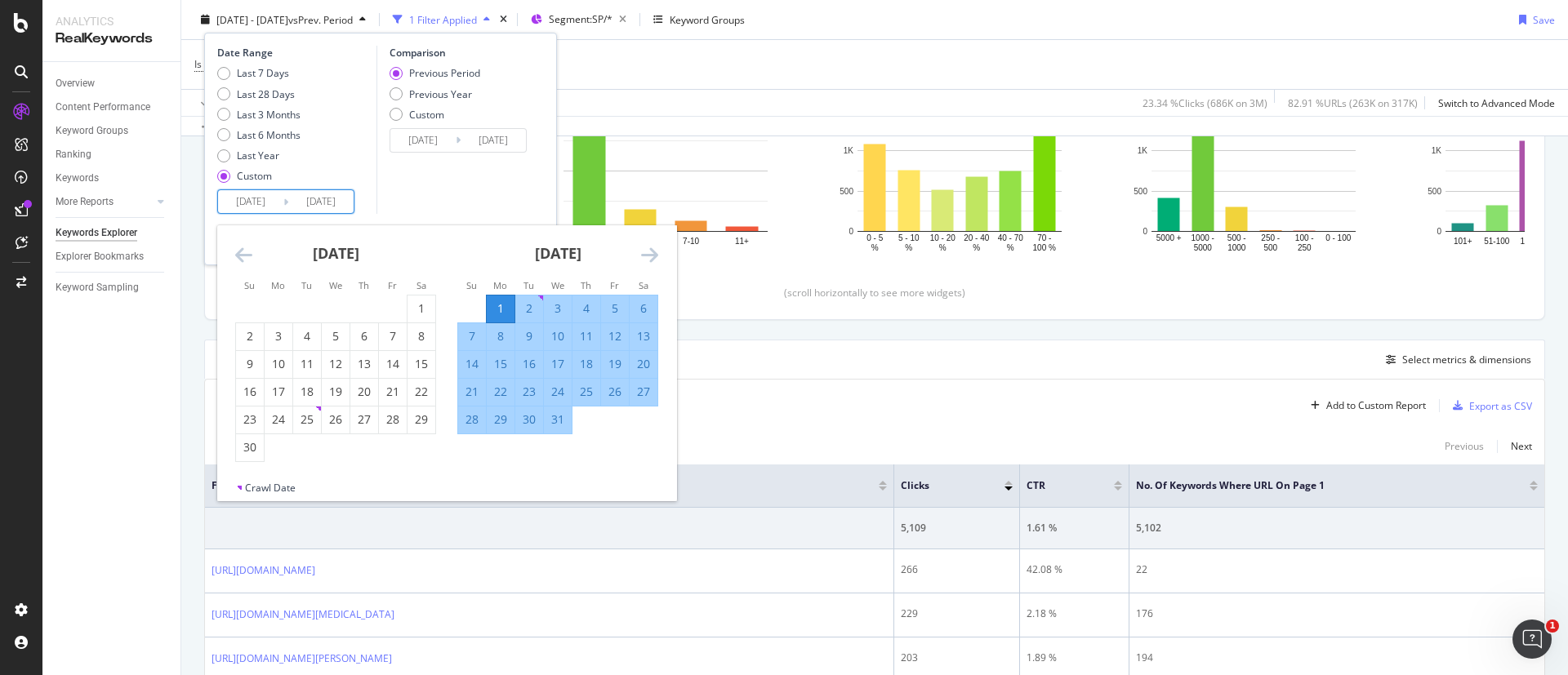
click at [646, 253] on icon "Move forward to switch to the next month." at bounding box center [649, 254] width 17 height 19
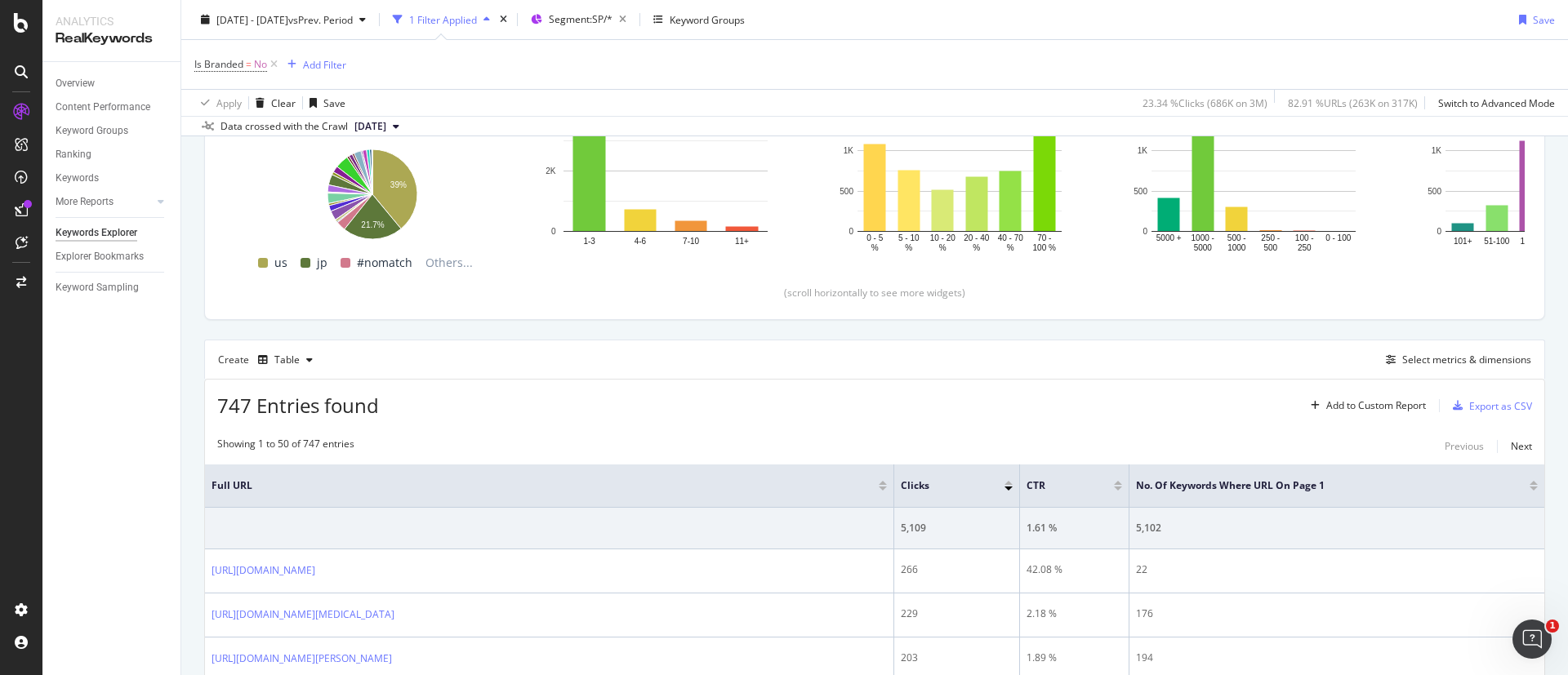
click at [779, 60] on div "Is Branded = No Add Filter" at bounding box center [874, 64] width 1360 height 49
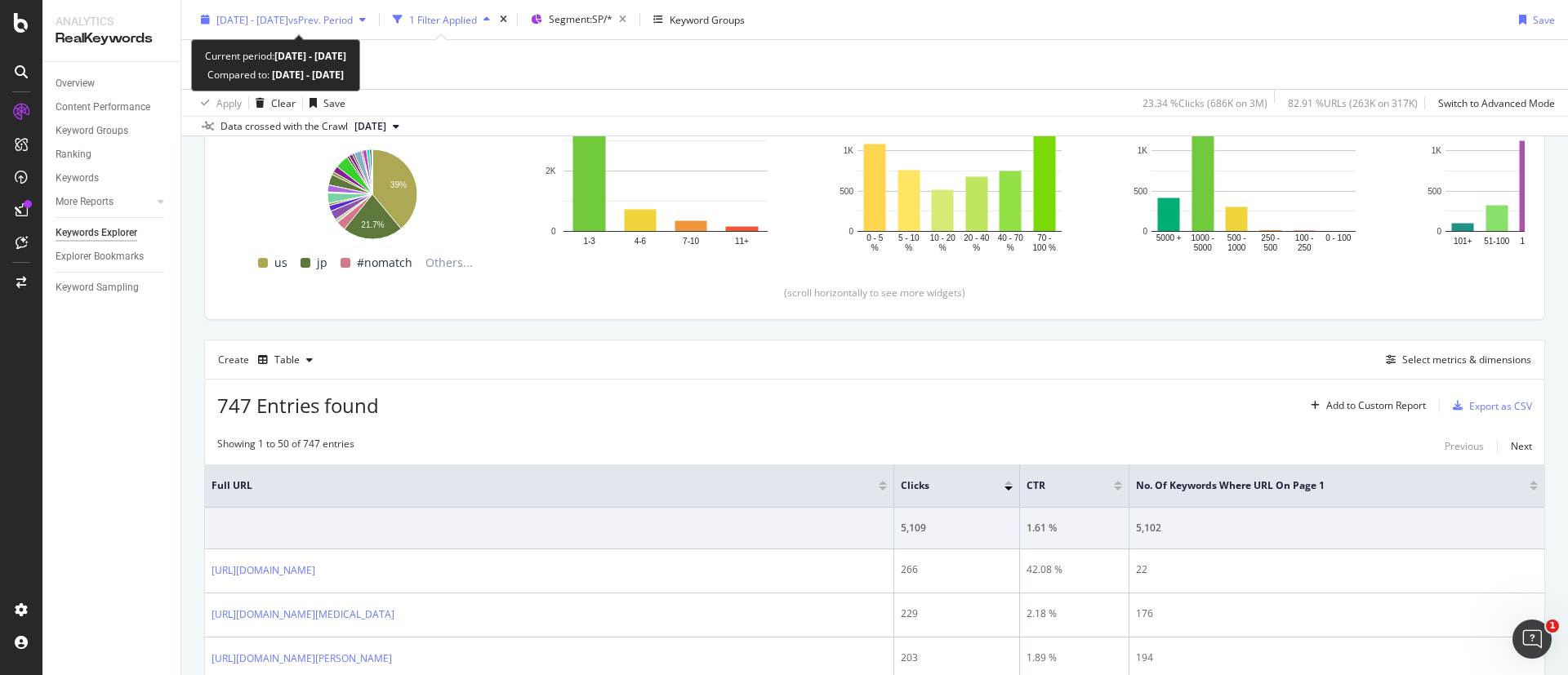
click at [288, 19] on span "2025 Jul. 1st - Jul. 31st" at bounding box center [252, 19] width 71 height 14
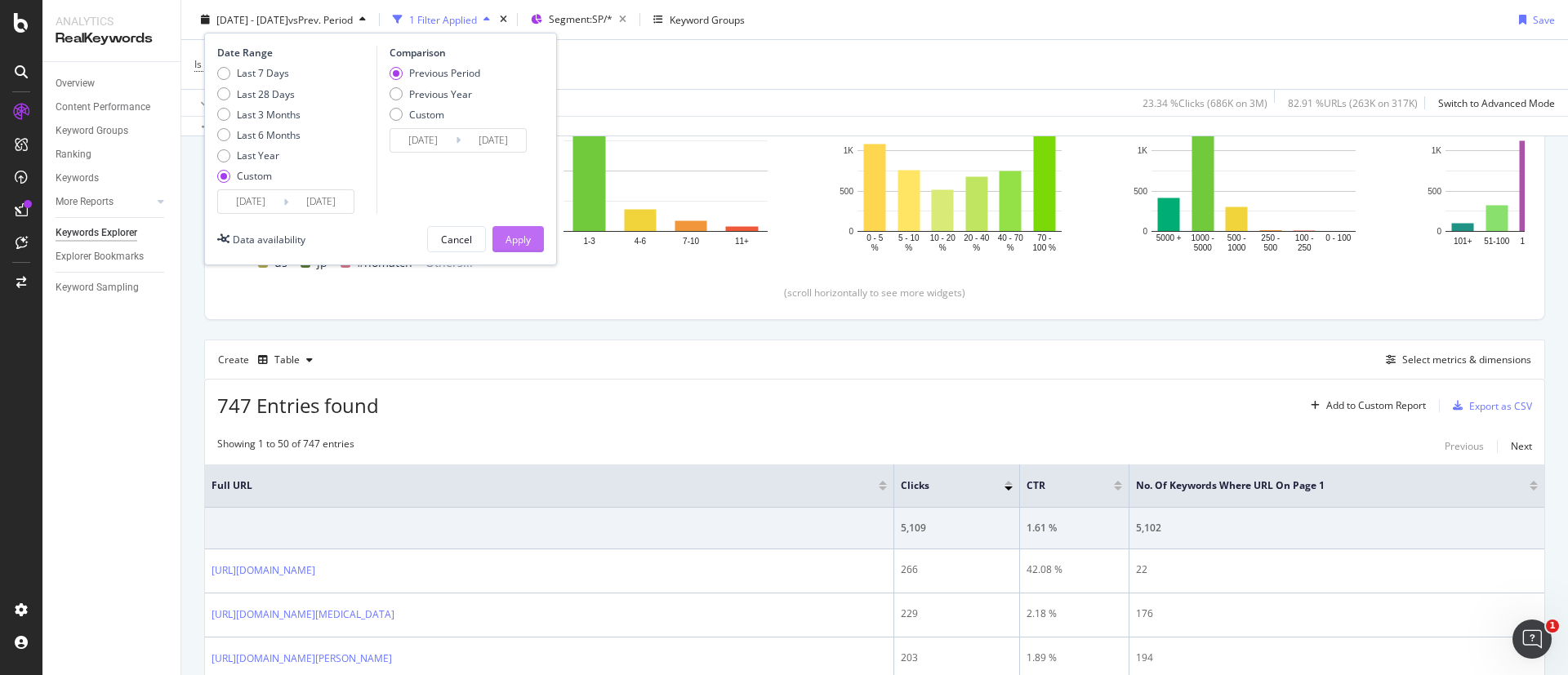
click at [522, 243] on div "Apply" at bounding box center [517, 239] width 25 height 14
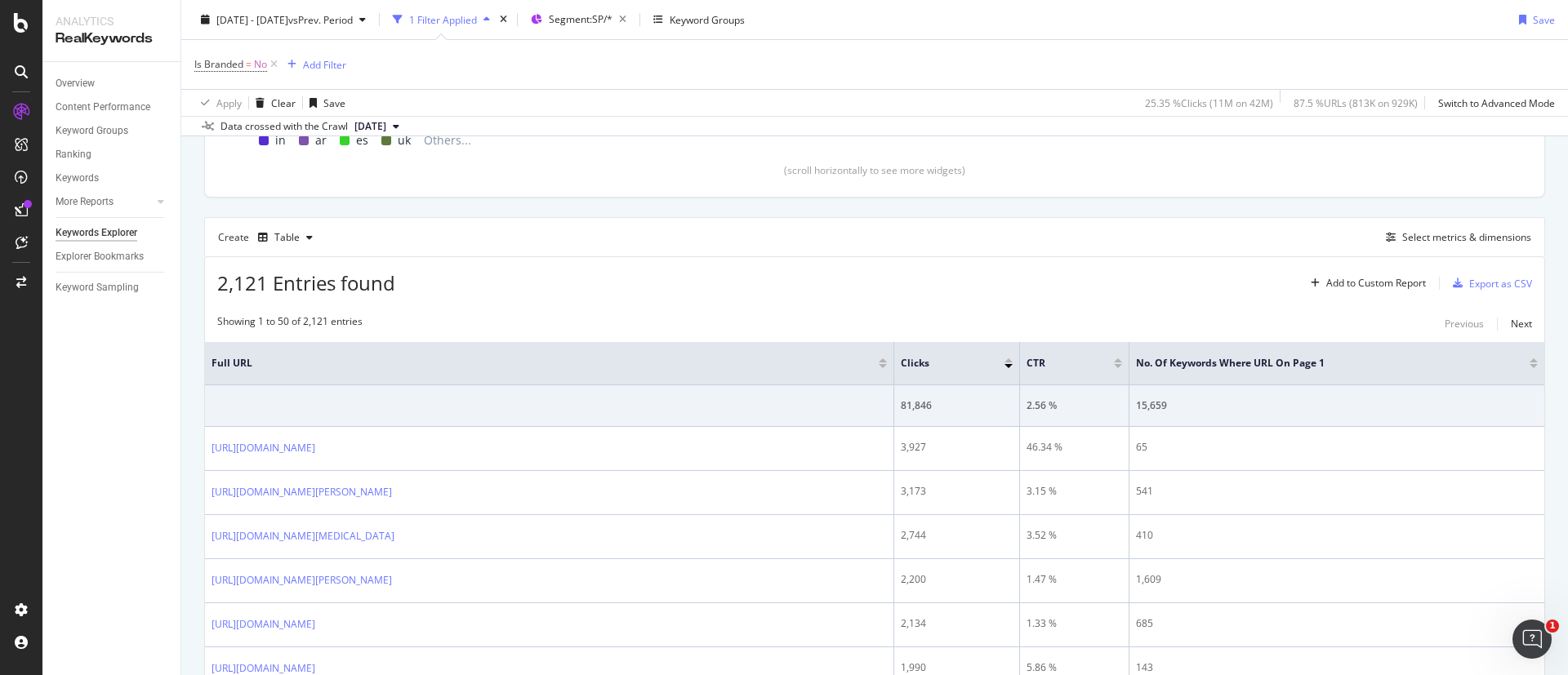
scroll to position [490, 0]
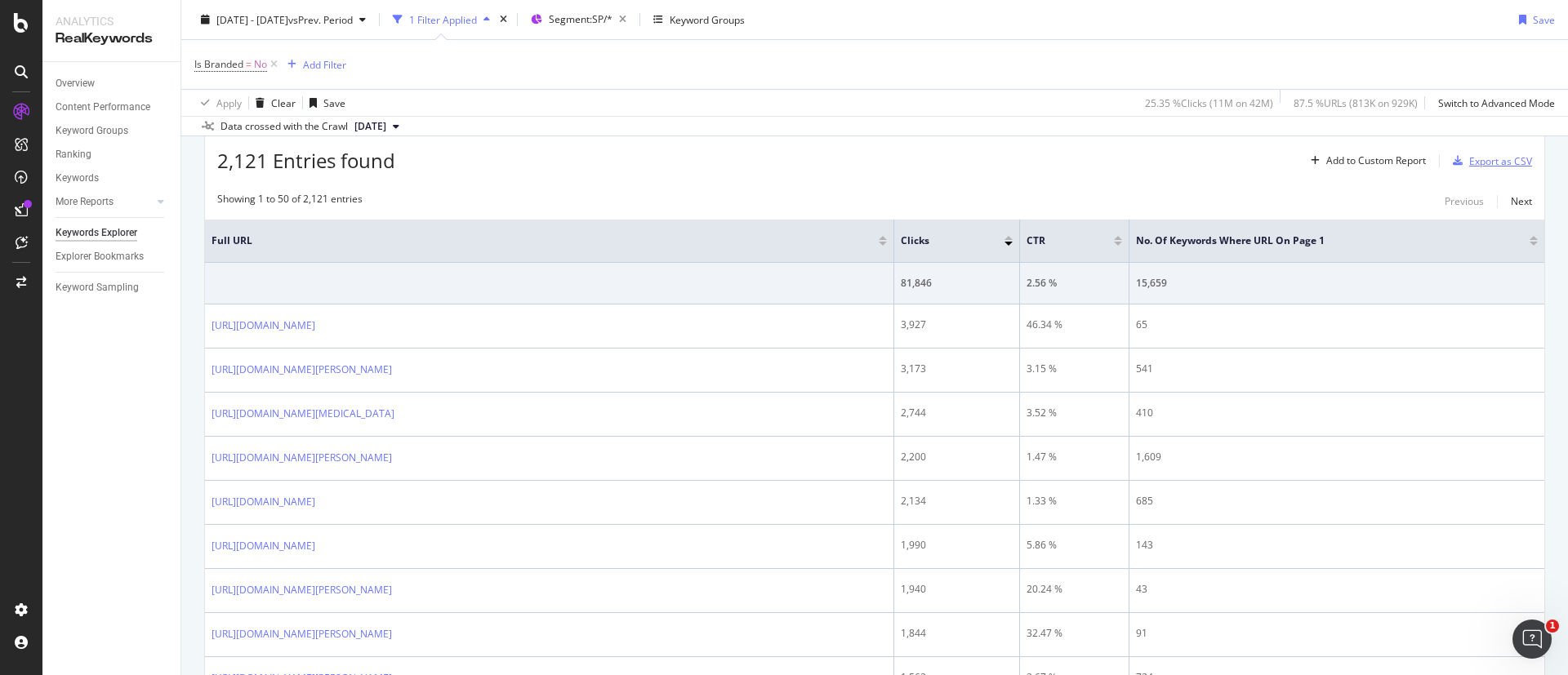
click at [1478, 159] on div "Export as CSV" at bounding box center [1500, 161] width 63 height 14
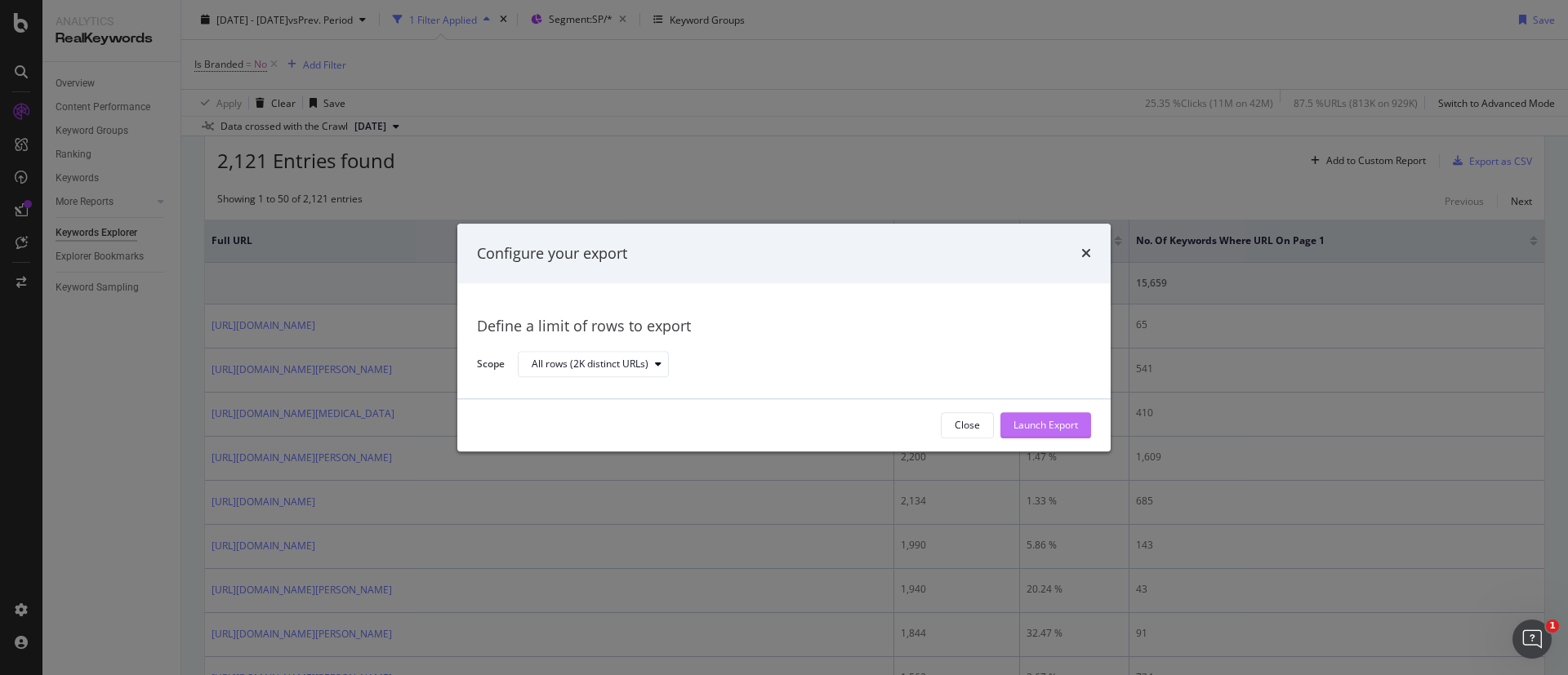
click at [1049, 431] on div "Launch Export" at bounding box center [1044, 425] width 64 height 14
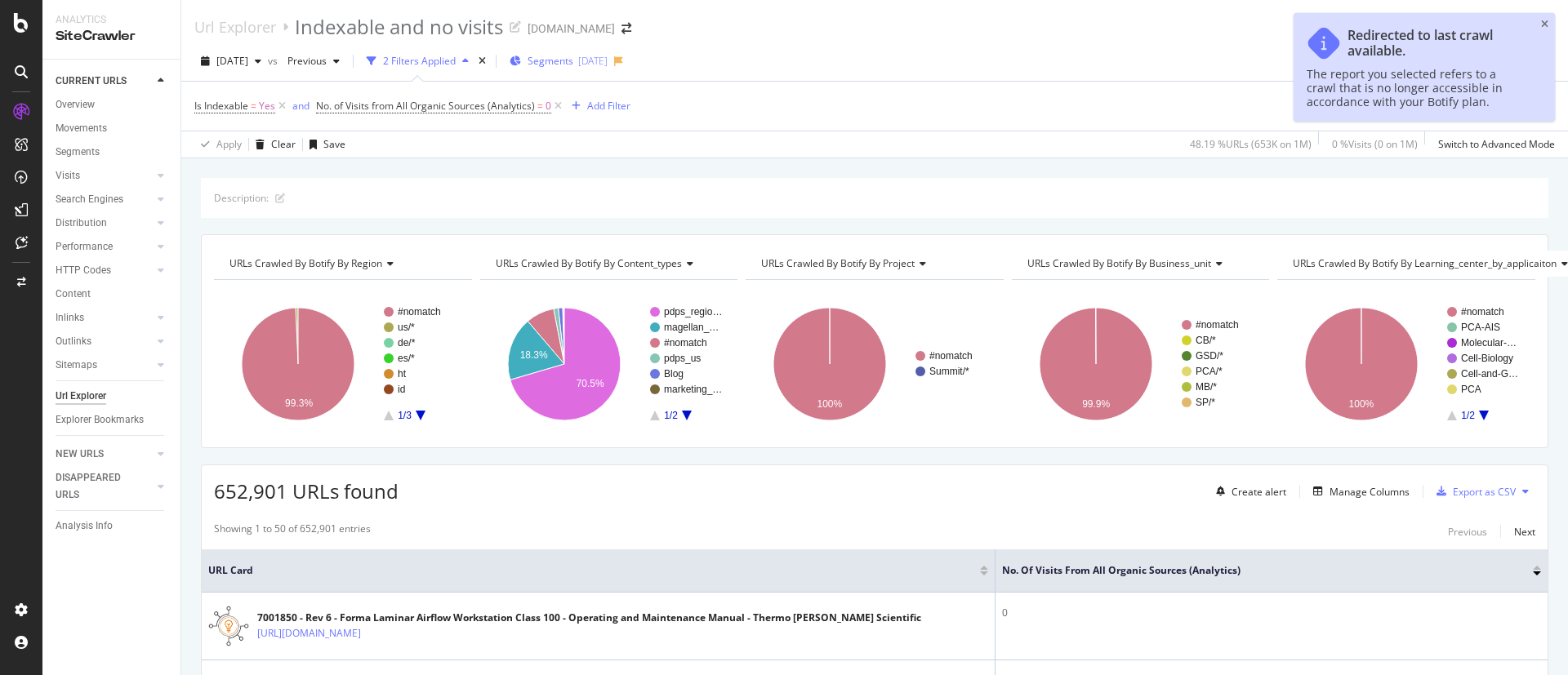
click at [573, 60] on span "Segments" at bounding box center [550, 60] width 45 height 14
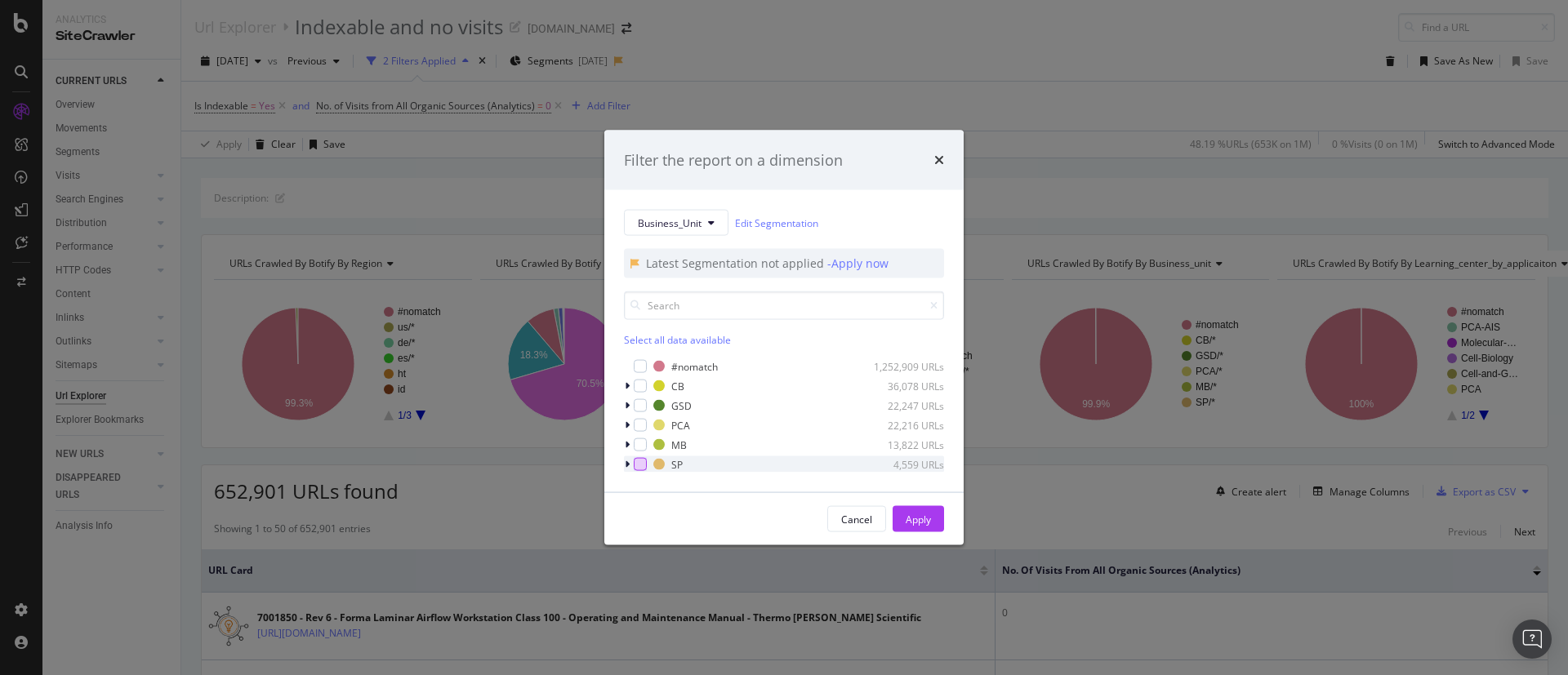
click at [638, 461] on div "modal" at bounding box center [640, 464] width 13 height 13
click at [918, 525] on div "Apply" at bounding box center [917, 518] width 25 height 14
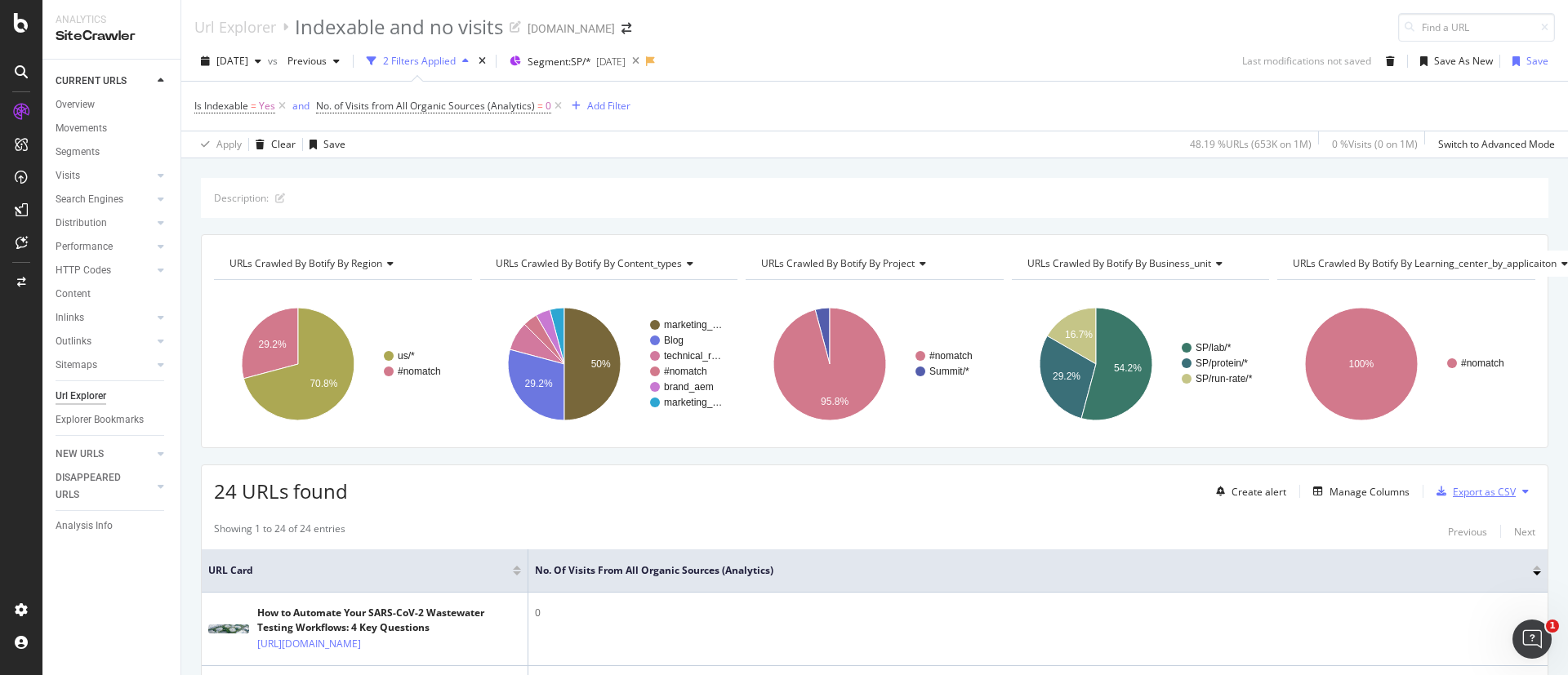
click at [1455, 491] on div "Export as CSV" at bounding box center [1484, 491] width 63 height 14
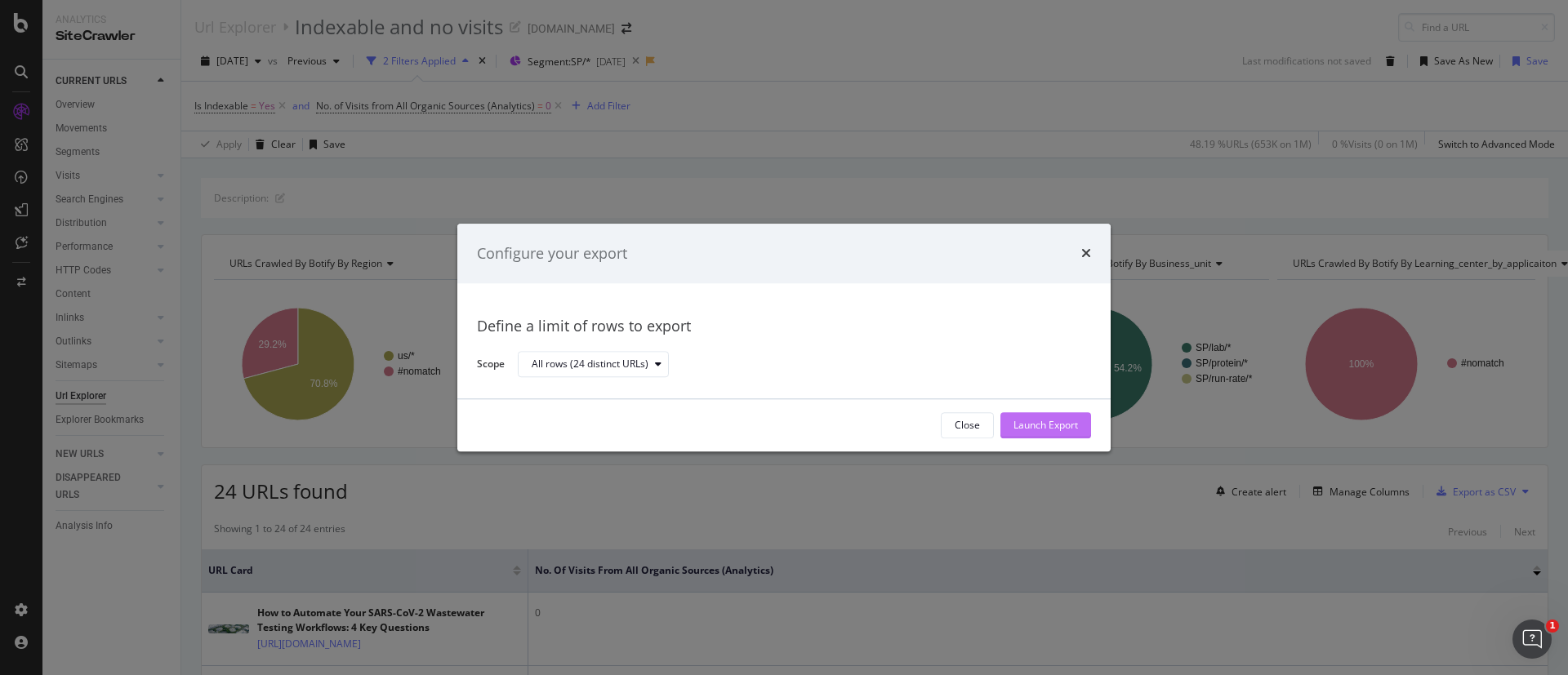
click at [1041, 419] on div "Launch Export" at bounding box center [1044, 425] width 64 height 14
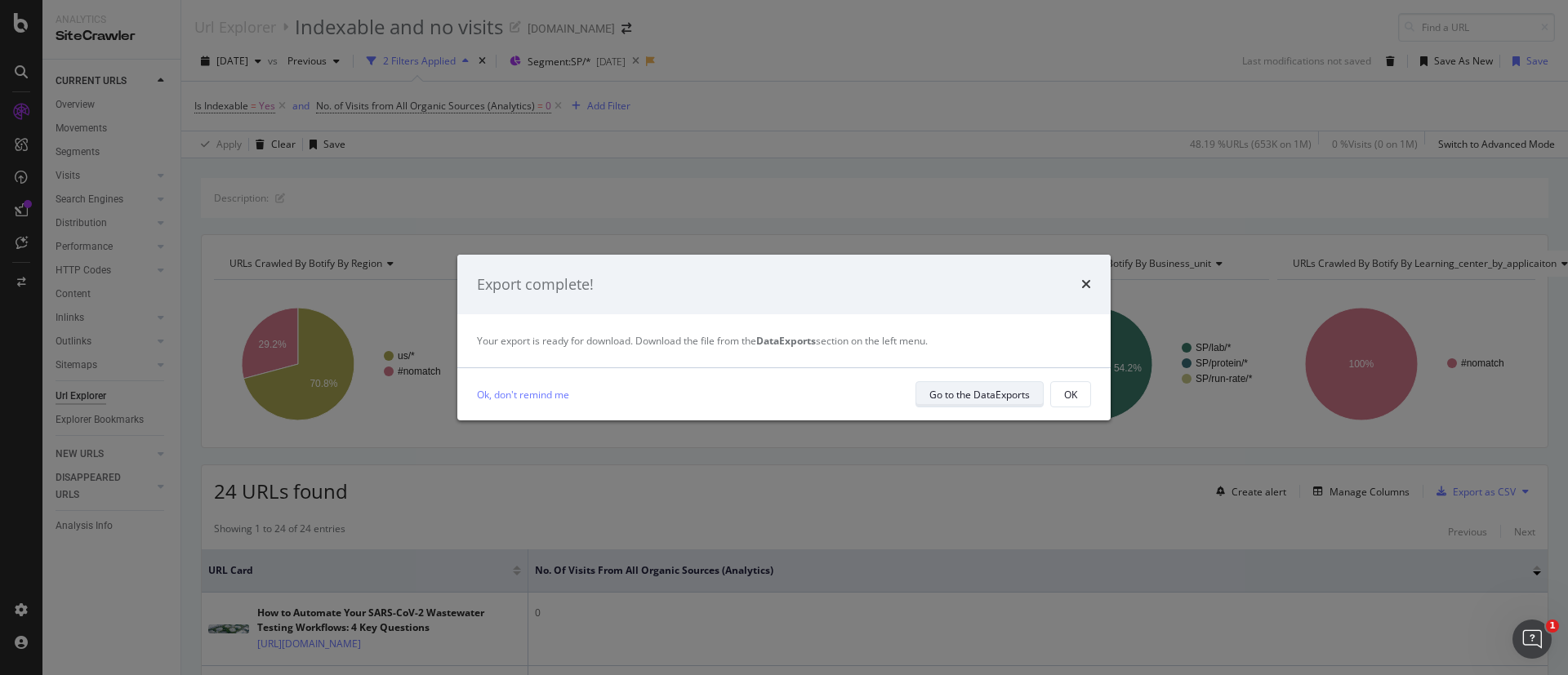
click at [974, 393] on div "Go to the DataExports" at bounding box center [979, 395] width 100 height 14
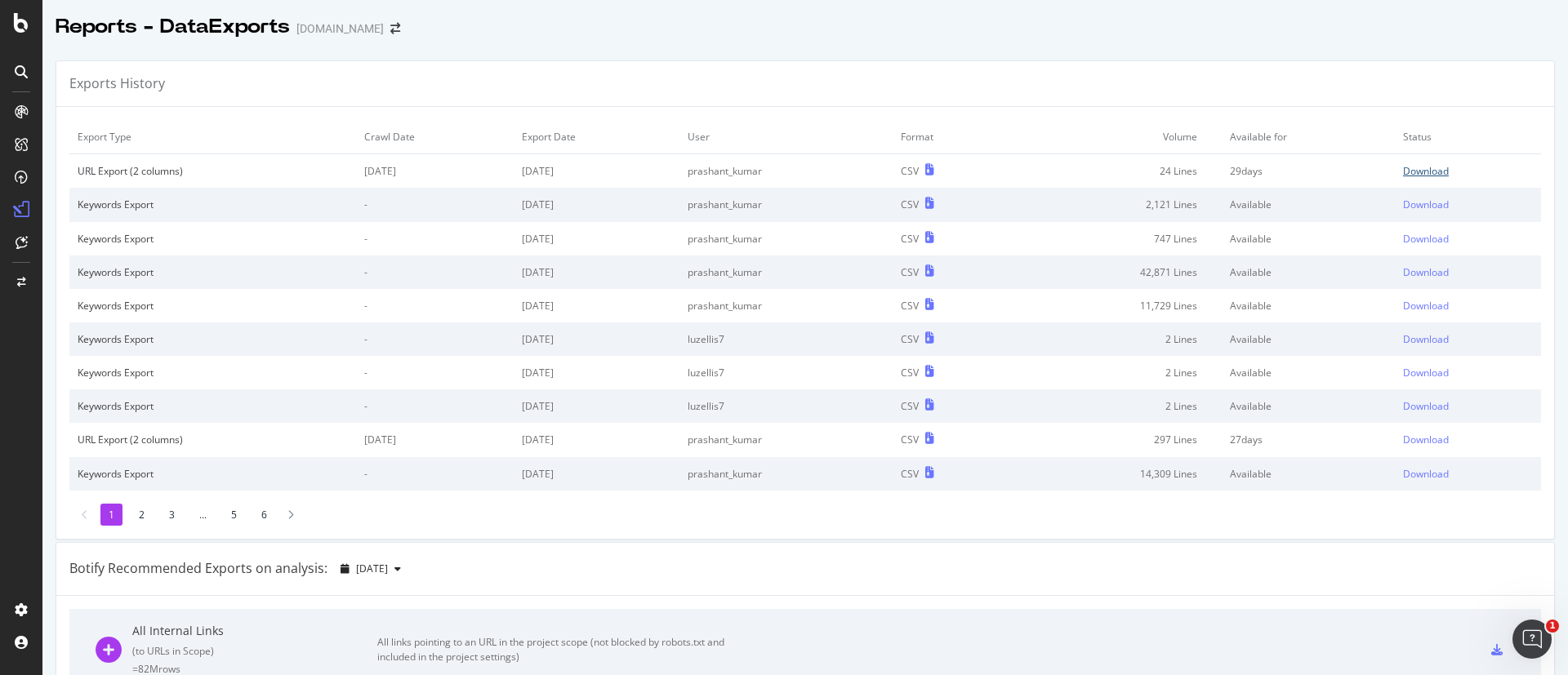
click at [1408, 166] on div "Download" at bounding box center [1425, 171] width 45 height 14
